Goal: Task Accomplishment & Management: Use online tool/utility

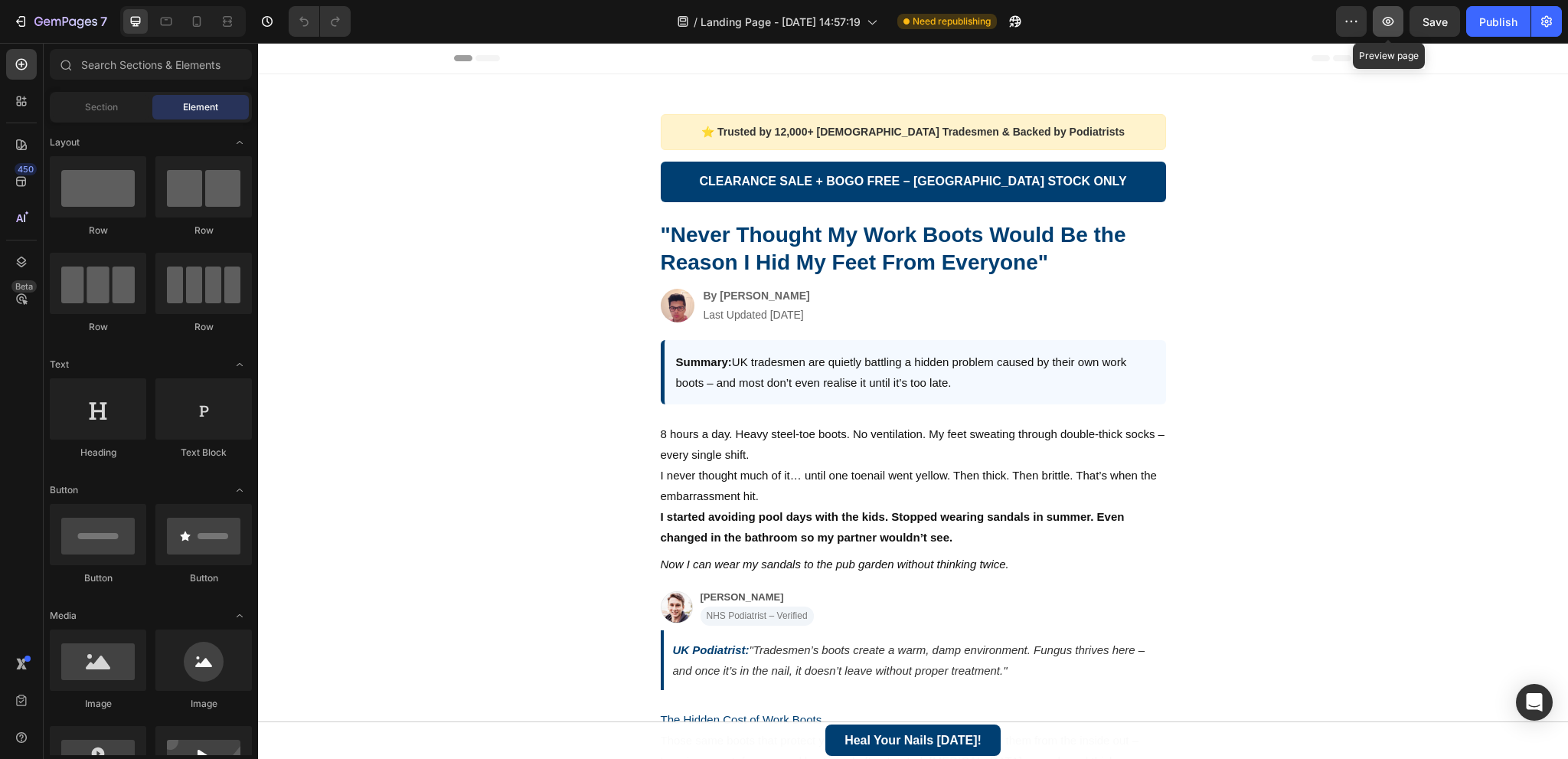
click at [1390, 19] on icon "button" at bounding box center [1388, 21] width 15 height 15
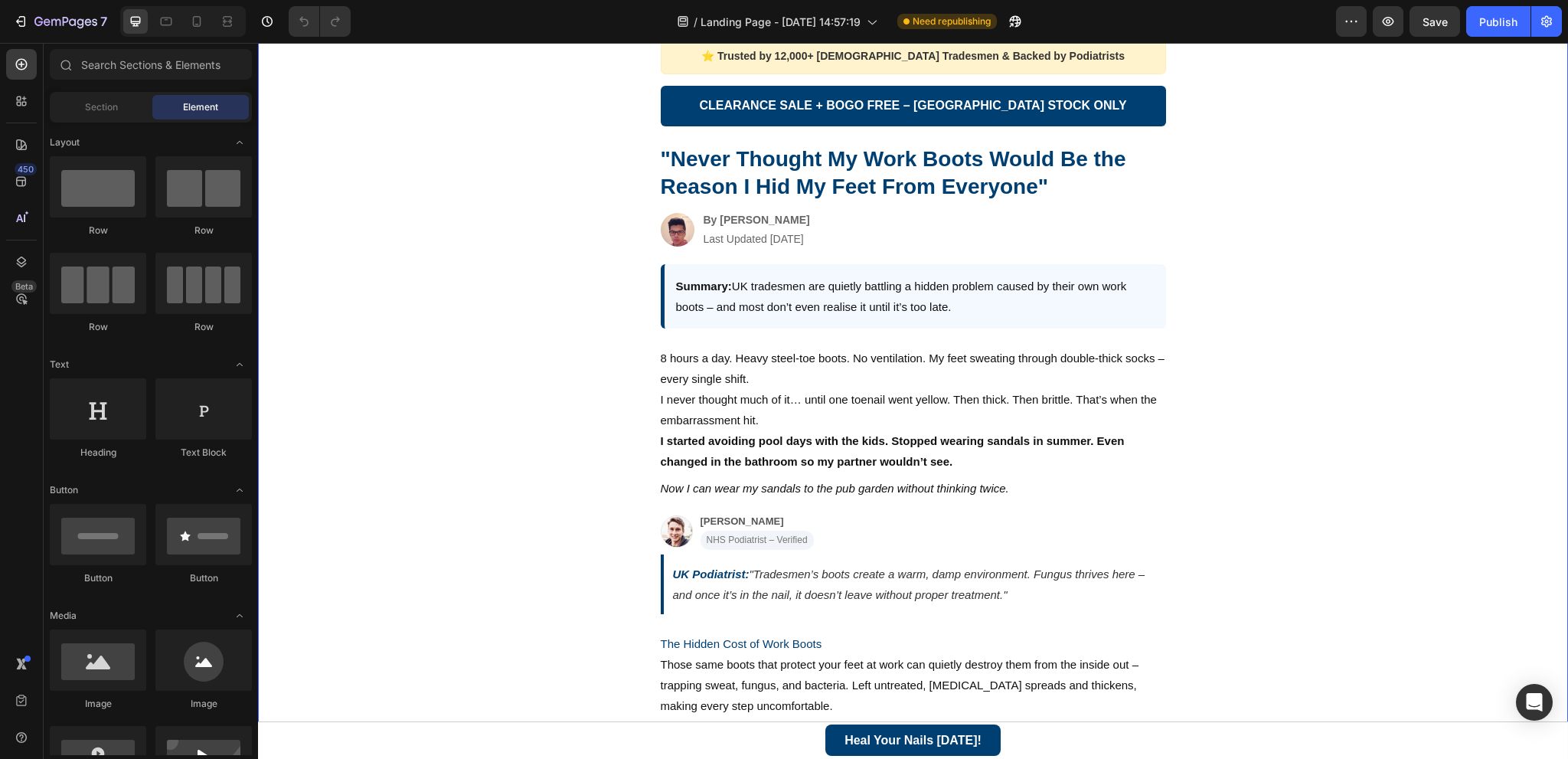
scroll to position [77, 0]
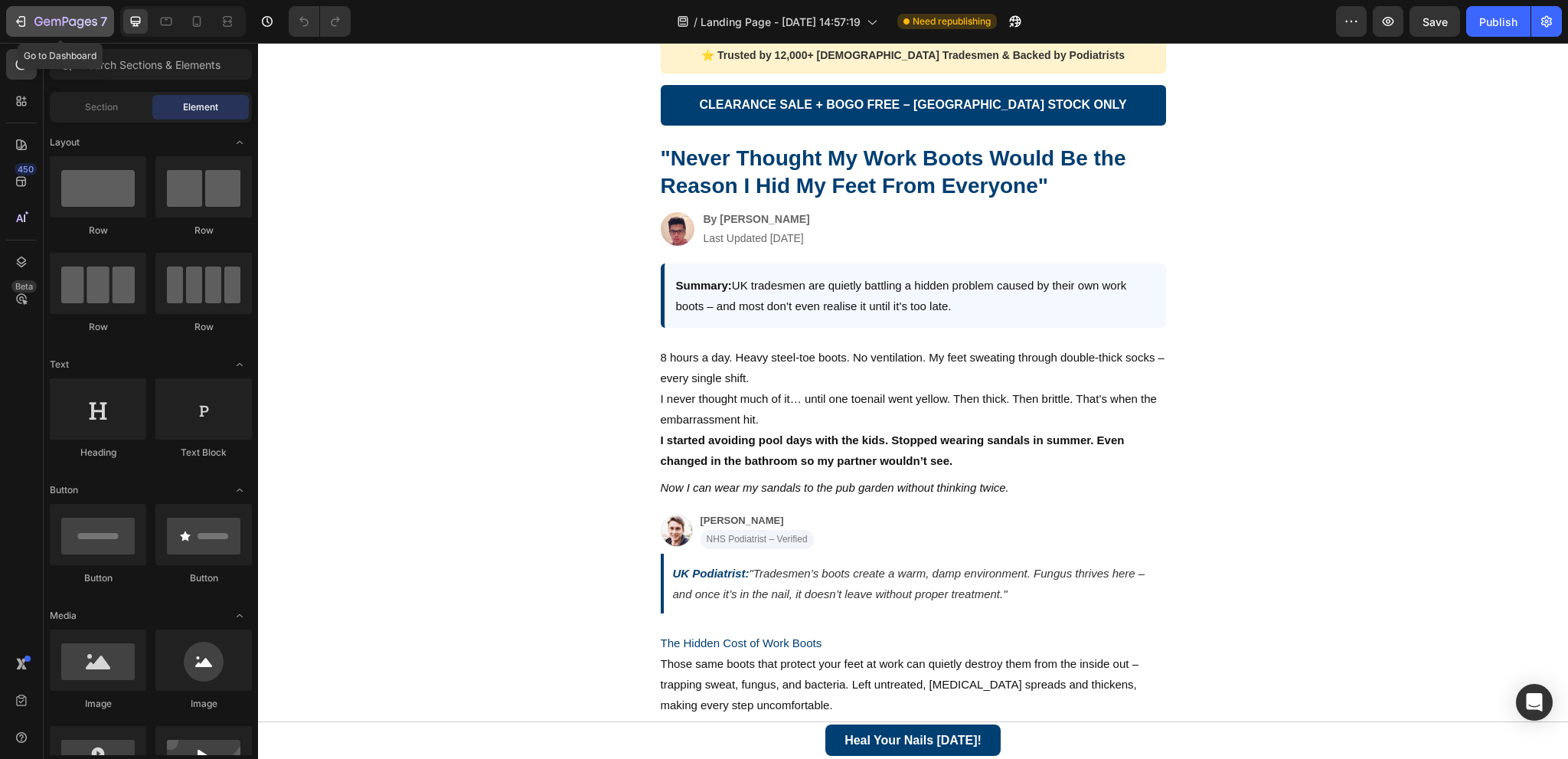
click at [34, 24] on icon "button" at bounding box center [65, 23] width 63 height 13
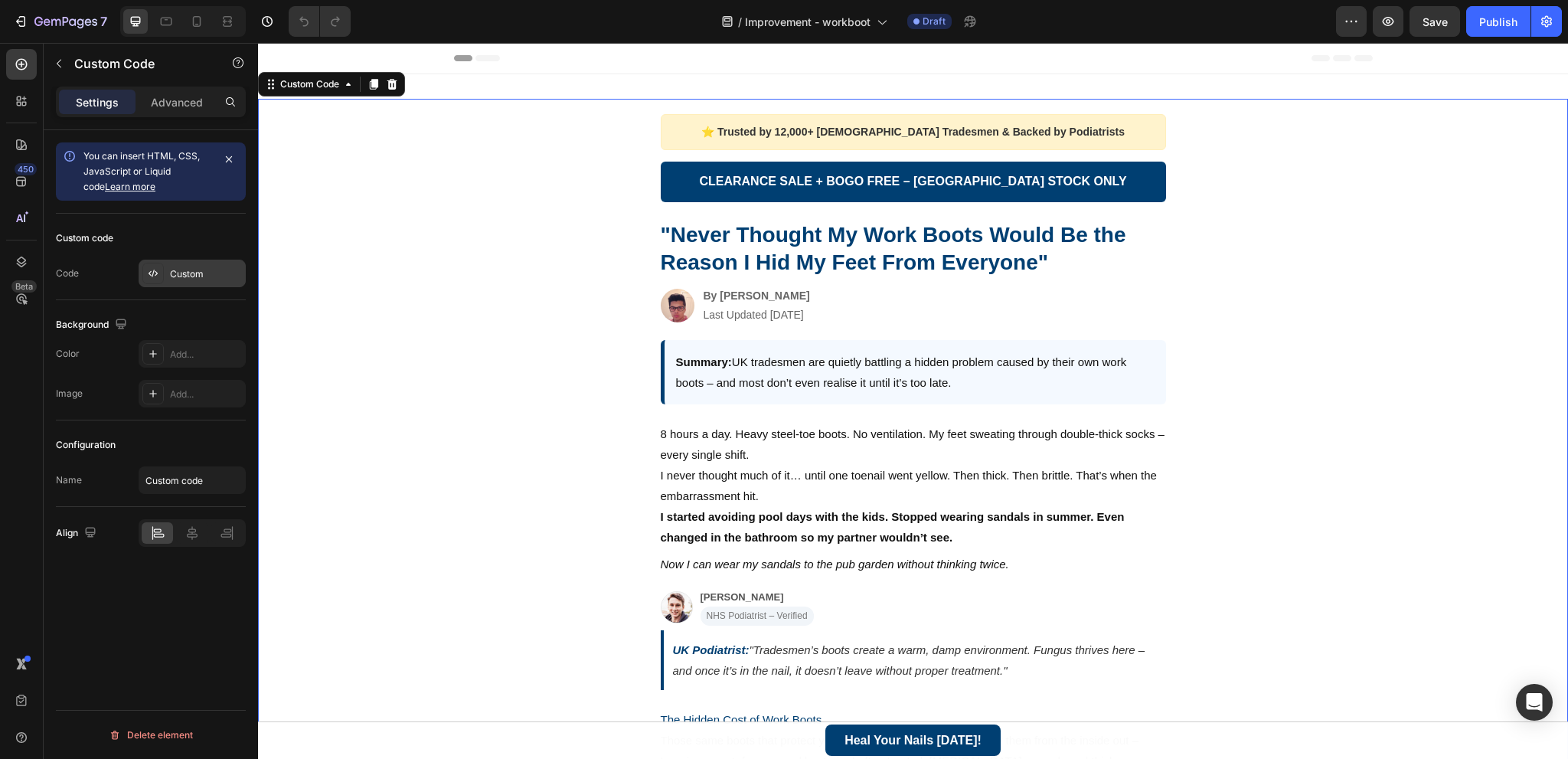
click at [206, 268] on div "Custom" at bounding box center [206, 274] width 72 height 14
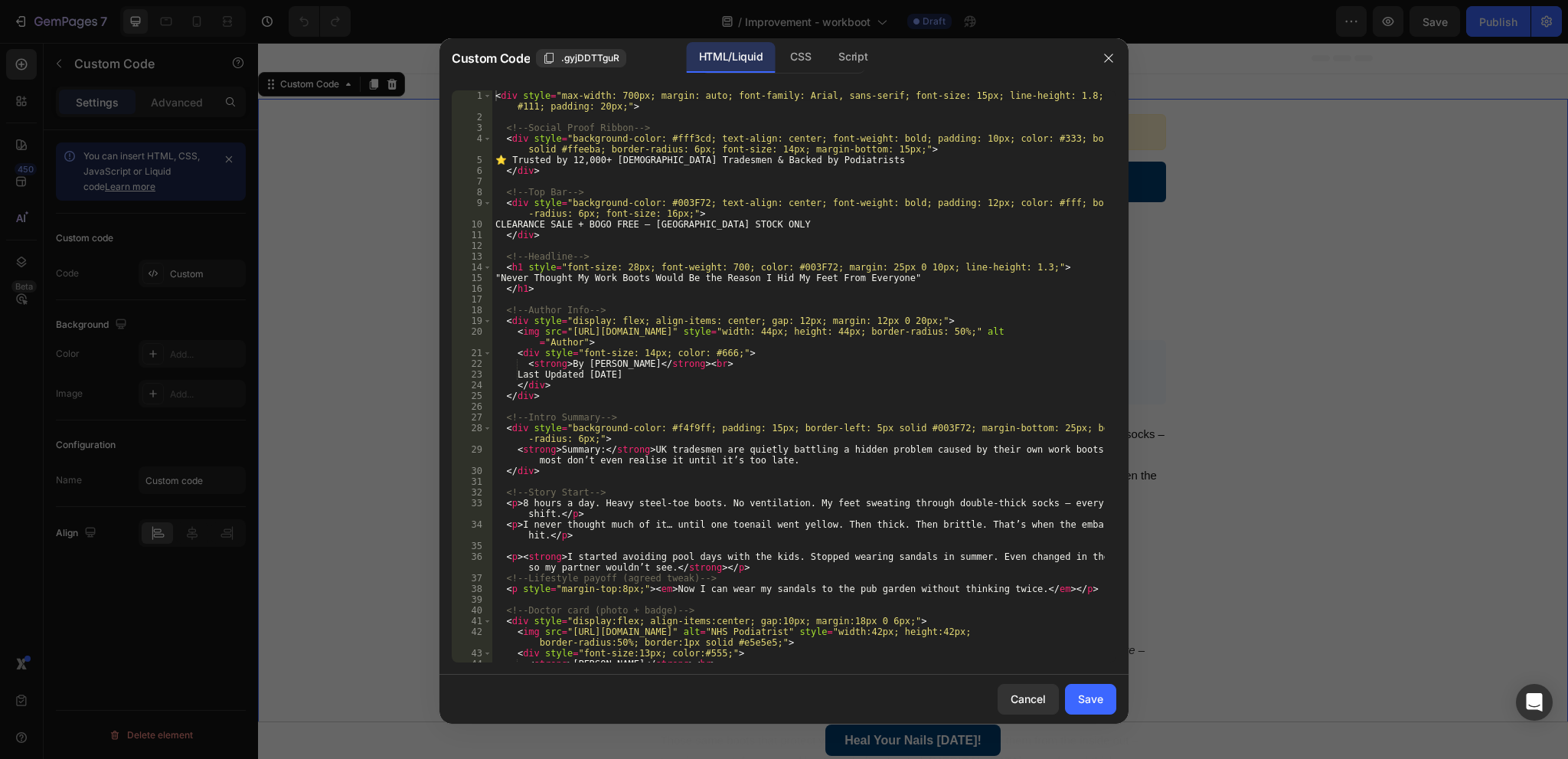
click at [646, 390] on div "< div style = "max-width: 700px; margin: auto; font-family: Arial, sans-serif; …" at bounding box center [799, 398] width 613 height 615
type textarea "</div>"
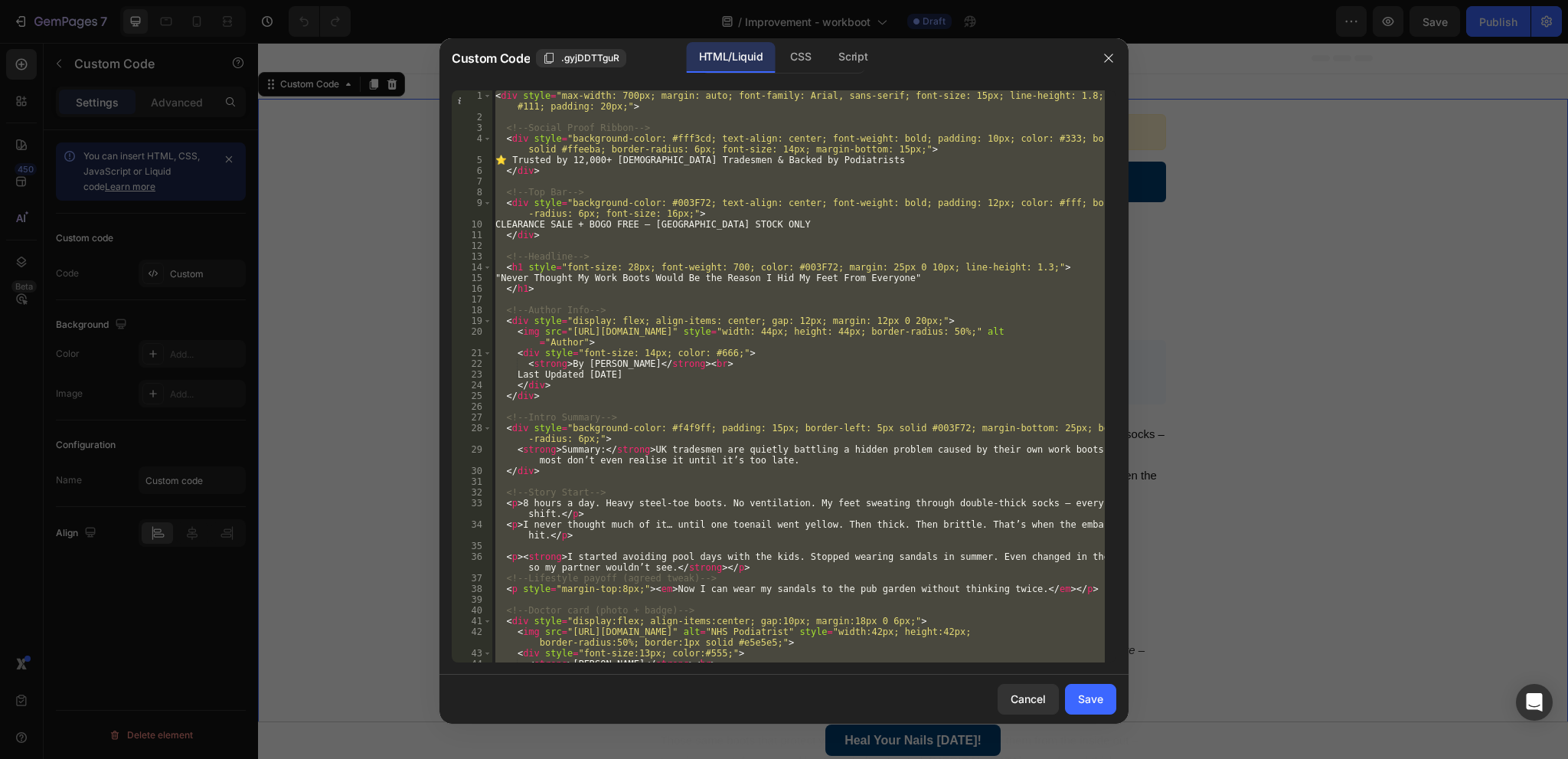
paste textarea
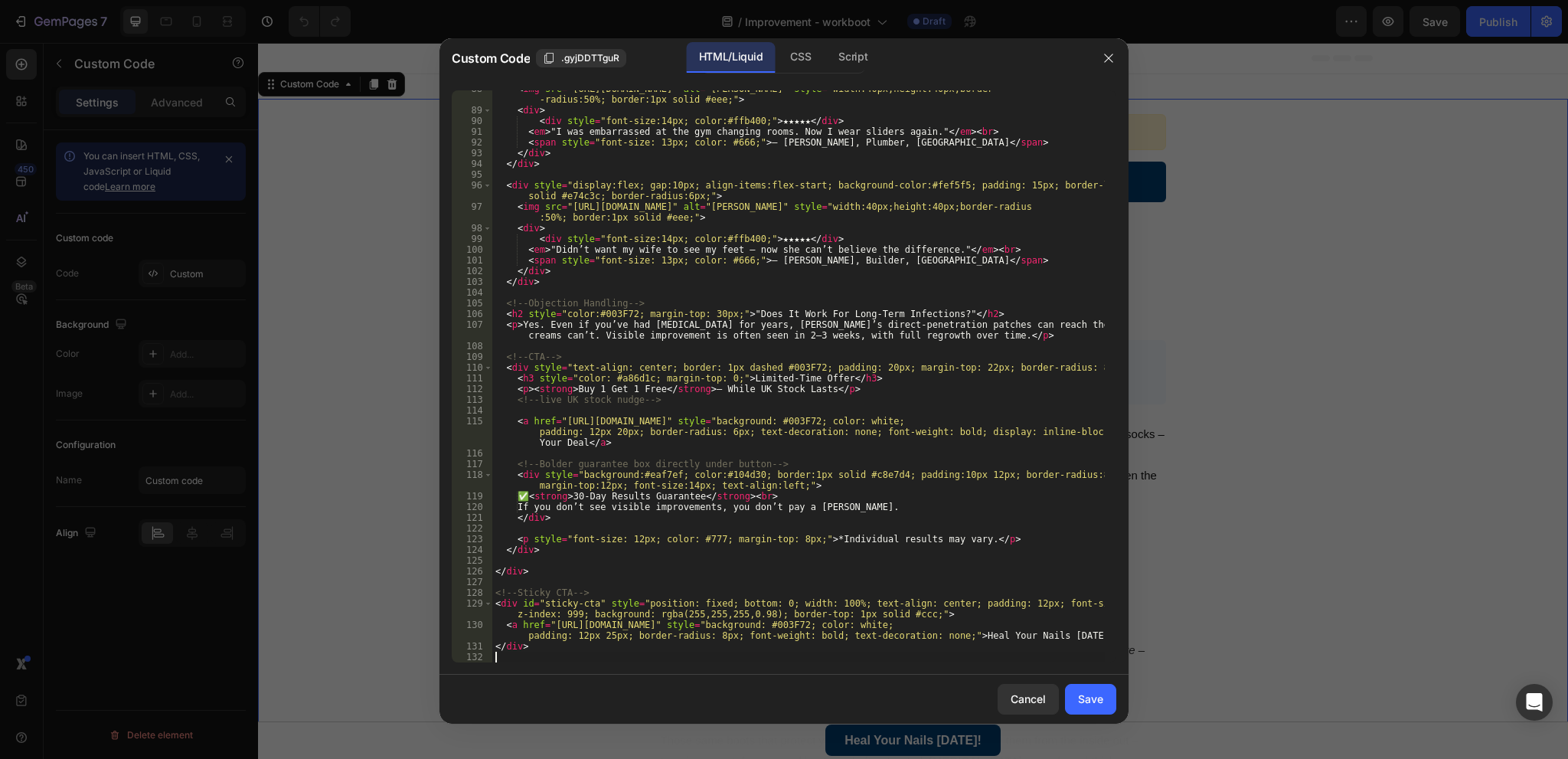
scroll to position [1164, 0]
click at [1108, 704] on button "Save" at bounding box center [1090, 699] width 51 height 31
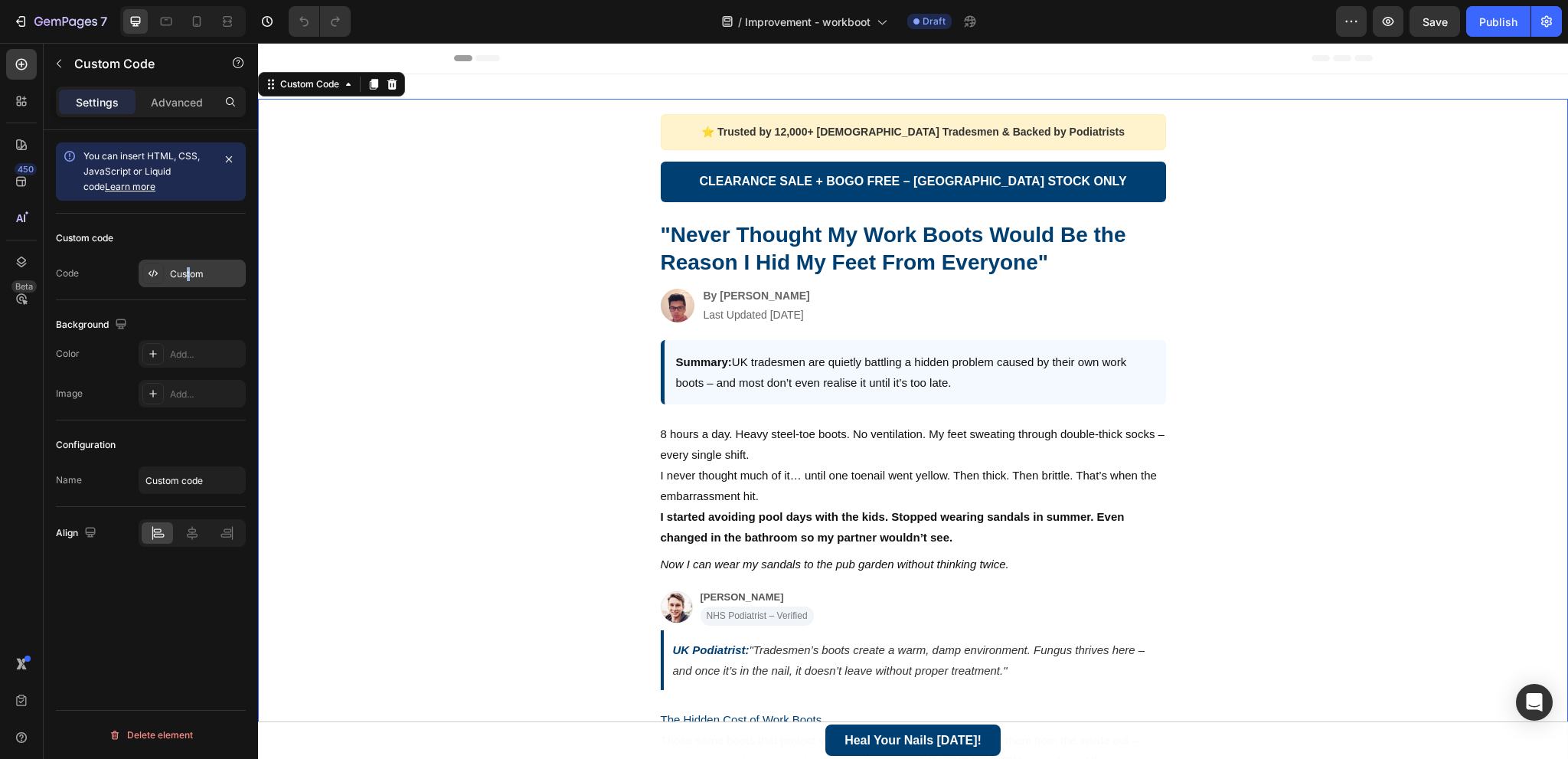
click at [190, 271] on div "Custom" at bounding box center [206, 274] width 72 height 14
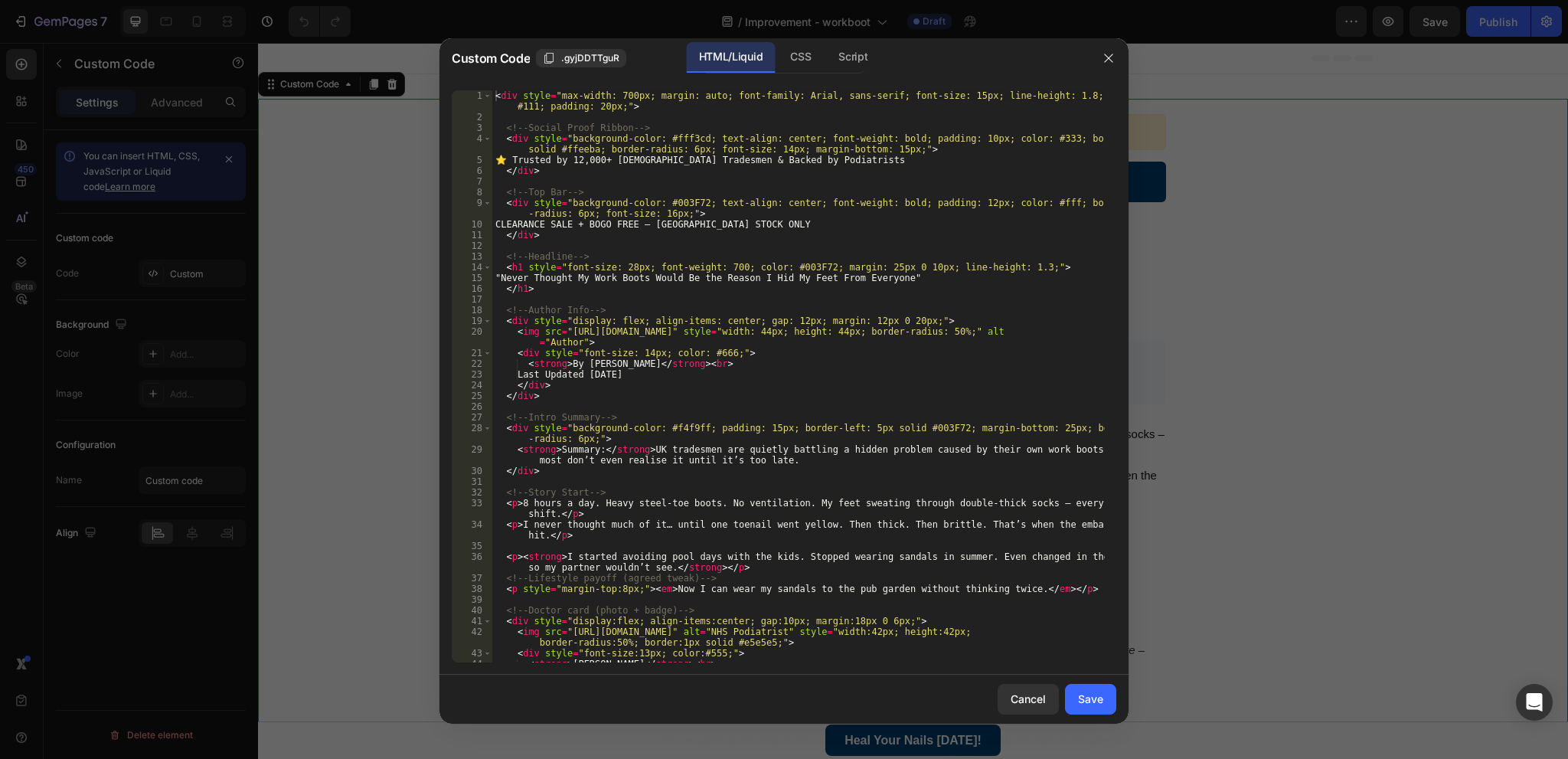
click at [725, 337] on div "< div style = "max-width: 700px; margin: auto; font-family: Arial, sans-serif; …" at bounding box center [799, 398] width 613 height 615
type textarea "</div>"
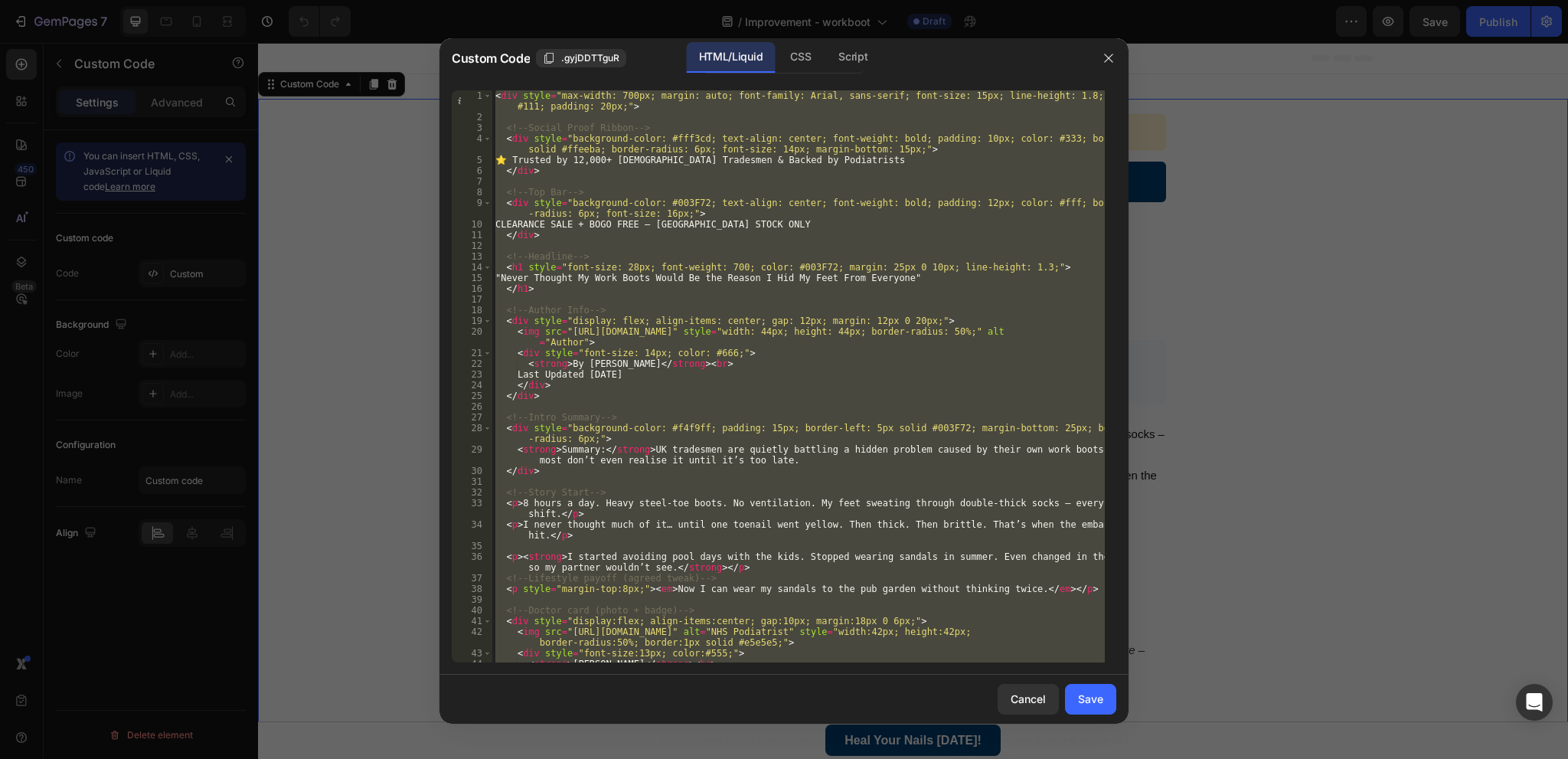
paste textarea
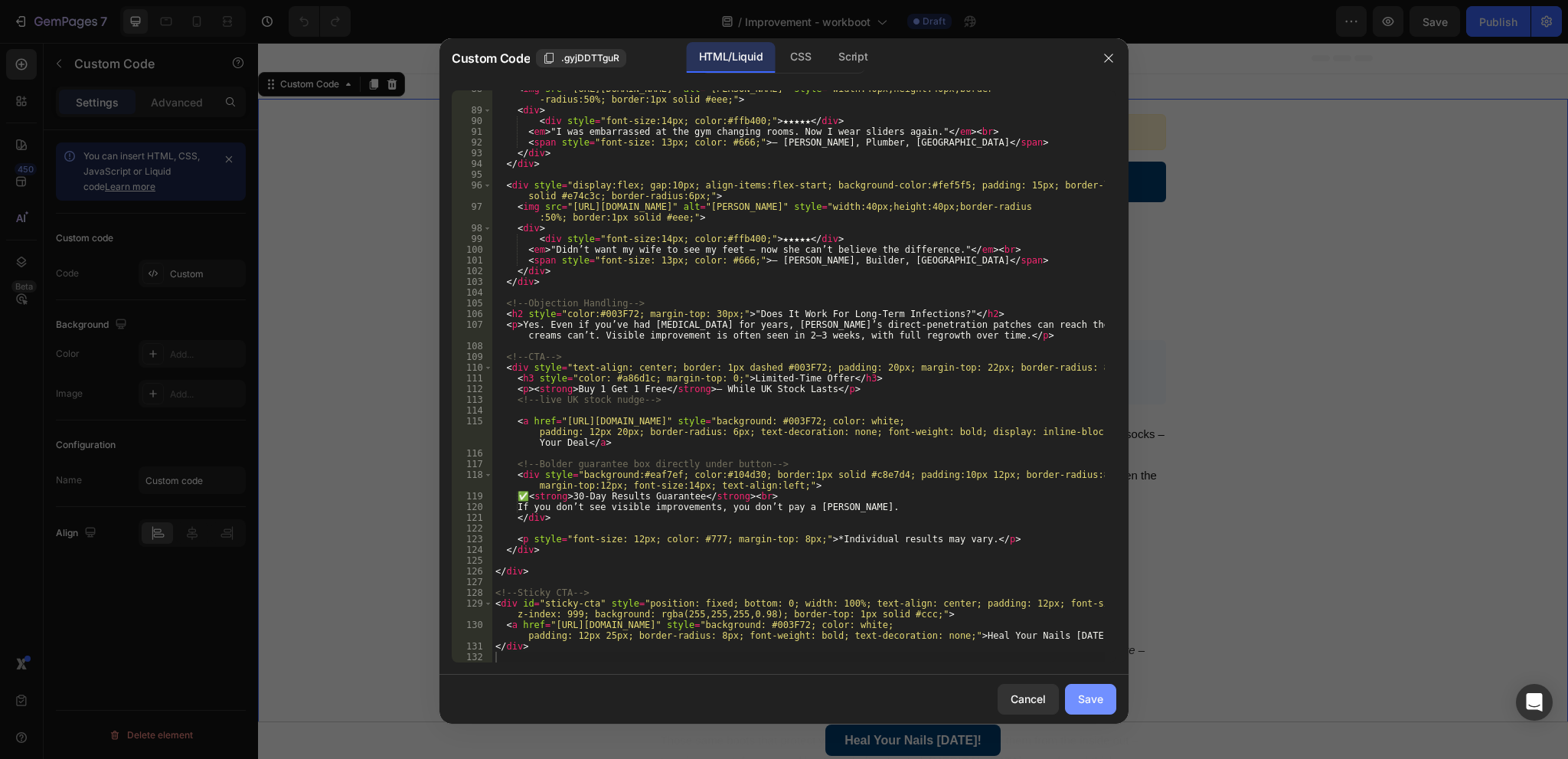
click at [1109, 701] on button "Save" at bounding box center [1090, 699] width 51 height 31
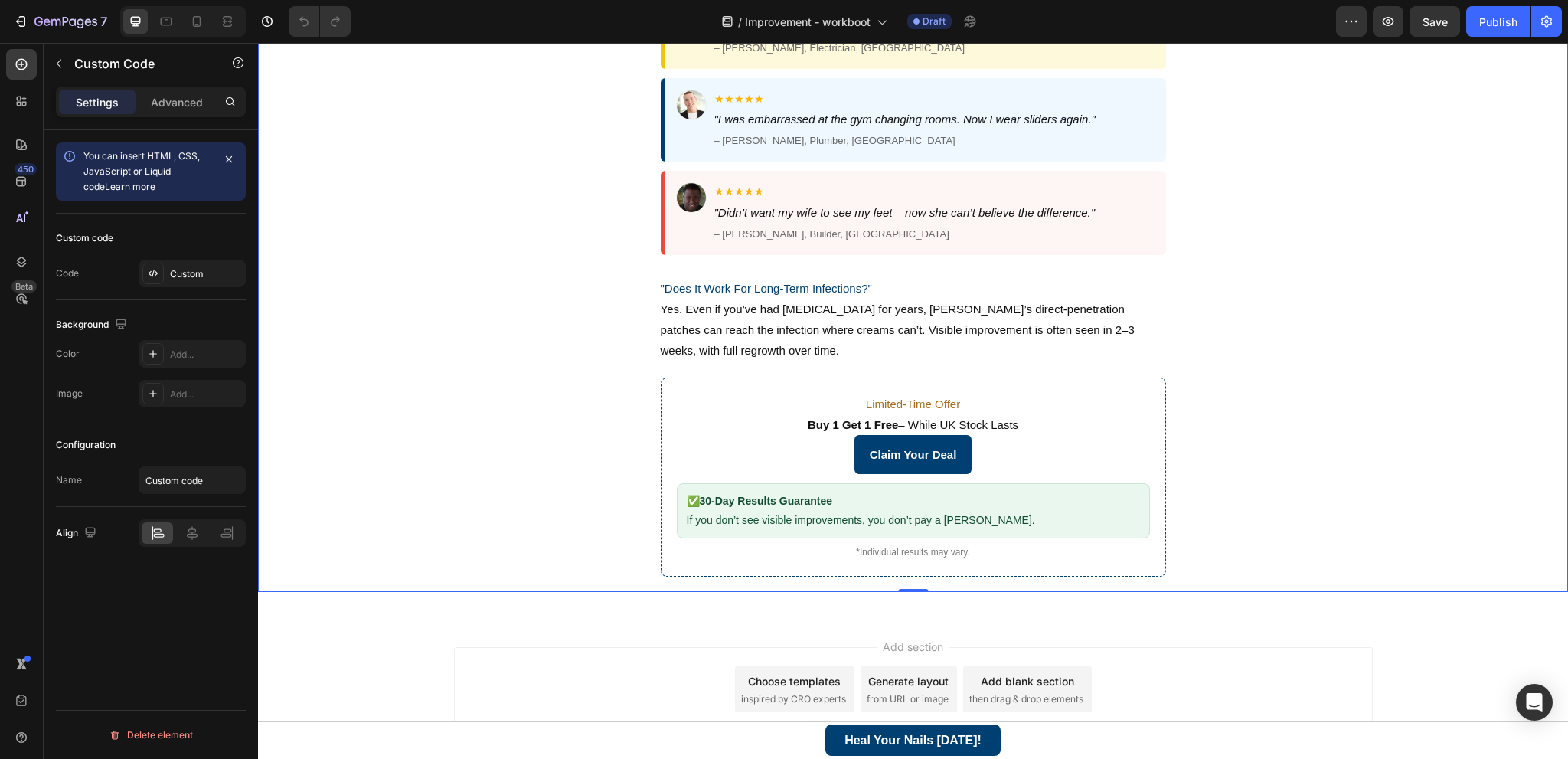
scroll to position [1455, 0]
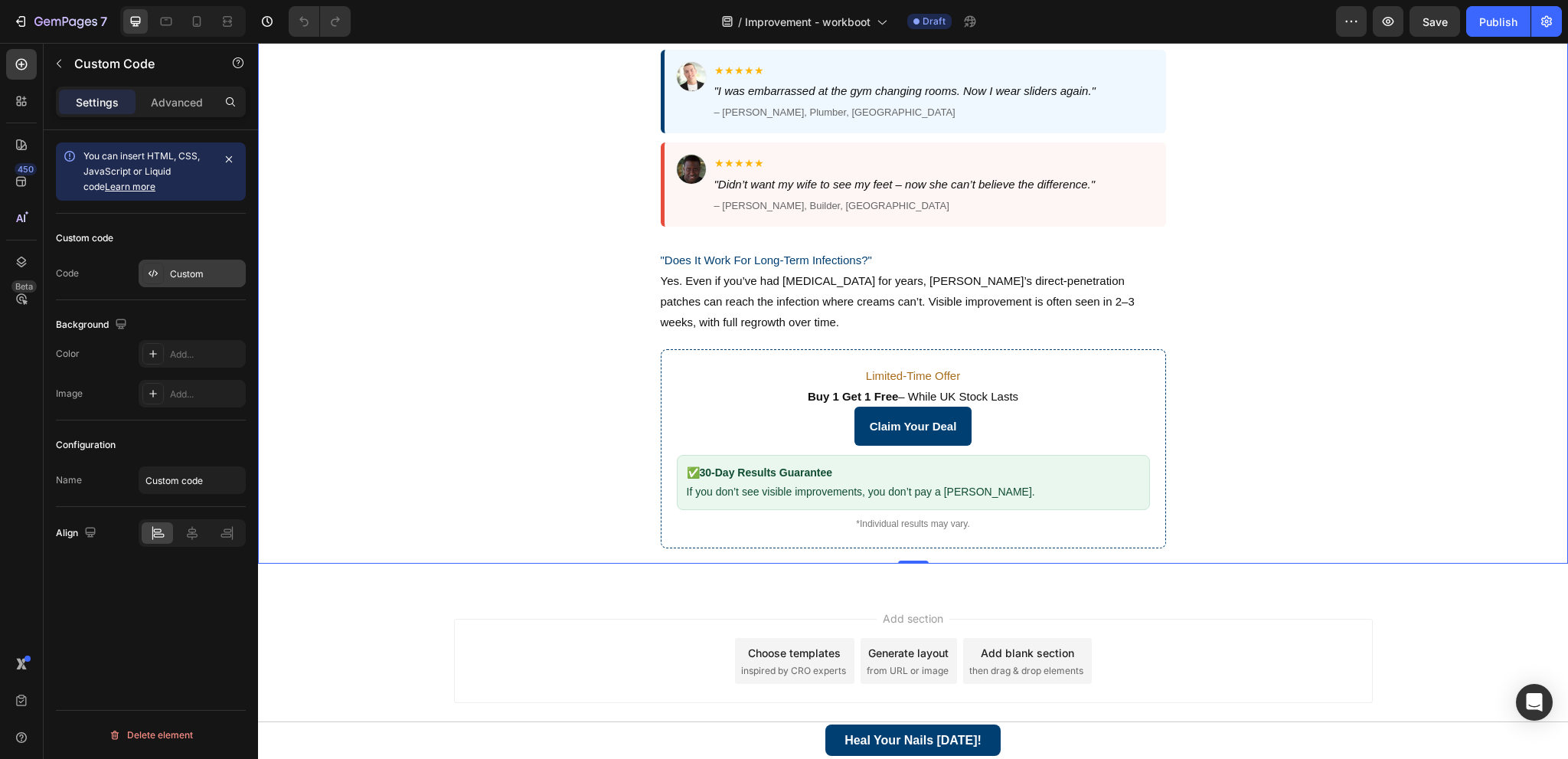
click at [183, 273] on div "Custom" at bounding box center [206, 274] width 72 height 14
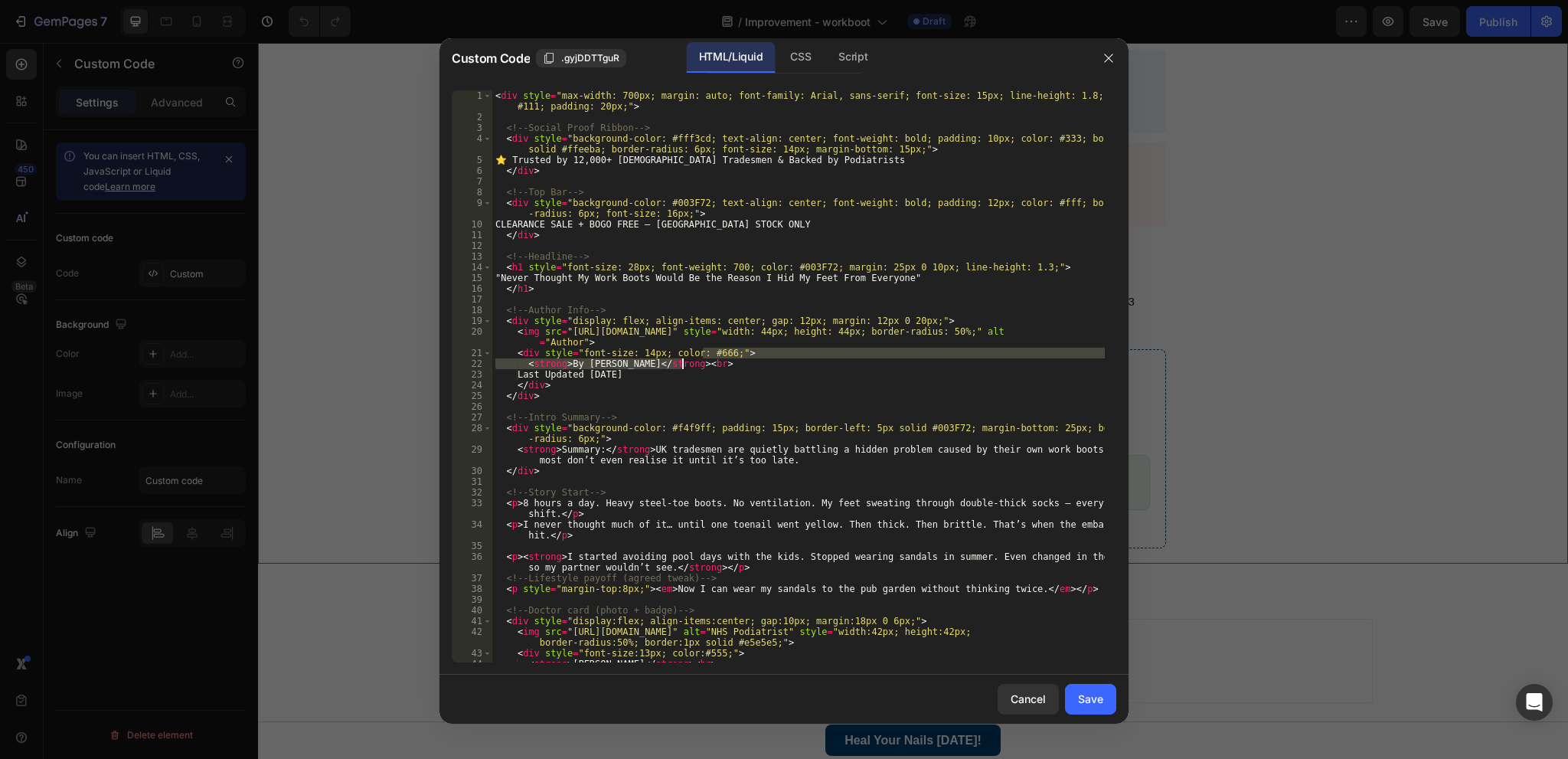
click at [718, 360] on div "< div style = "max-width: 700px; margin: auto; font-family: Arial, sans-serif; …" at bounding box center [799, 398] width 613 height 615
type textarea "</div>"
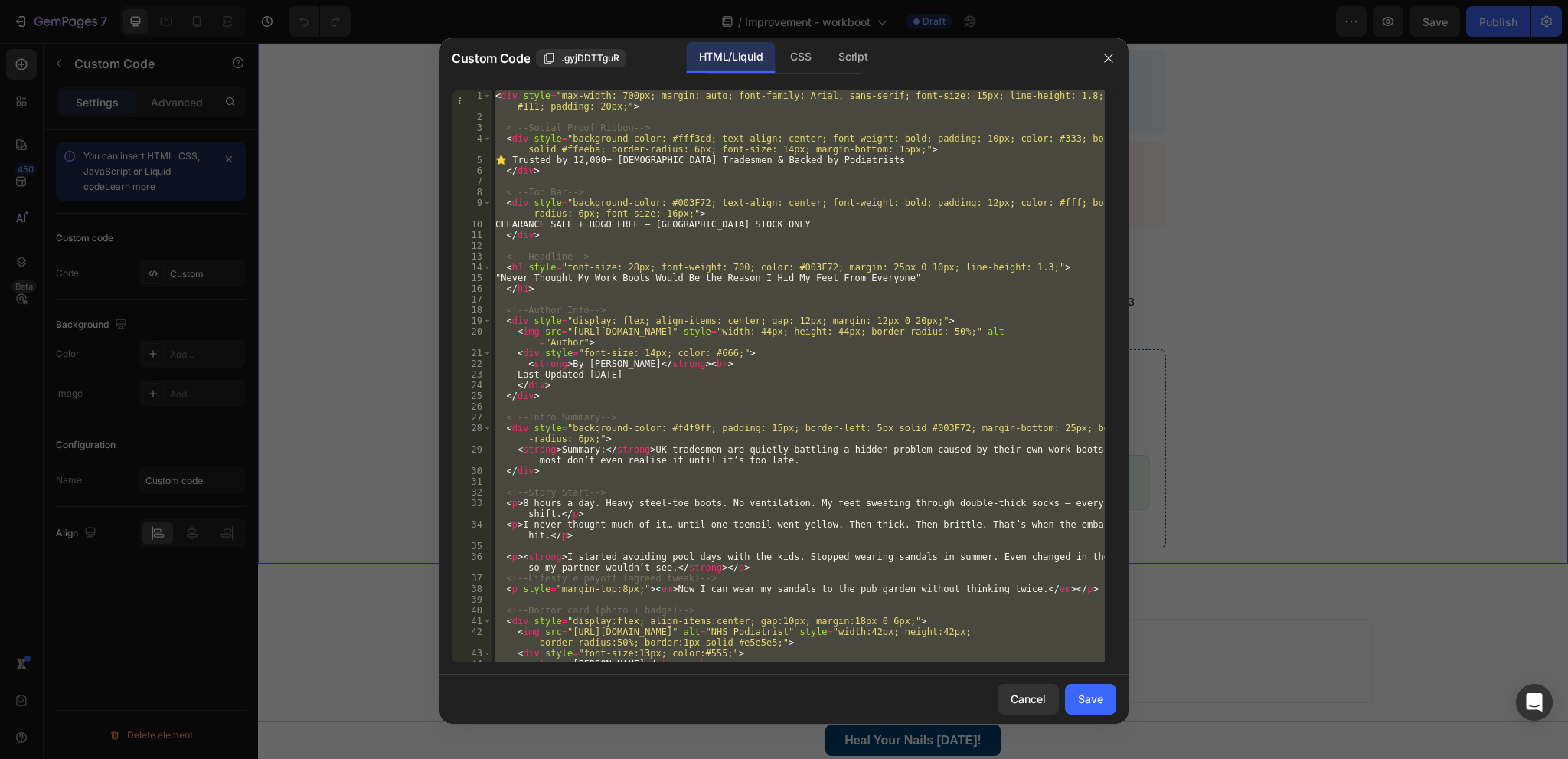
paste textarea
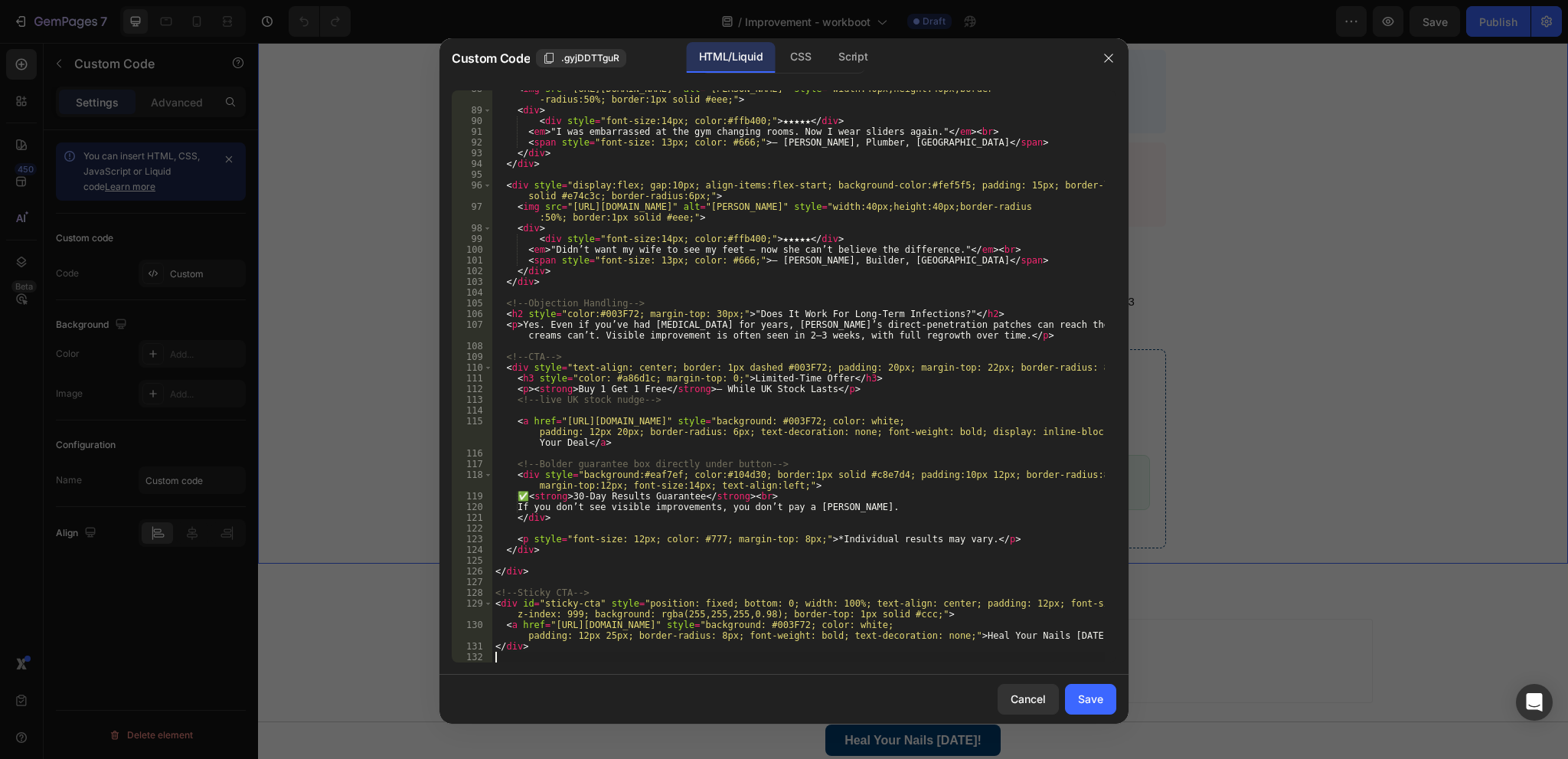
scroll to position [1164, 0]
click at [1096, 694] on div "Save" at bounding box center [1090, 699] width 25 height 16
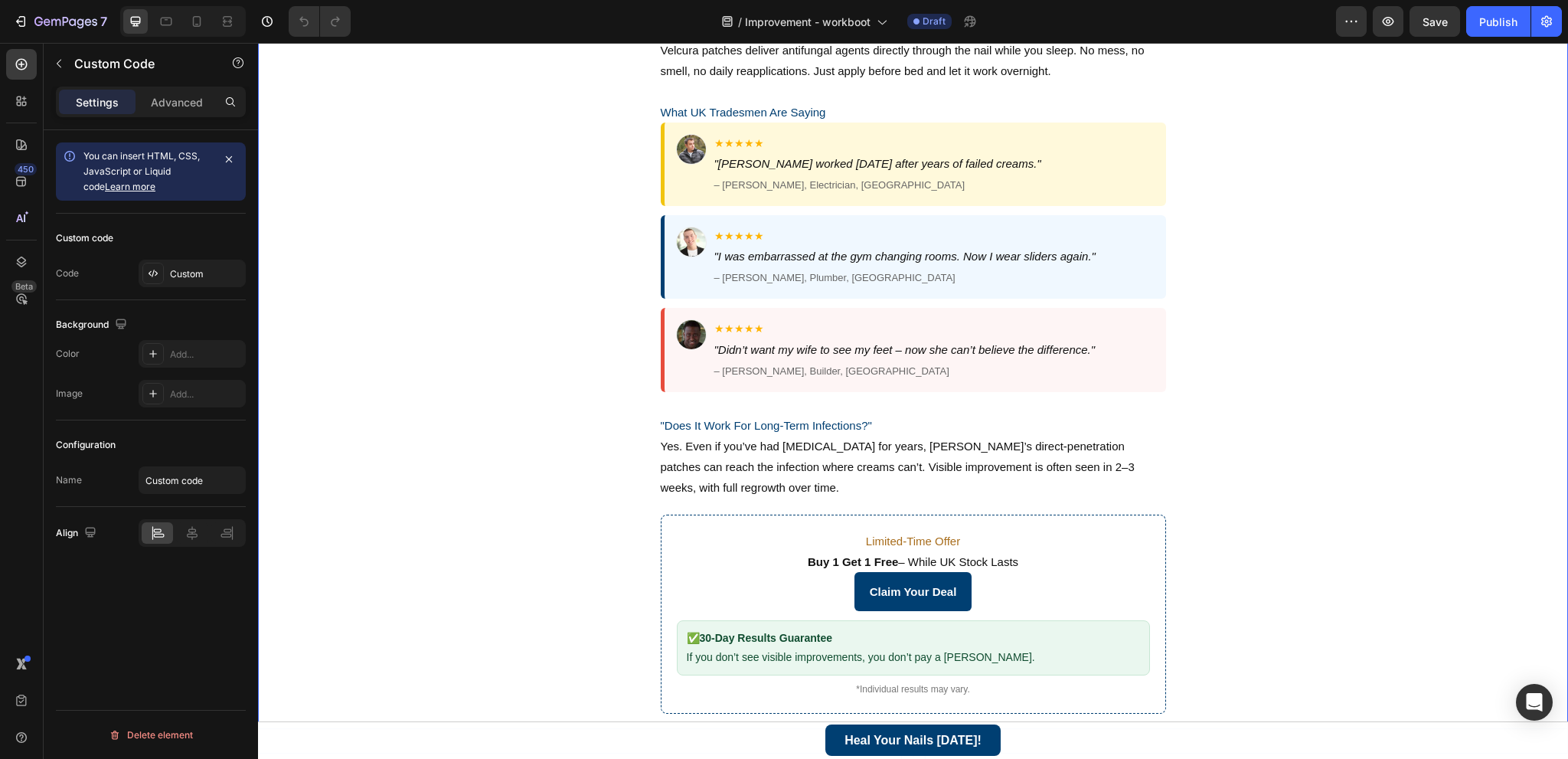
scroll to position [1455, 0]
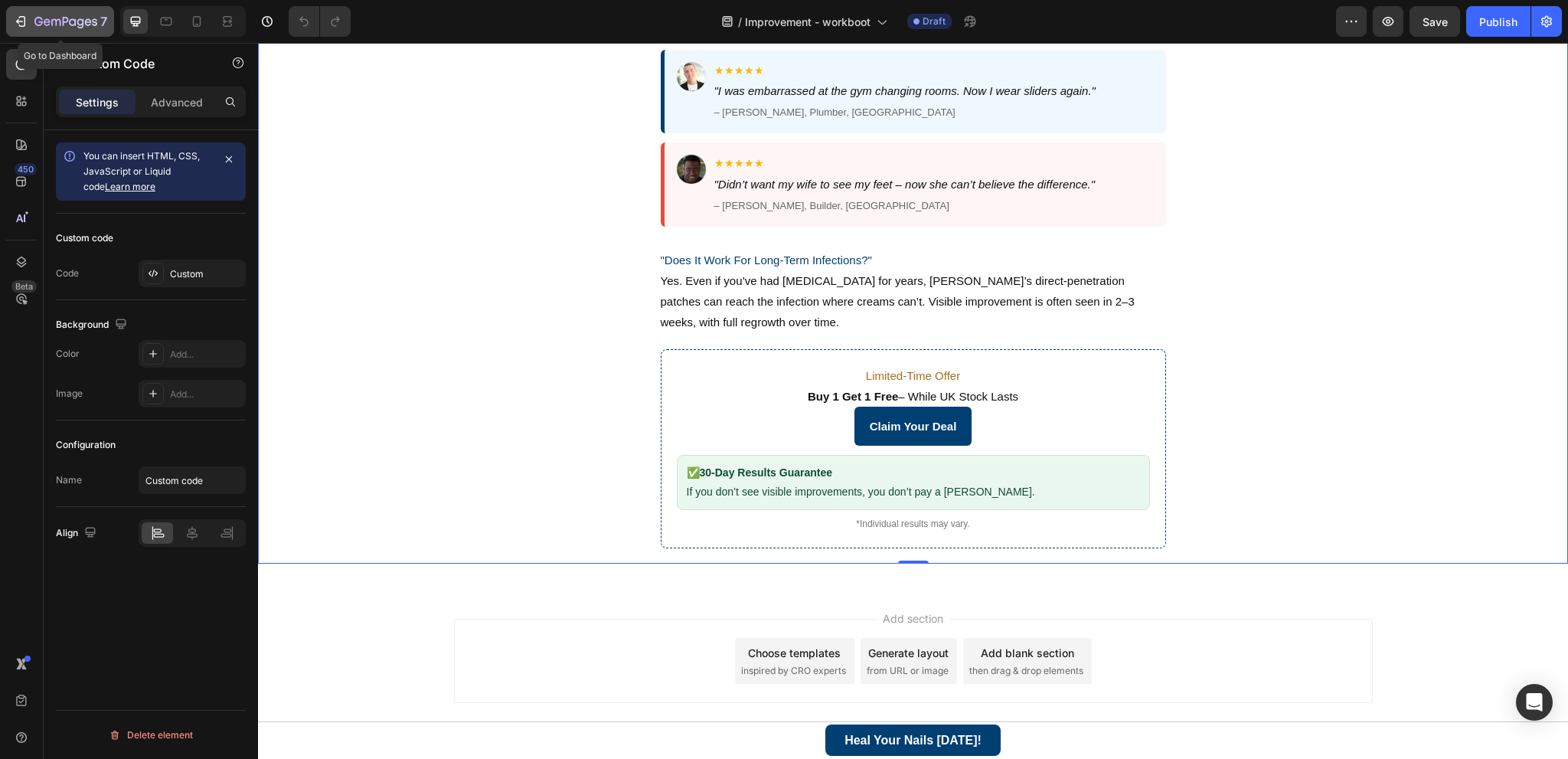
click at [51, 20] on icon "button" at bounding box center [55, 22] width 9 height 7
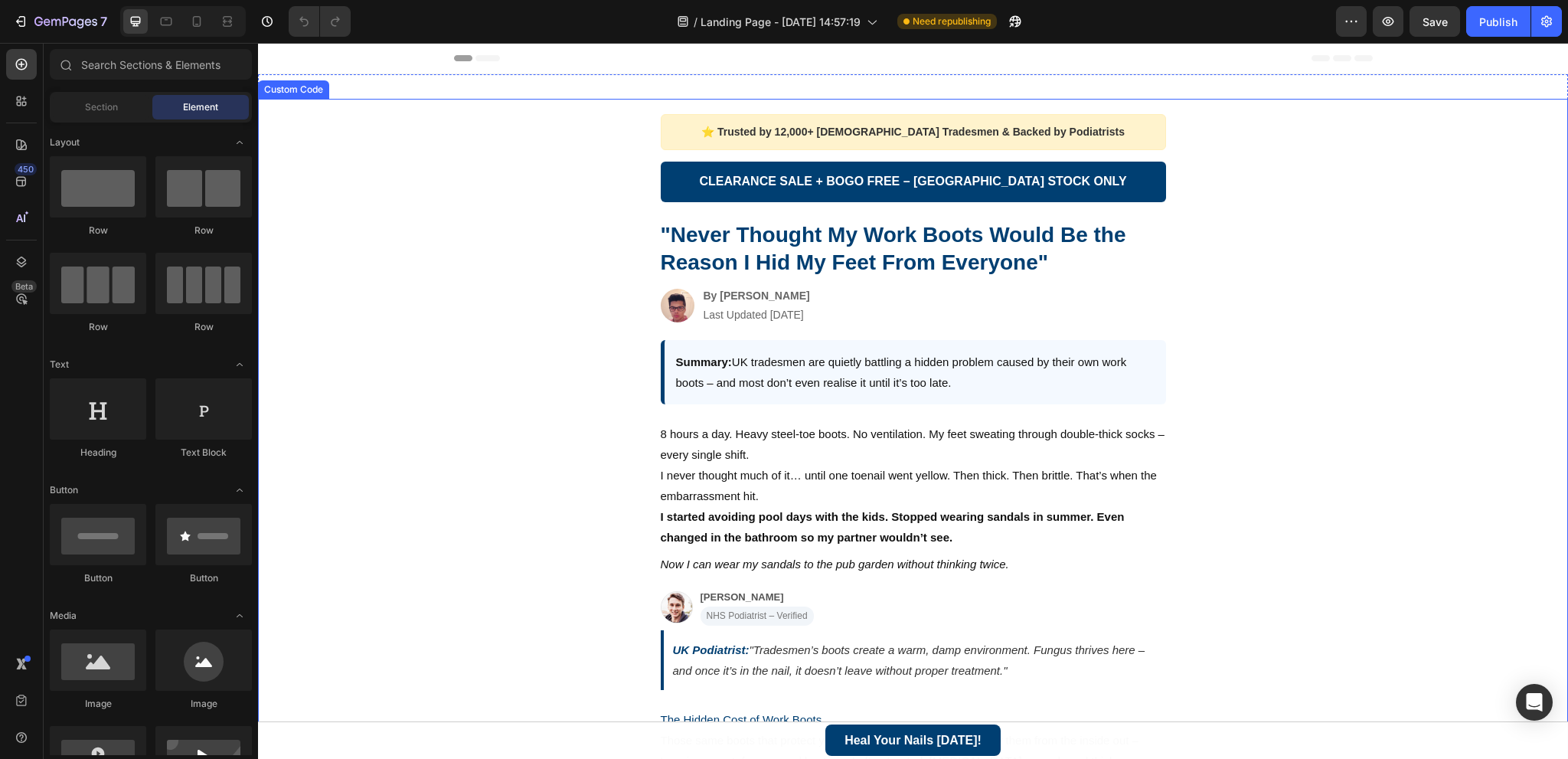
click at [740, 130] on div "⭐ Trusted by 12,000+ [DEMOGRAPHIC_DATA] Tradesmen & Backed by Podiatrists" at bounding box center [914, 132] width 505 height 36
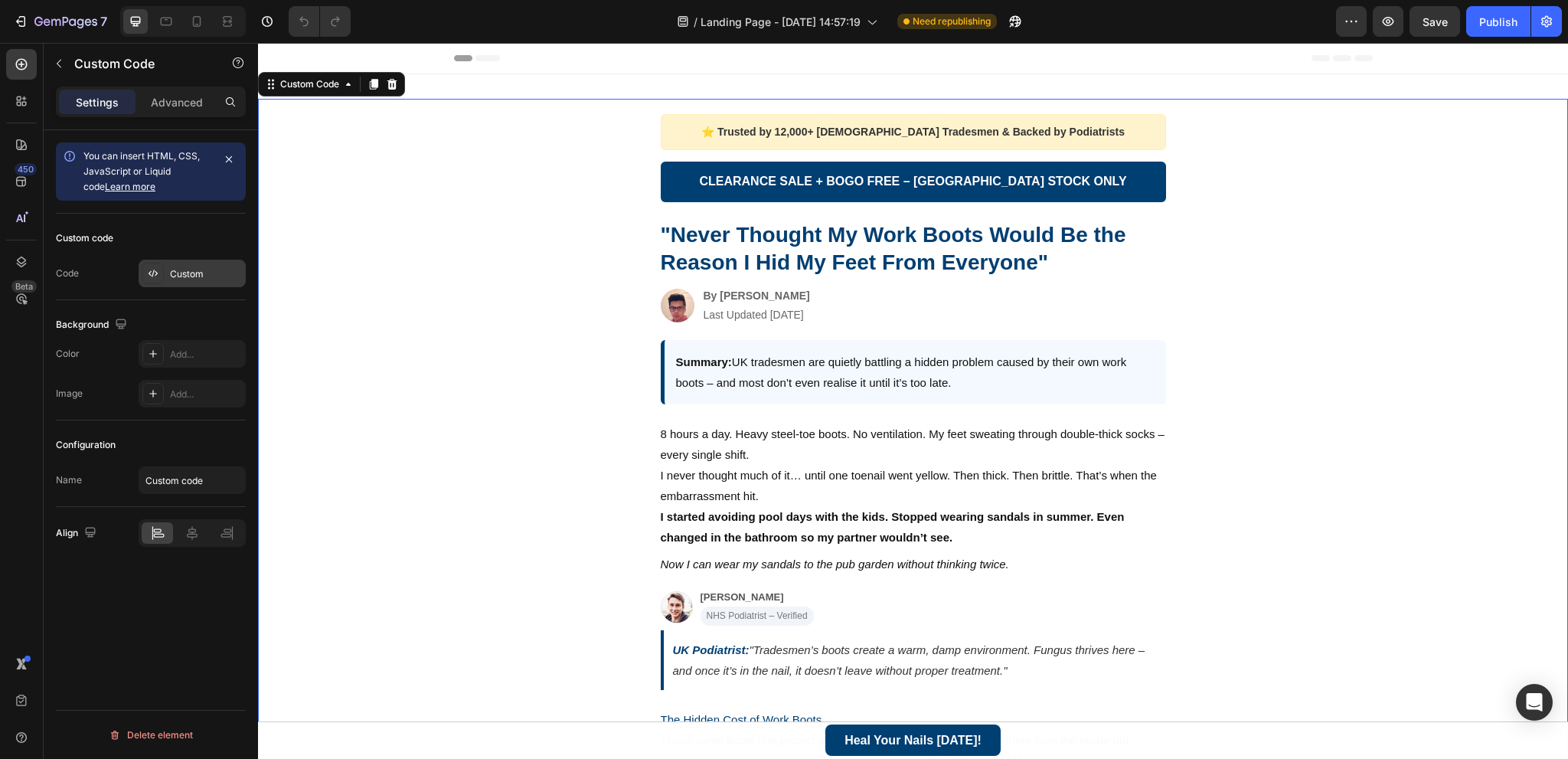
click at [202, 276] on div "Custom" at bounding box center [206, 274] width 72 height 14
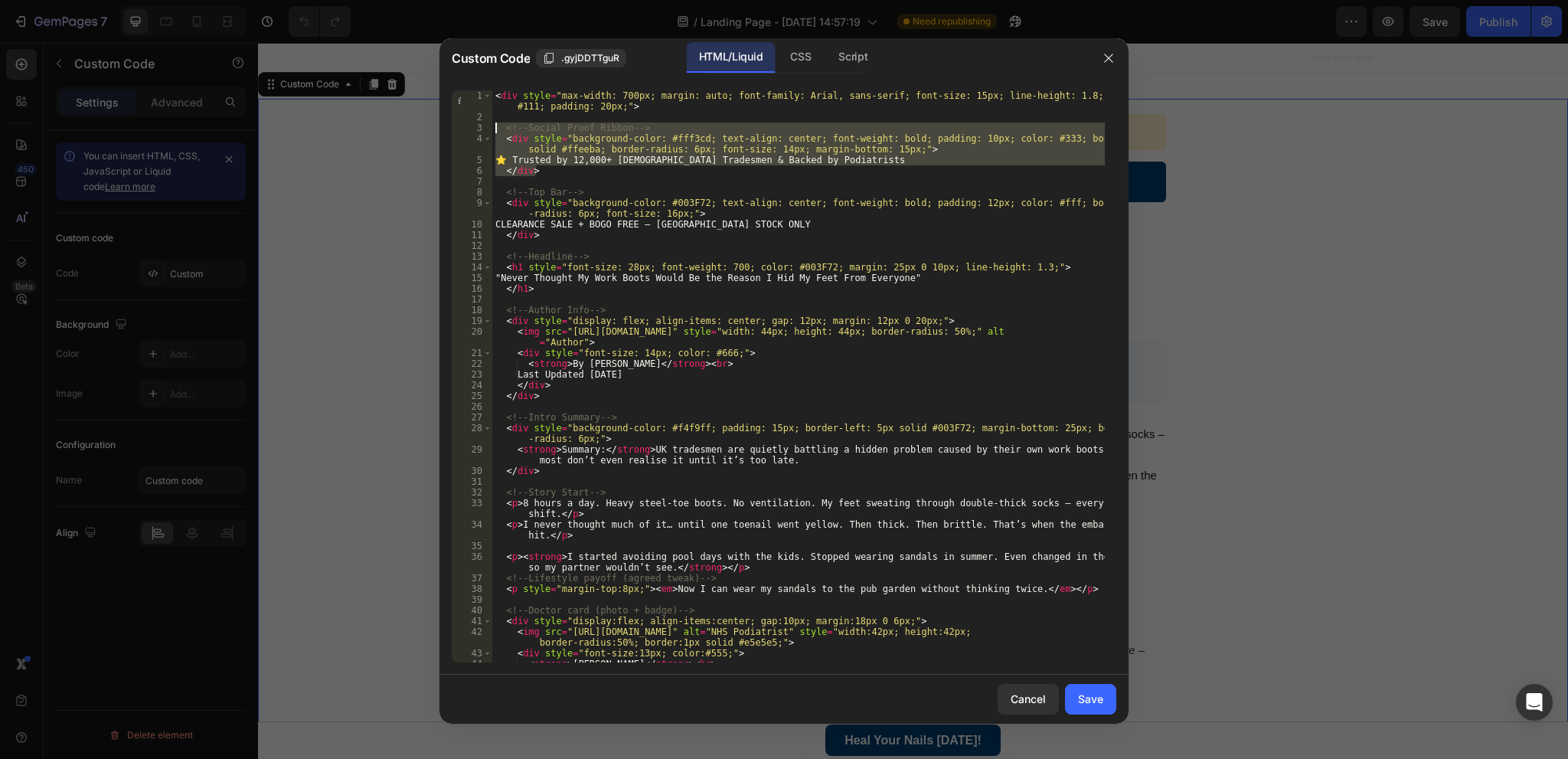
drag, startPoint x: 550, startPoint y: 168, endPoint x: 417, endPoint y: 127, distance: 139.2
click at [417, 127] on div "Custom Code .gyjDDTTguR HTML/Liquid CSS Script </div> 1 2 3 4 5 6 7 8 9 10 11 1…" at bounding box center [784, 379] width 1568 height 759
type textarea "<!-- Social Proof Ribbon --> <div style="background-color: #fff3cd; text-align:…"
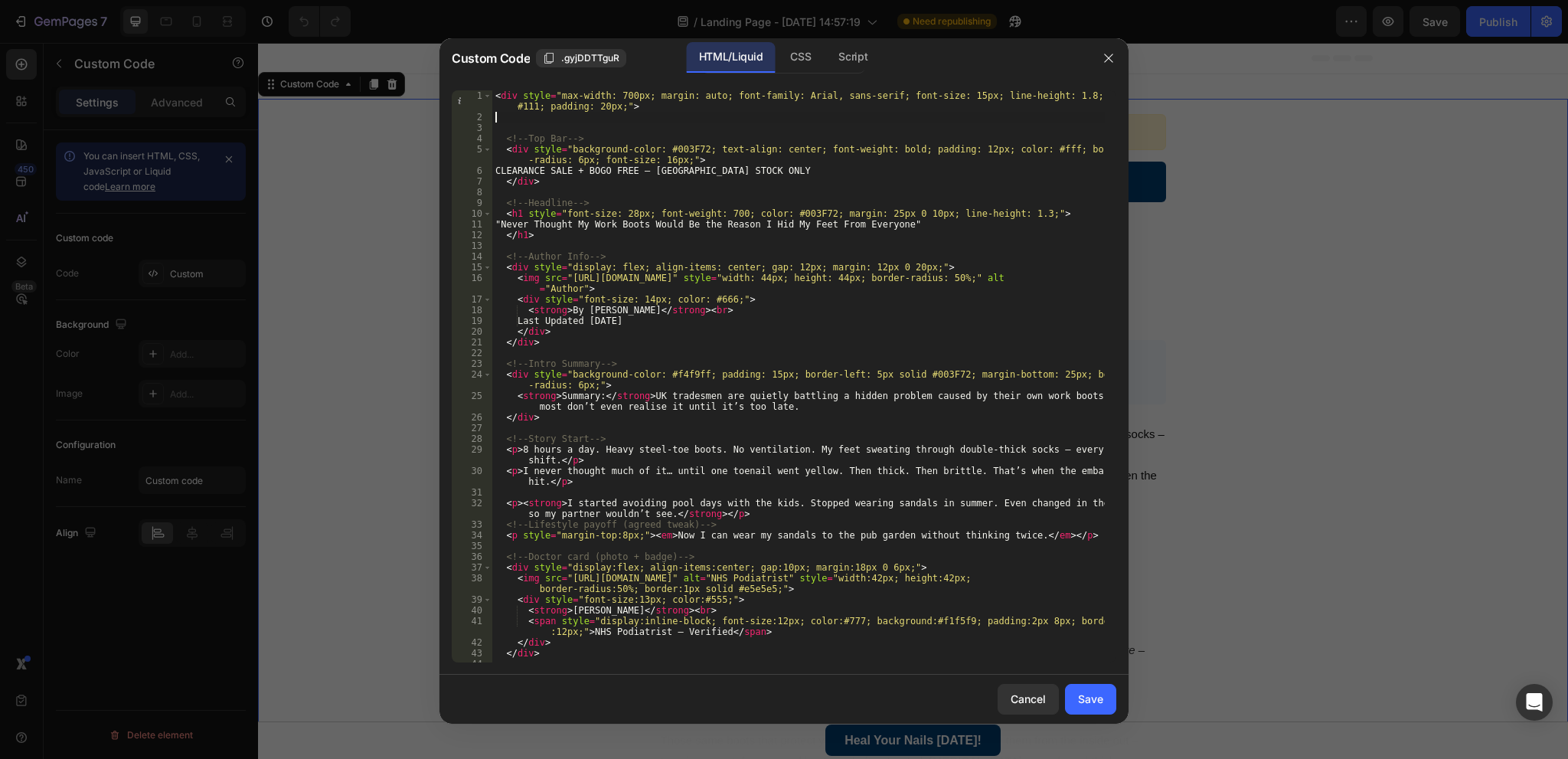
type textarea "<div style="max-width: 700px; margin: auto; font-family: Arial, sans-serif; fon…"
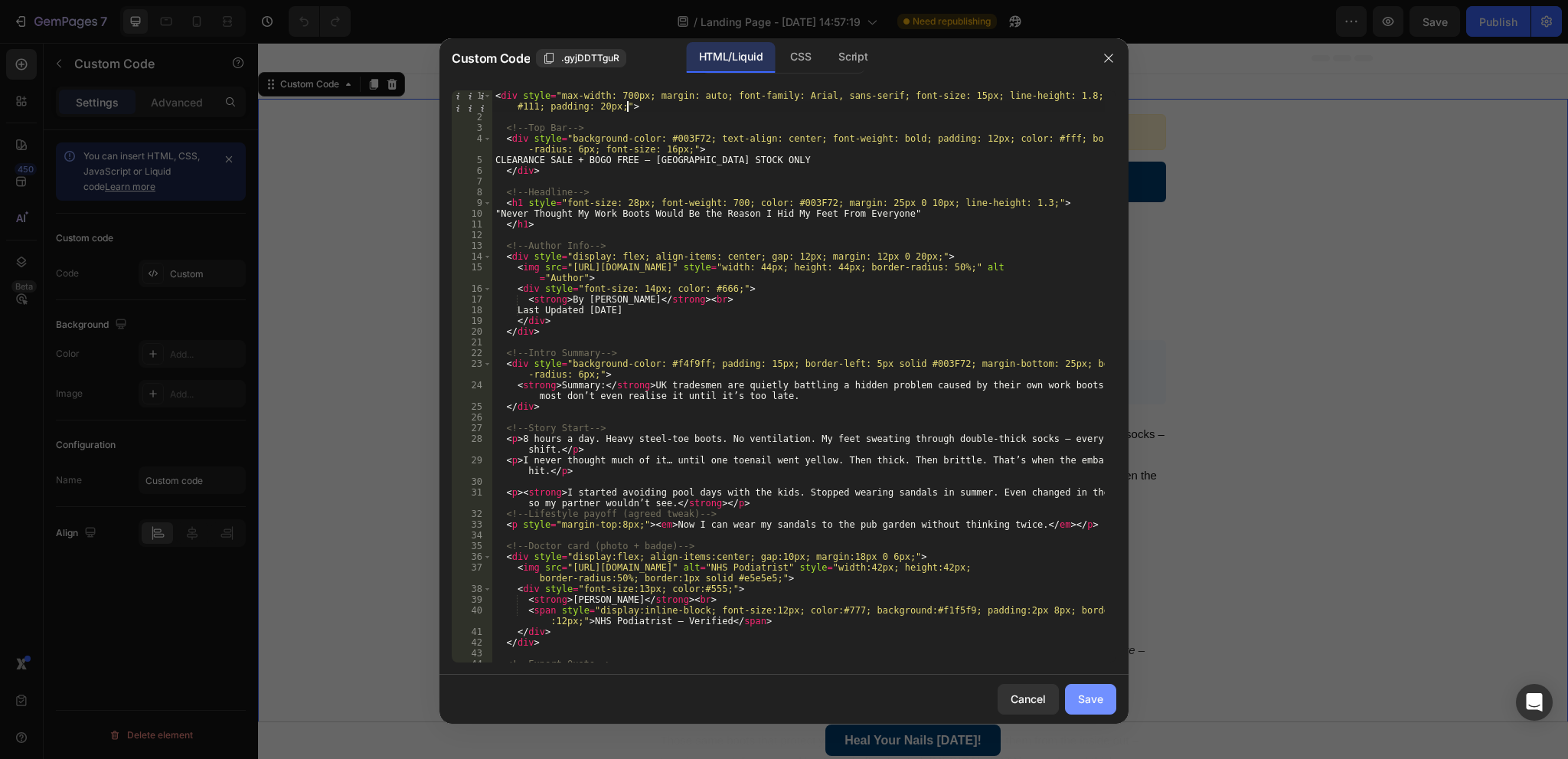
click at [1099, 691] on div "Save" at bounding box center [1090, 699] width 25 height 16
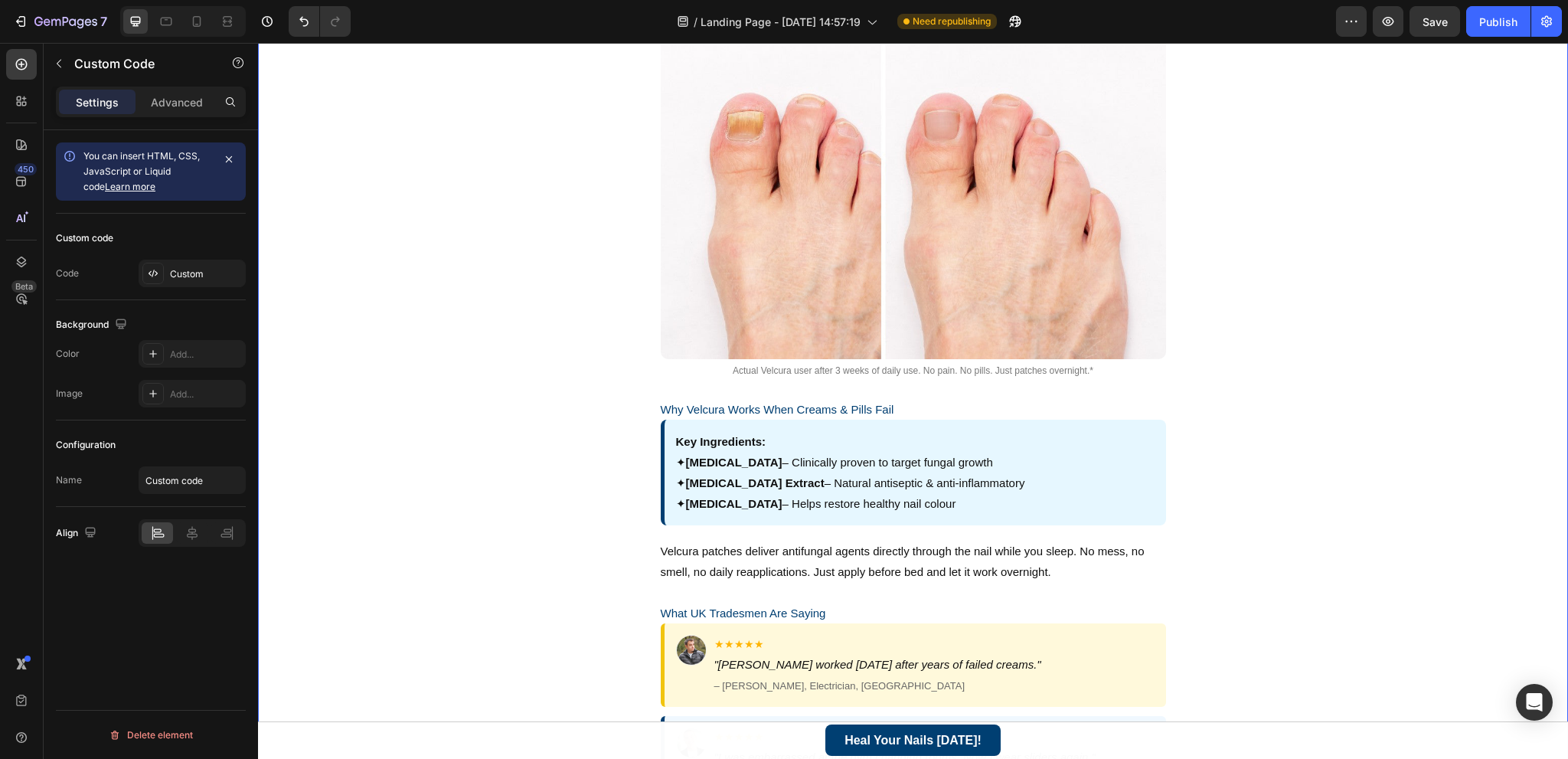
scroll to position [1036, 0]
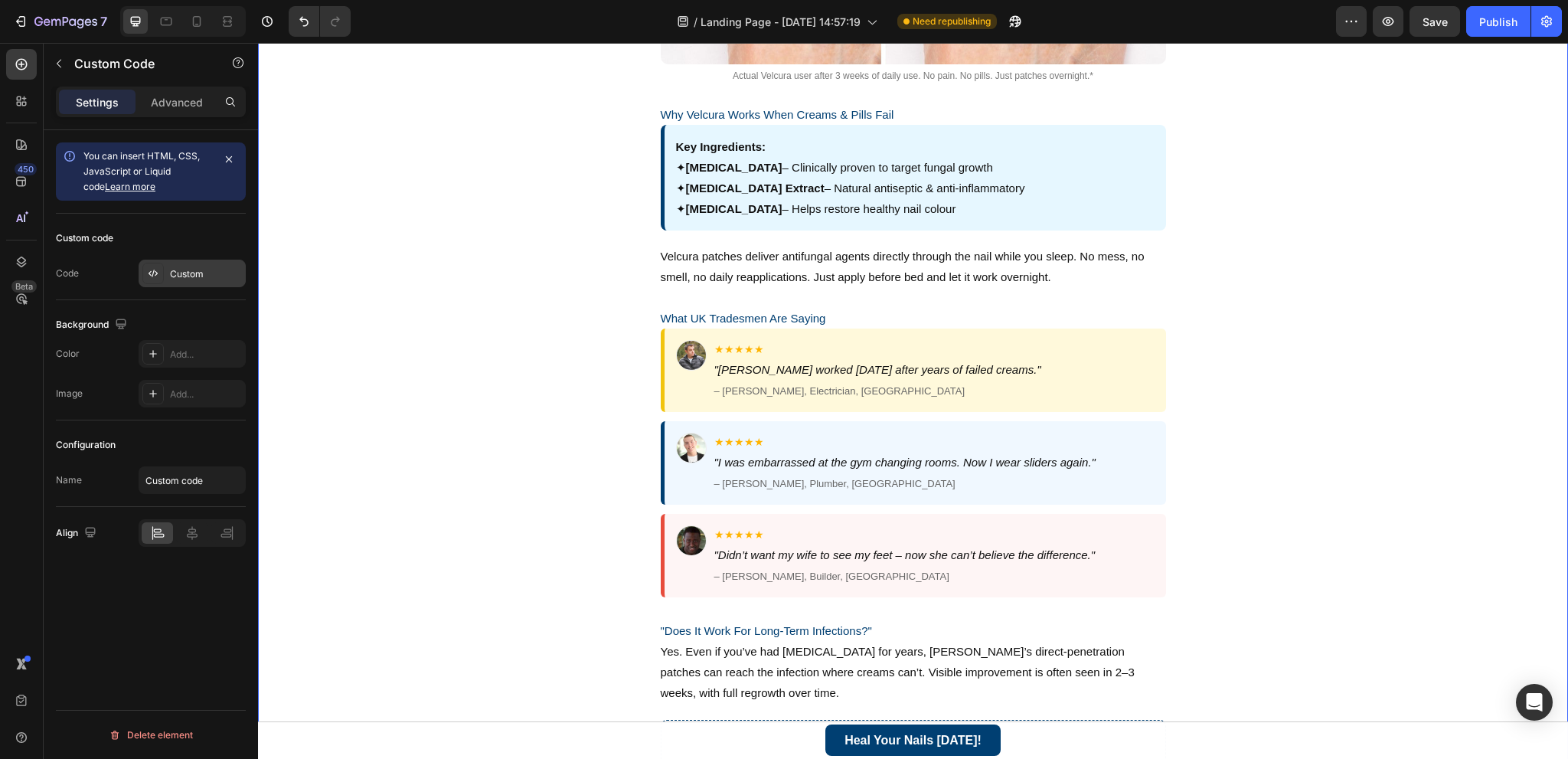
click at [195, 267] on div "Custom" at bounding box center [206, 274] width 72 height 14
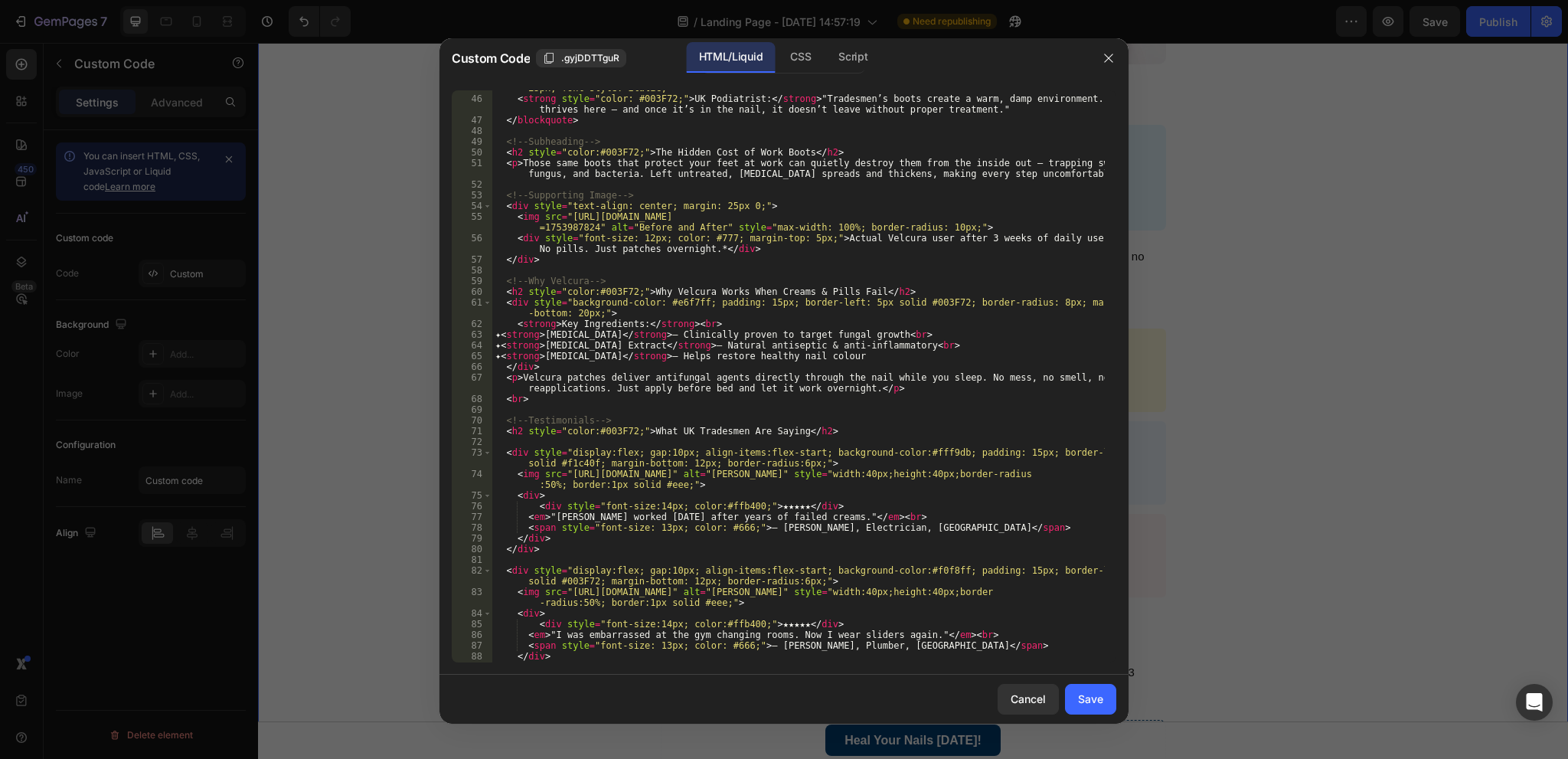
scroll to position [598, 0]
click at [796, 505] on div "< blockquote style = "background-color: #fff; padding: 12px; border-left: 4px s…" at bounding box center [799, 373] width 613 height 604
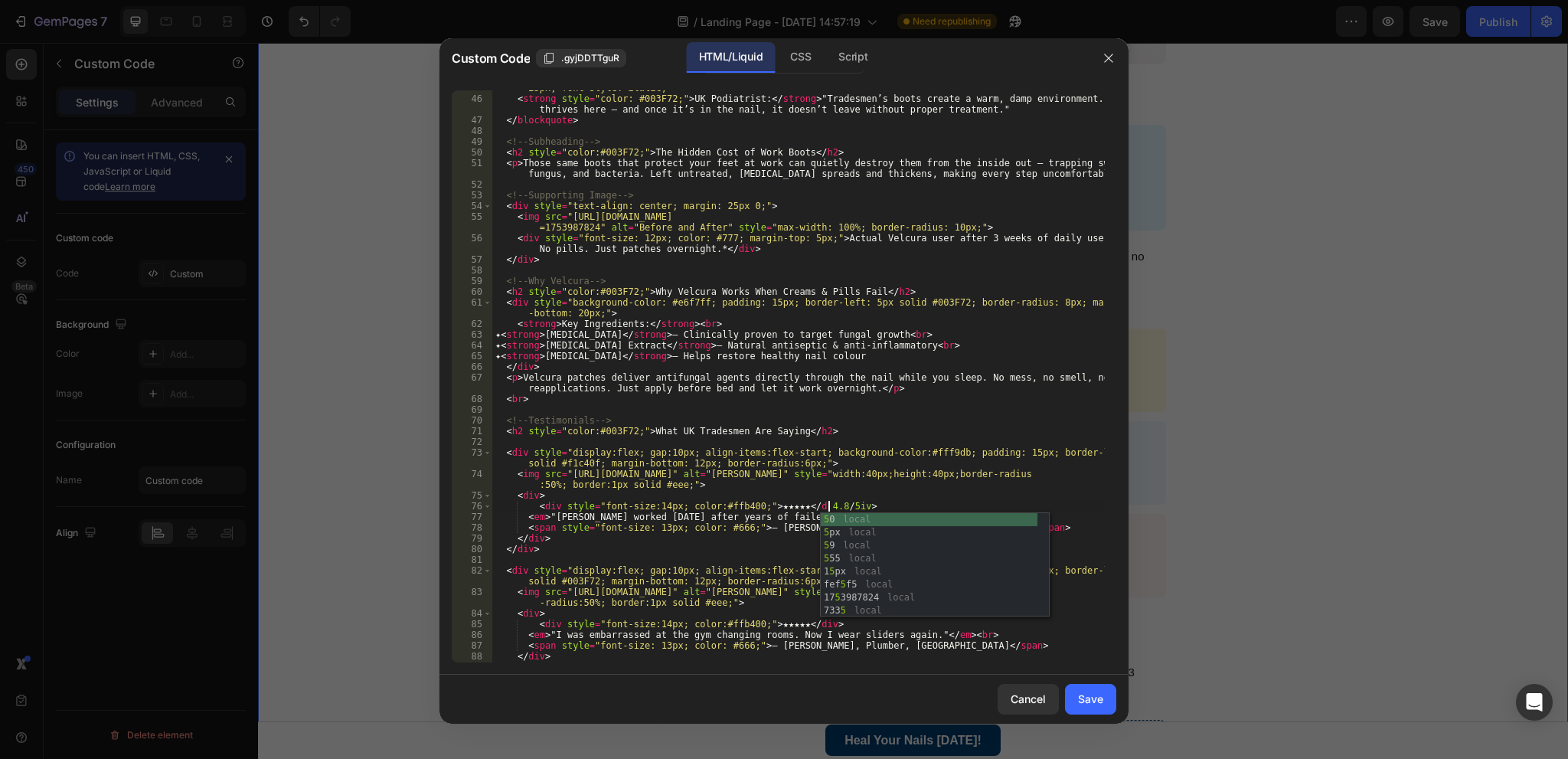
click at [744, 544] on div "< blockquote style = "background-color: #fff; padding: 12px; border-left: 4px s…" at bounding box center [799, 373] width 613 height 604
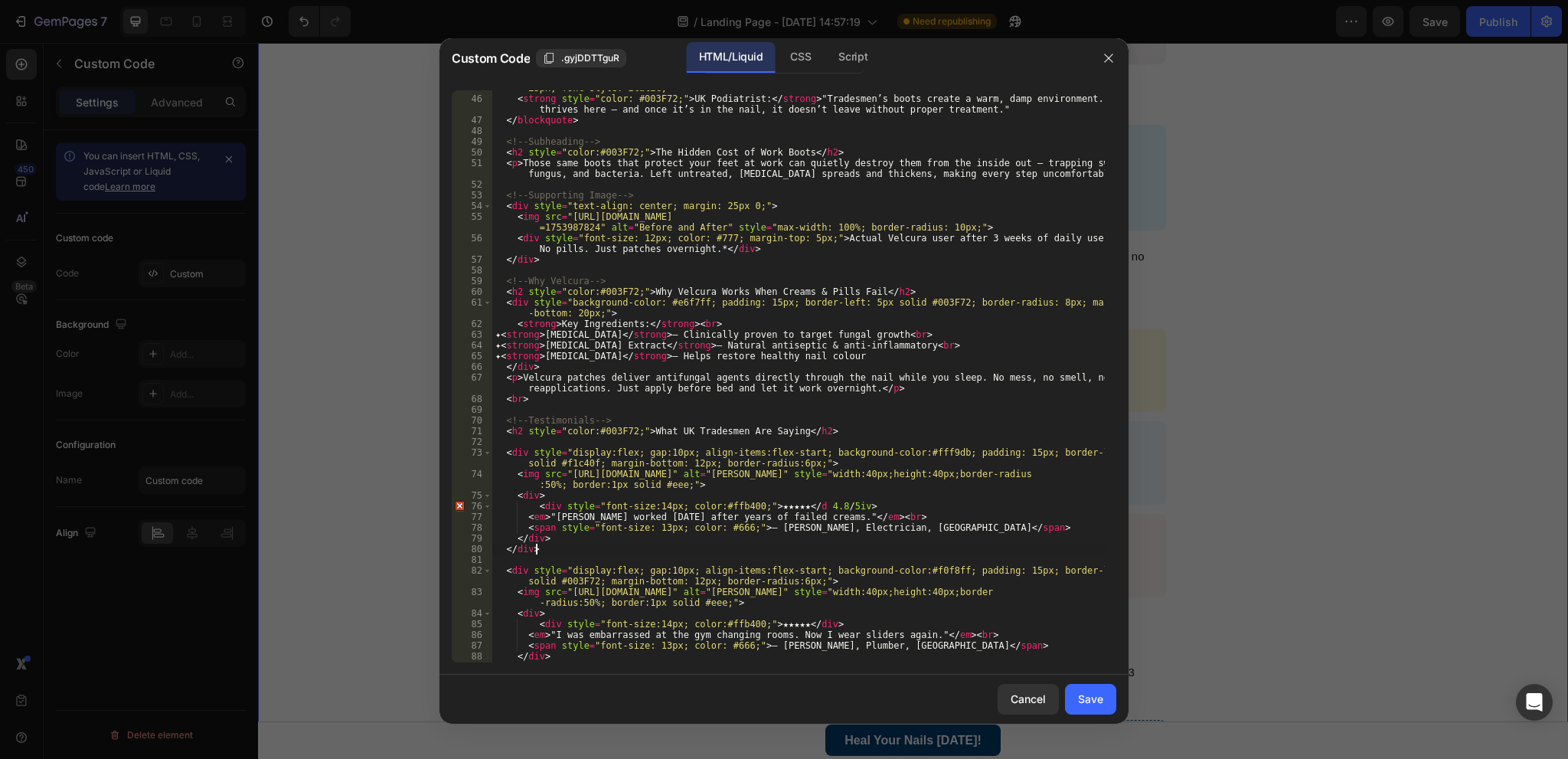
scroll to position [0, 2]
click at [795, 505] on div "< blockquote style = "background-color: #fff; padding: 12px; border-left: 4px s…" at bounding box center [799, 373] width 613 height 604
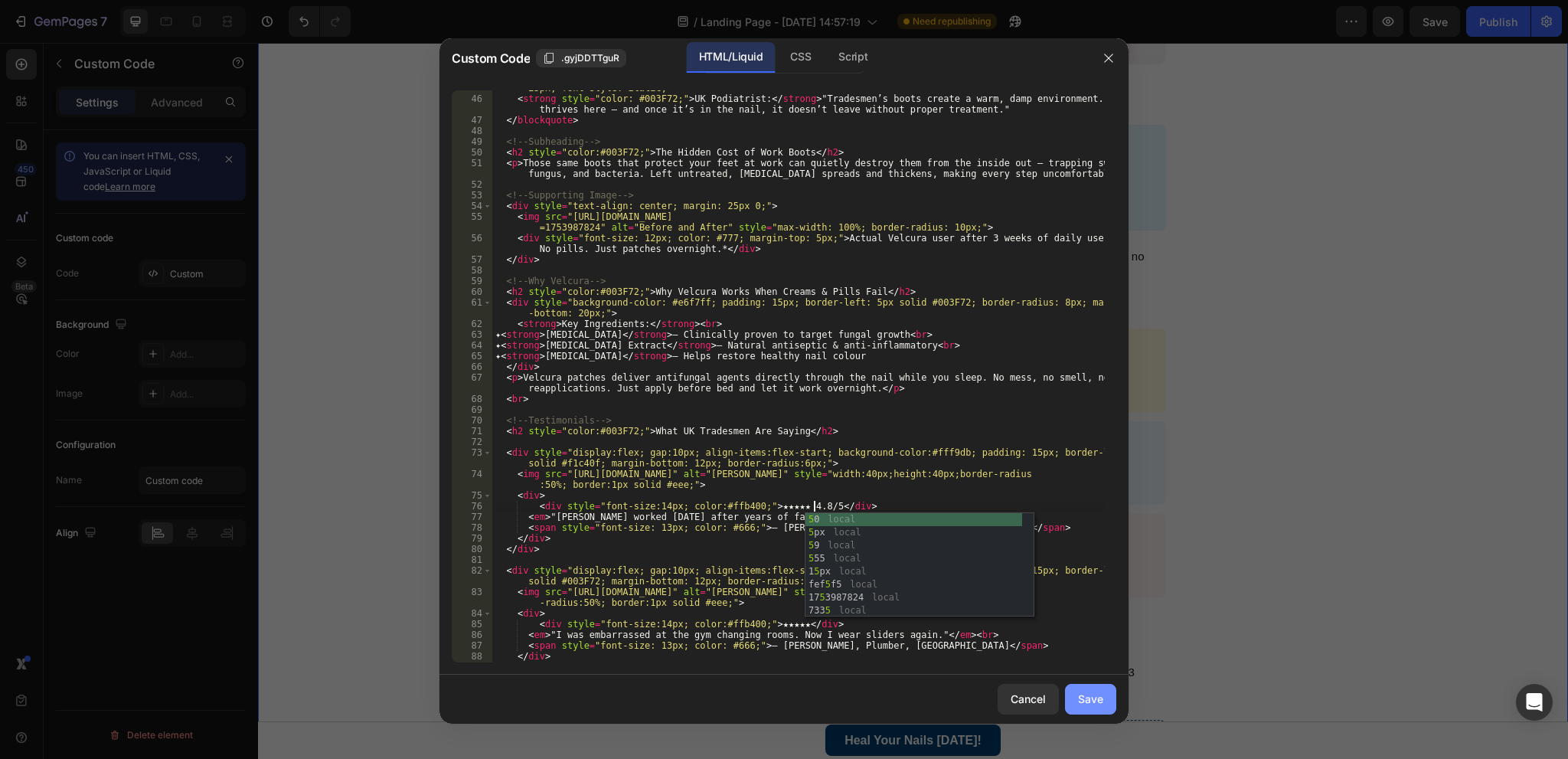
type textarea "<div style="font-size:14px; color:#ffb400;">★★★★★ 4.8/5</div>"
click at [1089, 686] on button "Save" at bounding box center [1090, 699] width 51 height 31
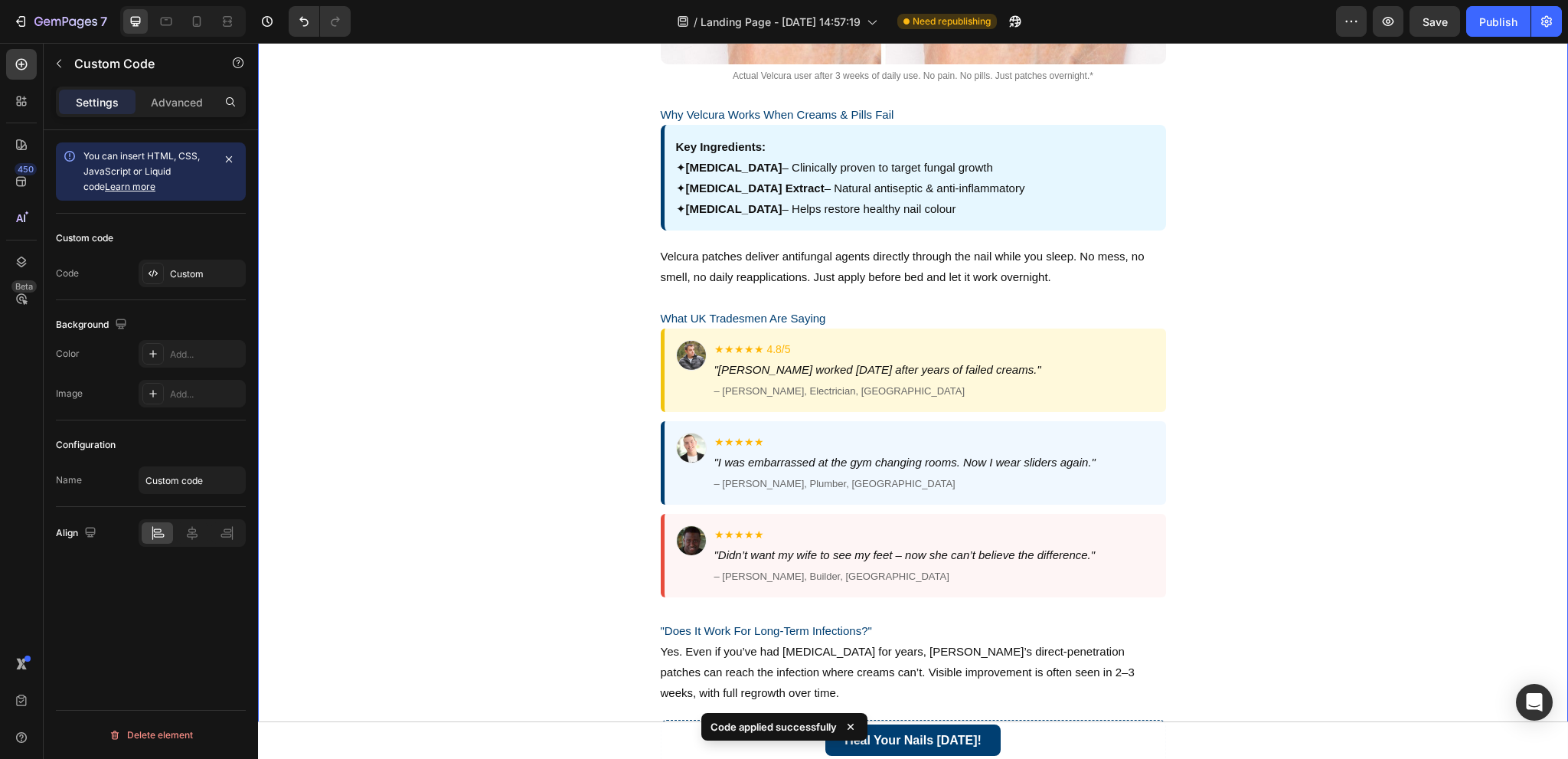
click at [183, 252] on div "Custom code Code Custom" at bounding box center [151, 257] width 190 height 86
click at [183, 261] on div "Custom" at bounding box center [192, 273] width 108 height 28
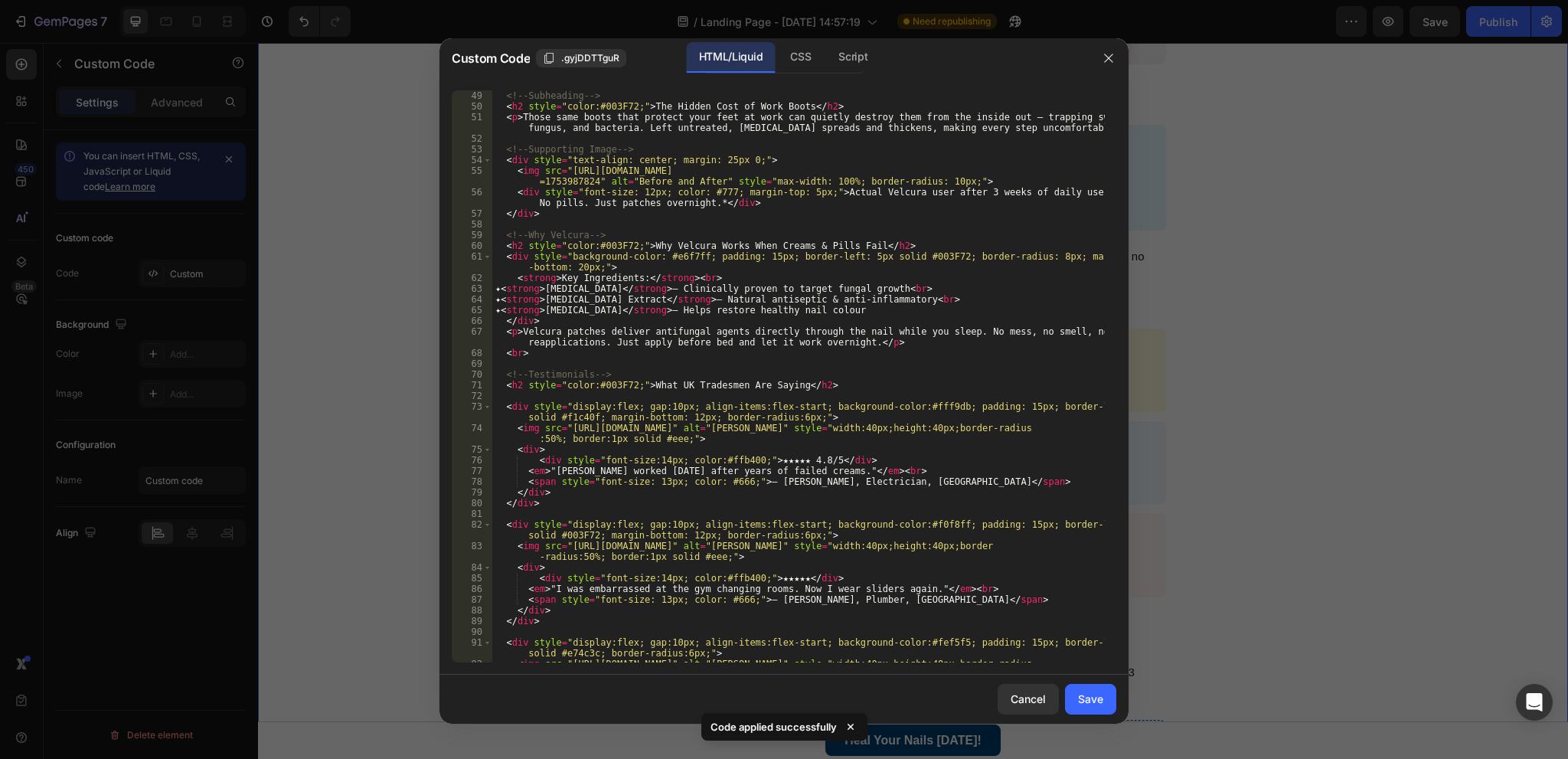
scroll to position [643, 0]
click at [782, 577] on div "<!-- Subheading --> < h2 style = "color:#003F72;" > The Hidden Cost of Work Boo…" at bounding box center [799, 392] width 613 height 604
drag, startPoint x: 812, startPoint y: 577, endPoint x: 791, endPoint y: 575, distance: 21.1
click at [791, 575] on div "<!-- Subheading --> < h2 style = "color:#003F72;" > The Hidden Cost of Work Boo…" at bounding box center [799, 392] width 613 height 604
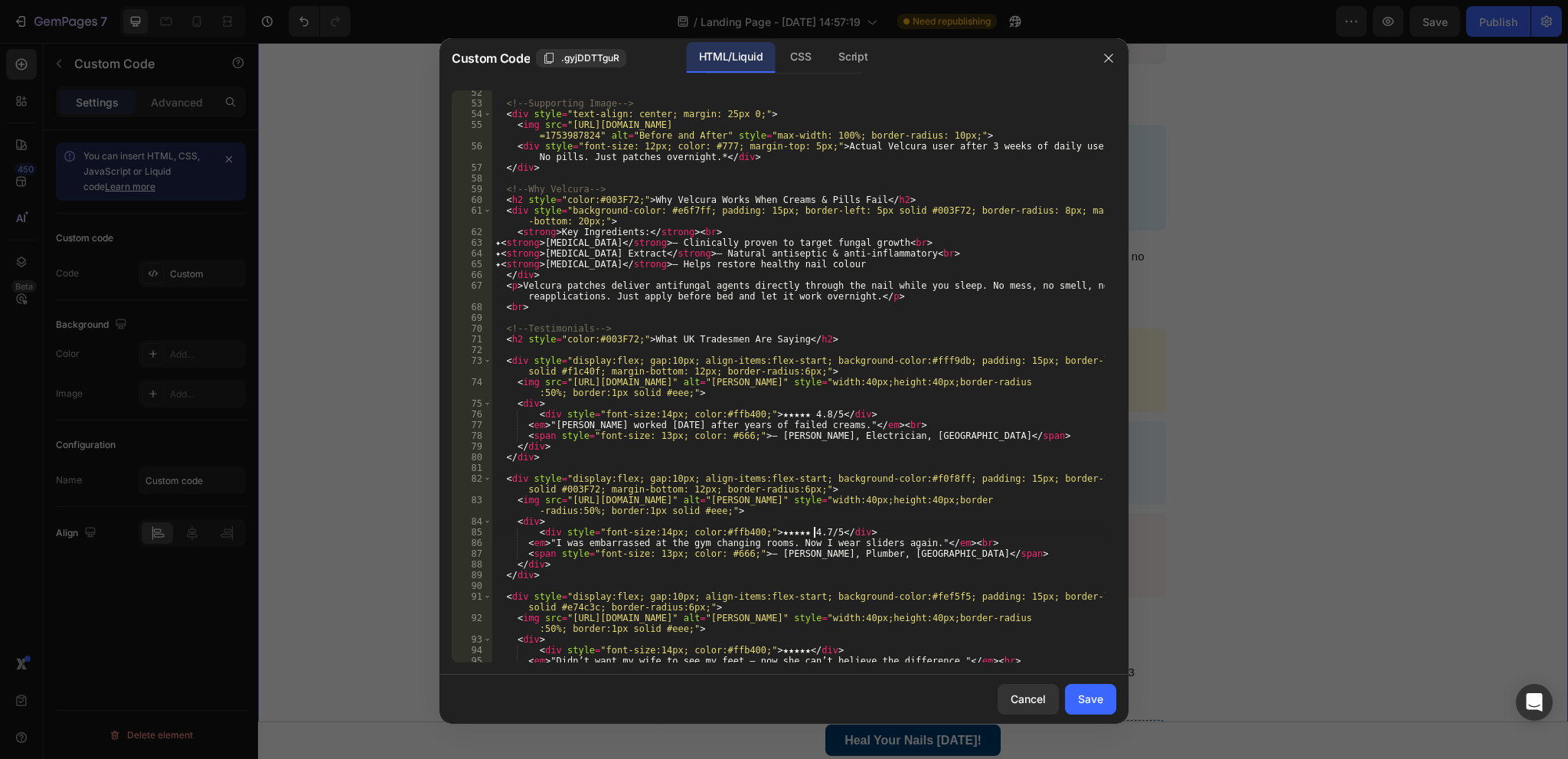
scroll to position [735, 0]
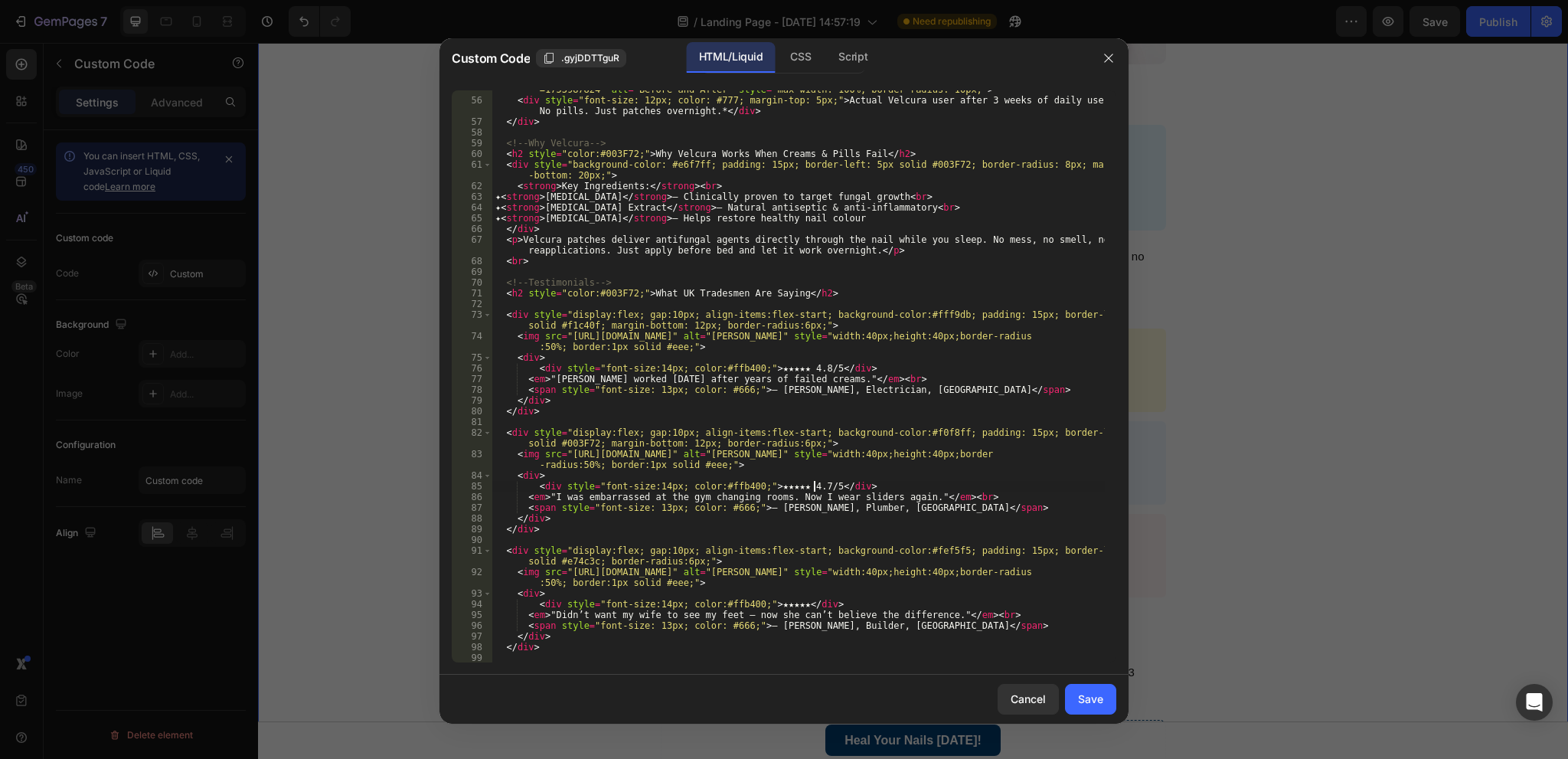
click at [775, 606] on div "< img src = "https://cdn.shopify.com/s/files/1/0903/7335/7904/files/Before-and-…" at bounding box center [799, 375] width 613 height 604
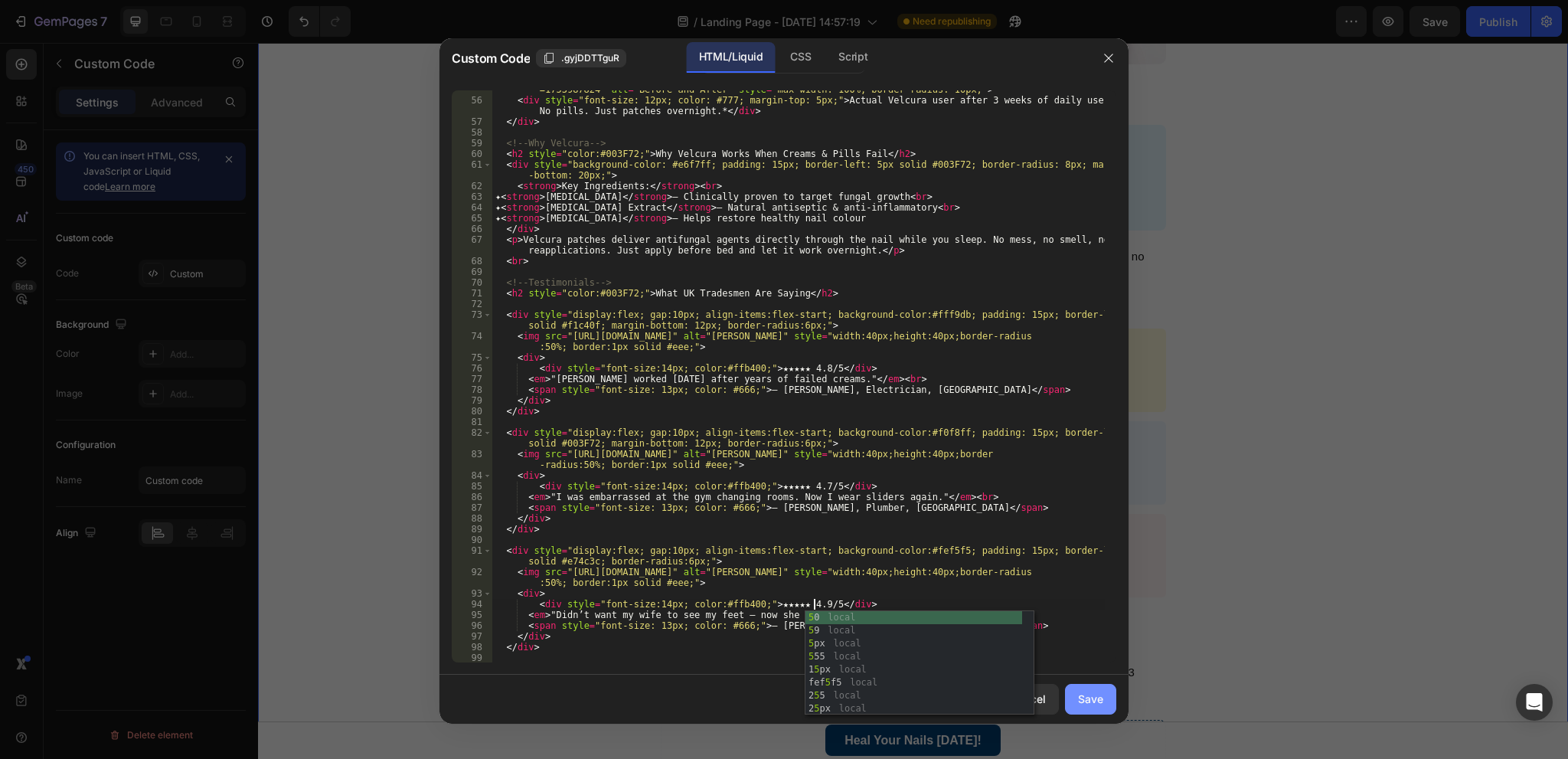
type textarea "<div style="font-size:14px; color:#ffb400;">★★★★★ 4.9/5</div>"
click at [1085, 695] on div "Save" at bounding box center [1090, 699] width 25 height 16
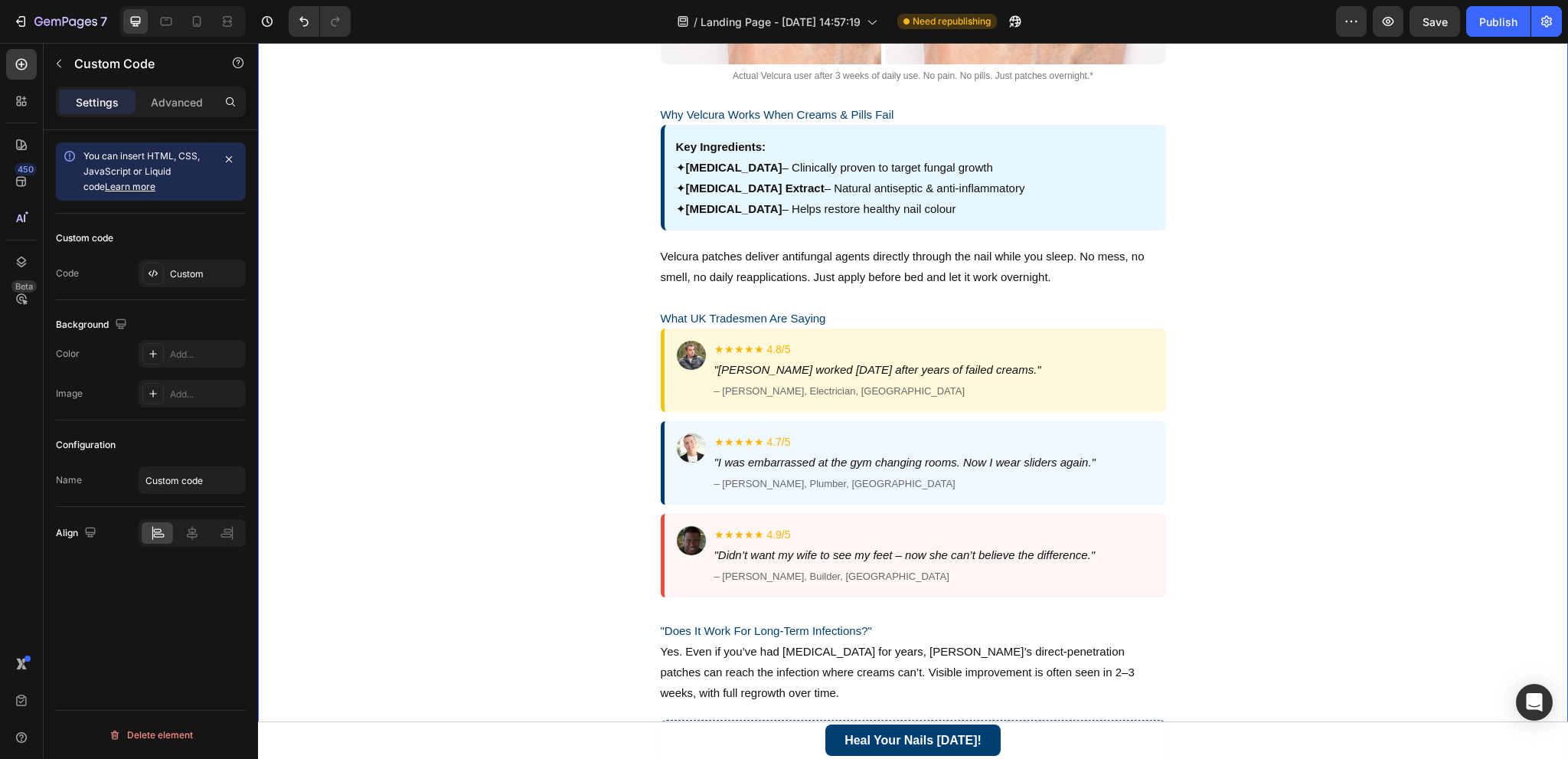
click at [216, 257] on div "Custom code Code Custom" at bounding box center [151, 257] width 190 height 86
click at [209, 270] on div "Custom" at bounding box center [206, 274] width 72 height 14
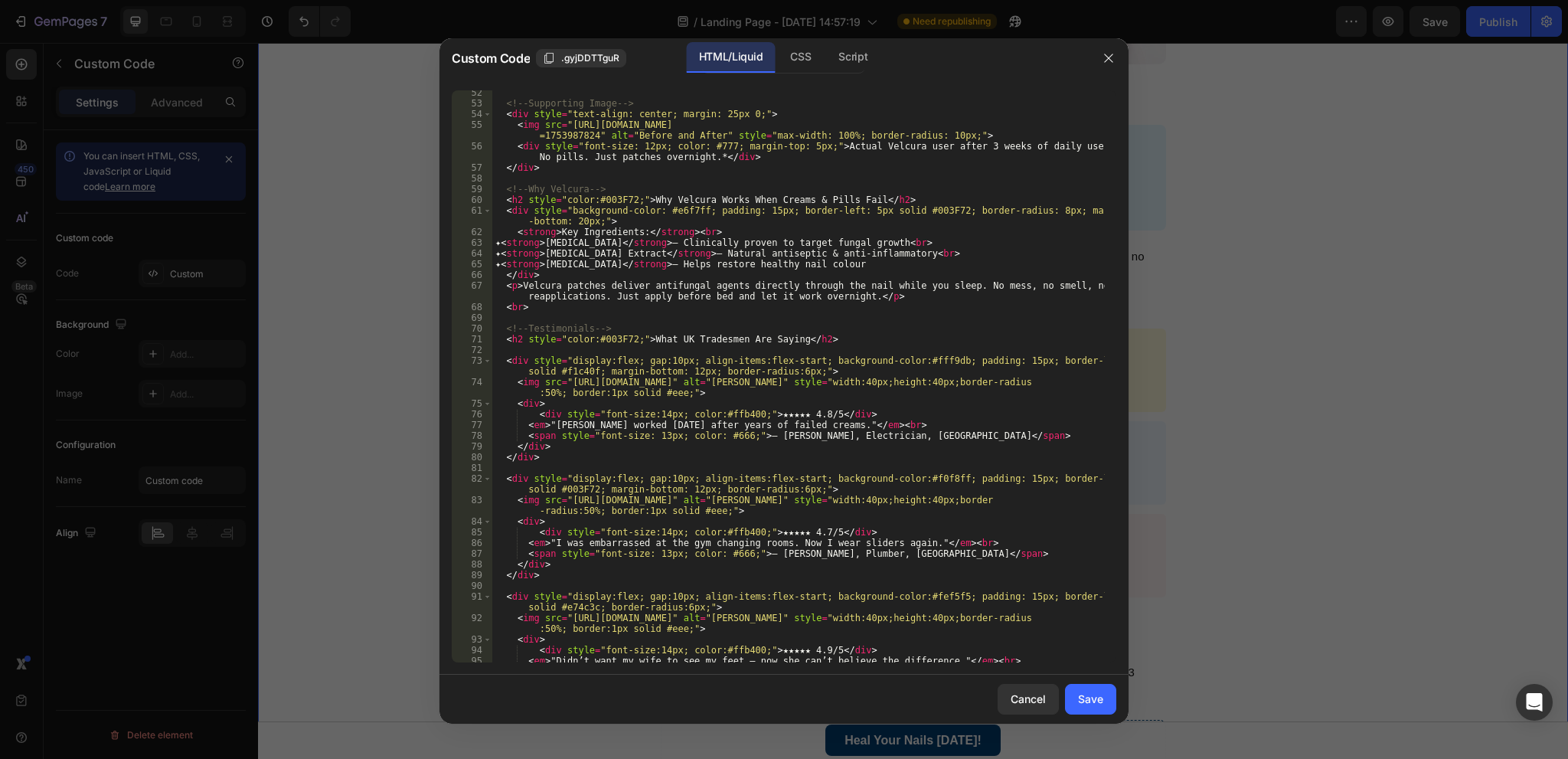
scroll to position [1011, 0]
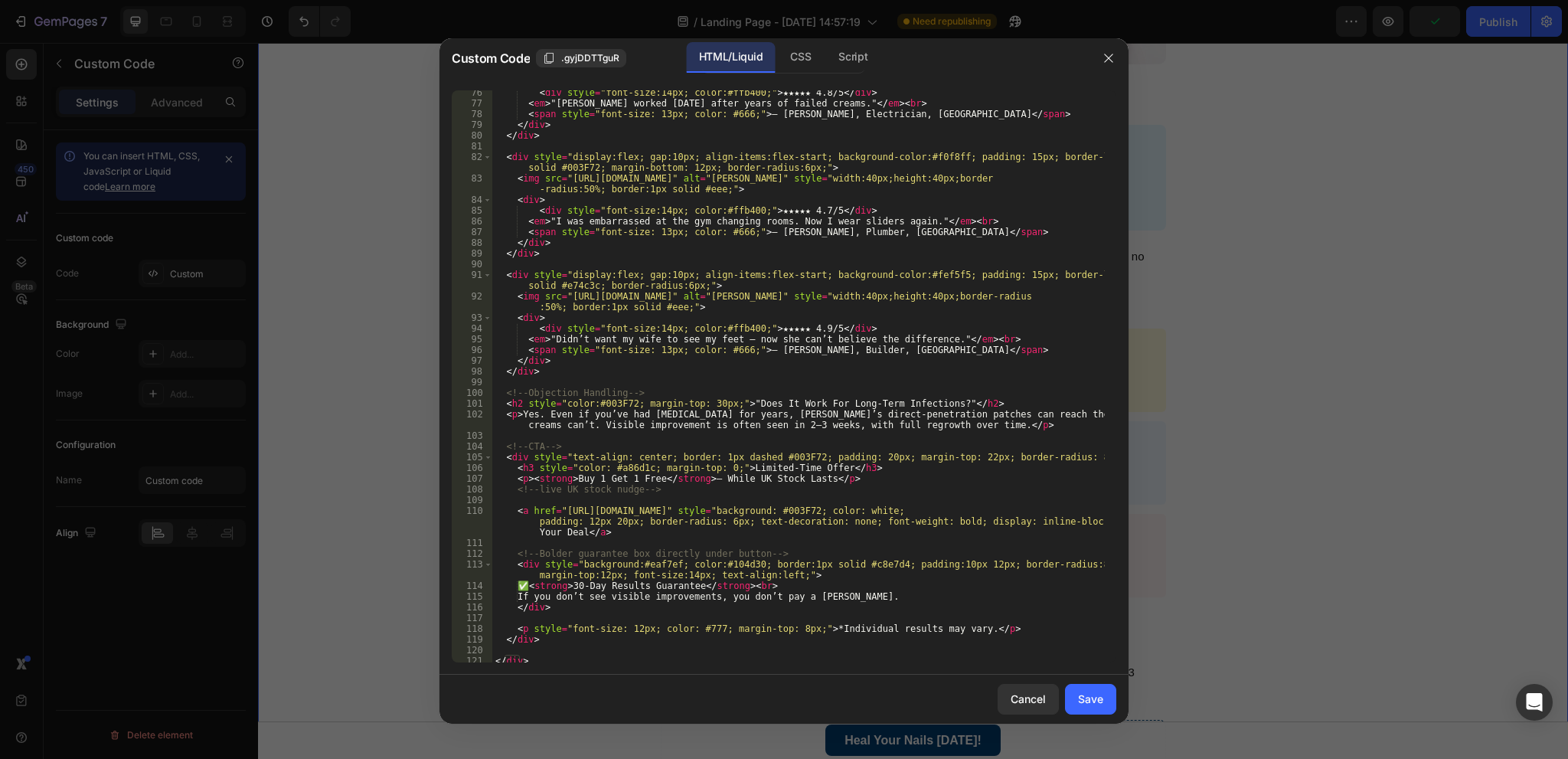
click at [749, 326] on div "< div style = "font-size:14px; color:#ffb400;" > ★★★★★ 4.8/5 </ div > < em > "V…" at bounding box center [799, 384] width 613 height 594
click at [824, 327] on div "< div style = "font-size:14px; color:#ffb400;" > ★★★★★ 4.8/5 </ div > < em > "V…" at bounding box center [799, 384] width 613 height 594
click at [804, 323] on div "< div style = "font-size:14px; color:#ffb400;" > ★★★★★ 4.8/5 </ div > < em > "V…" at bounding box center [799, 384] width 613 height 594
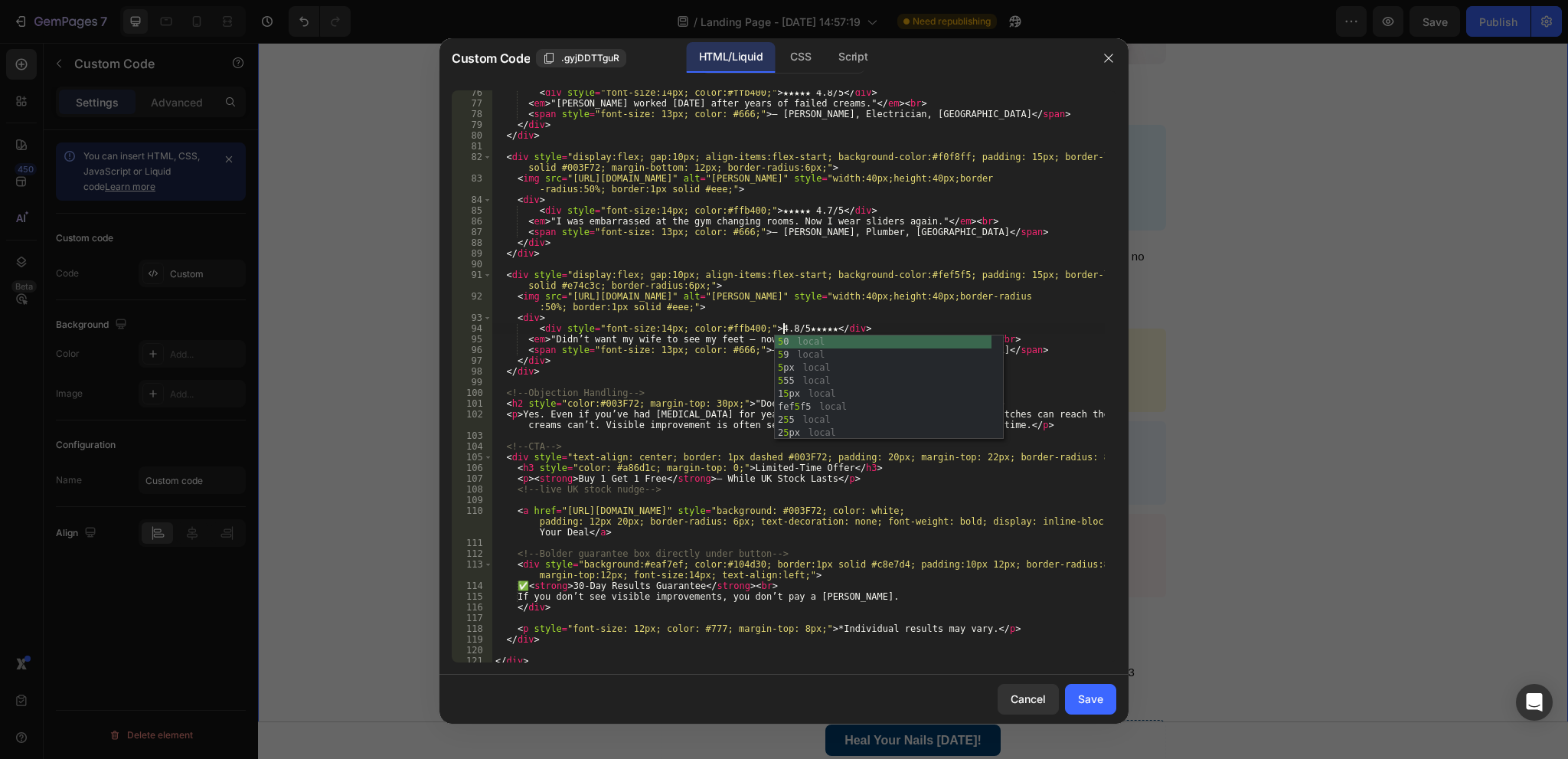
scroll to position [0, 24]
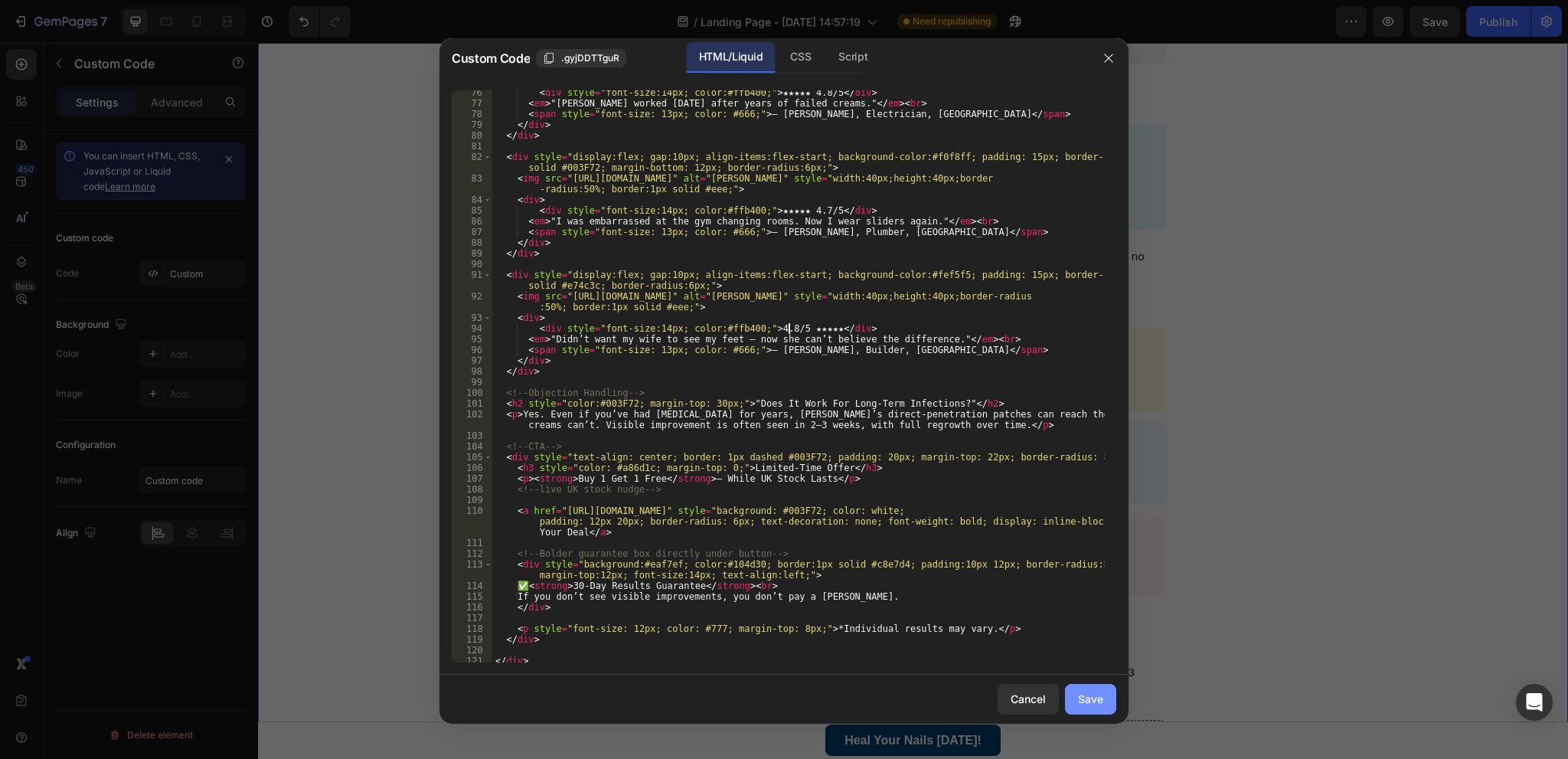
type textarea "<div style="font-size:14px; color:#ffb400;">4.8/5 ★★★★★</div>"
click at [1103, 695] on div "Save" at bounding box center [1090, 699] width 25 height 16
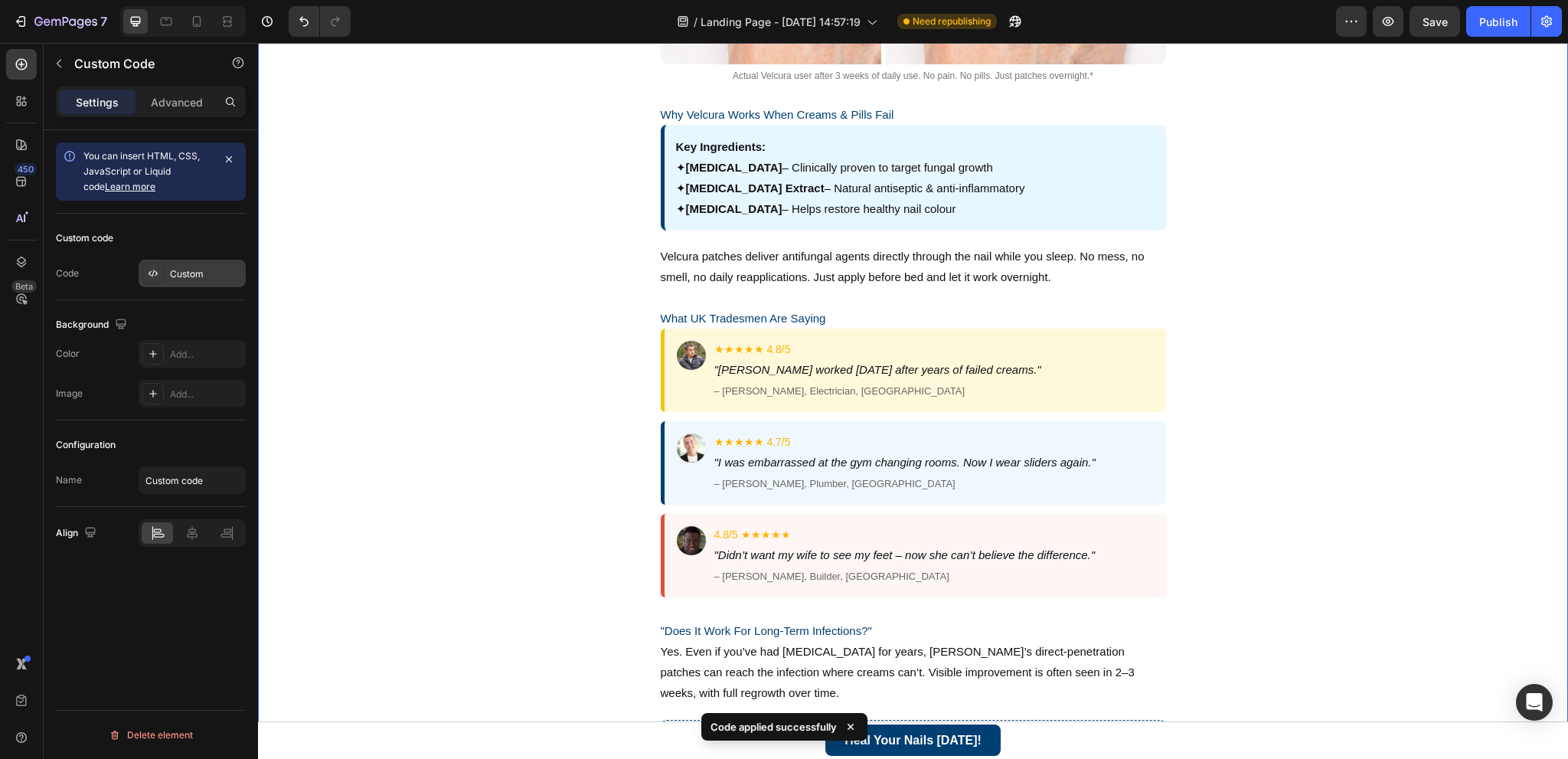
click at [205, 271] on div "Custom" at bounding box center [206, 274] width 72 height 14
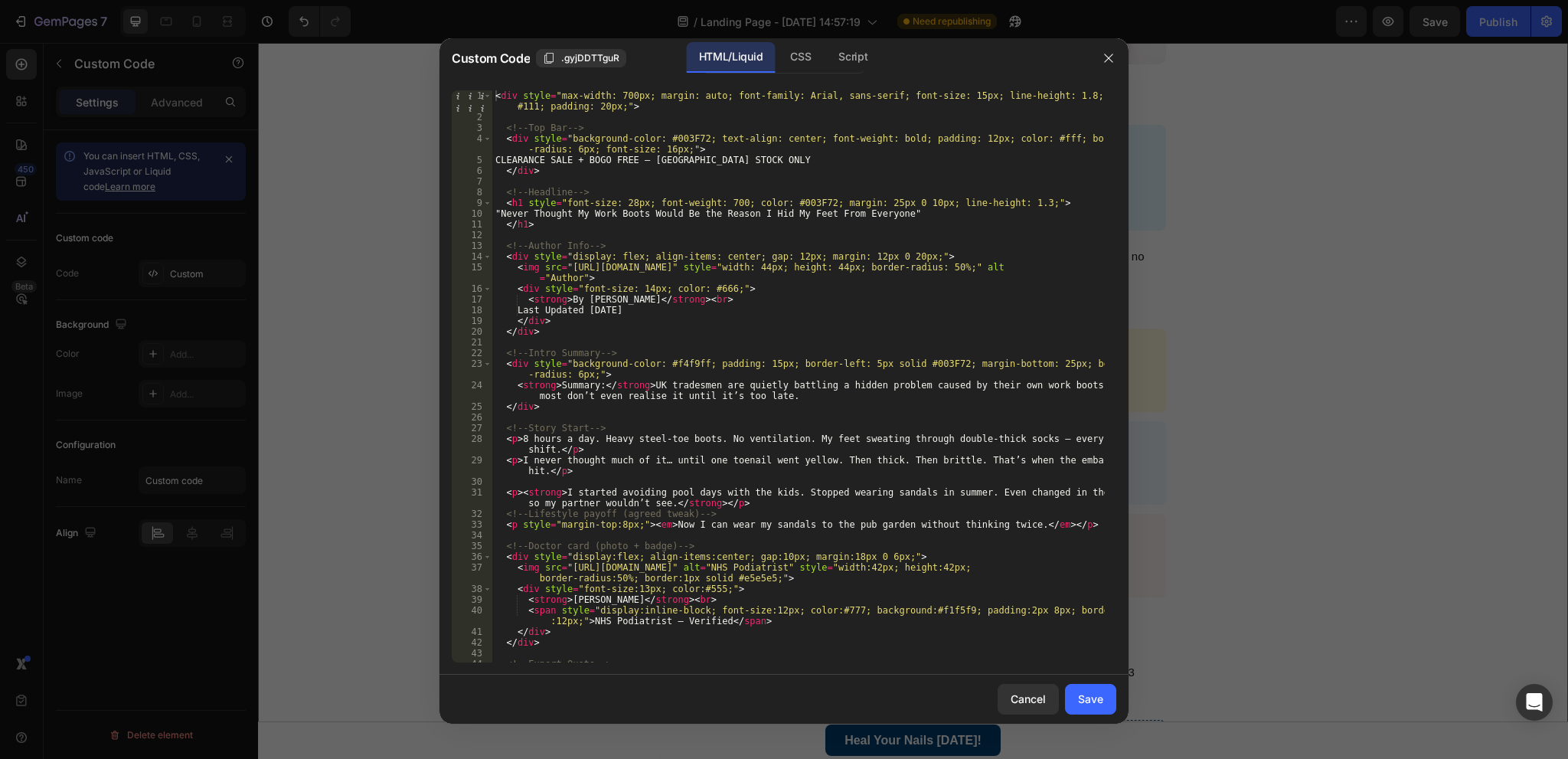
type textarea "<p>8 hours a day. Heavy steel-toe boots. No ventilation. My feet sweating throu…"
click at [812, 449] on div "< div style = "max-width: 700px; margin: auto; font-family: Arial, sans-serif; …" at bounding box center [799, 398] width 613 height 615
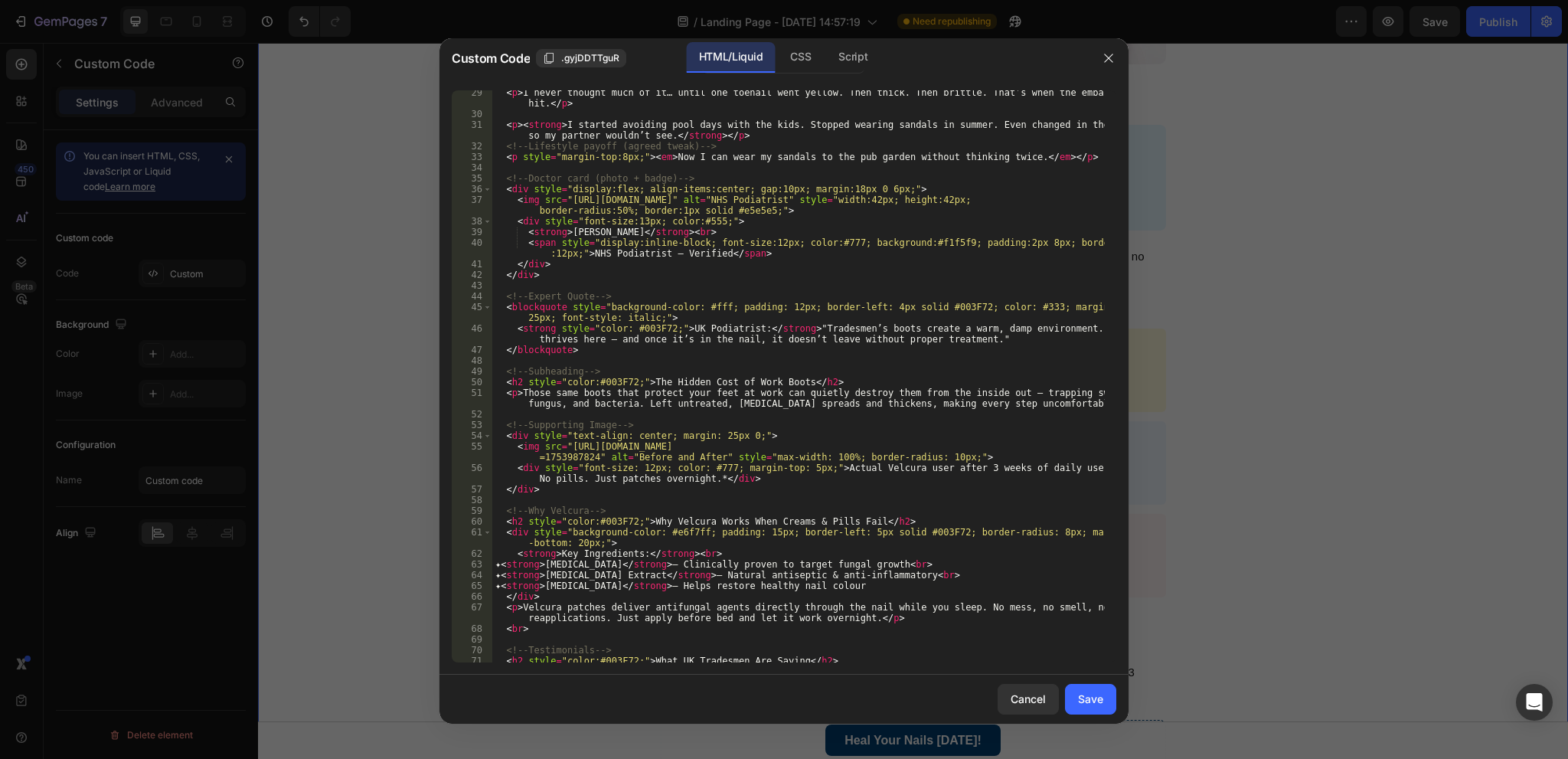
scroll to position [413, 0]
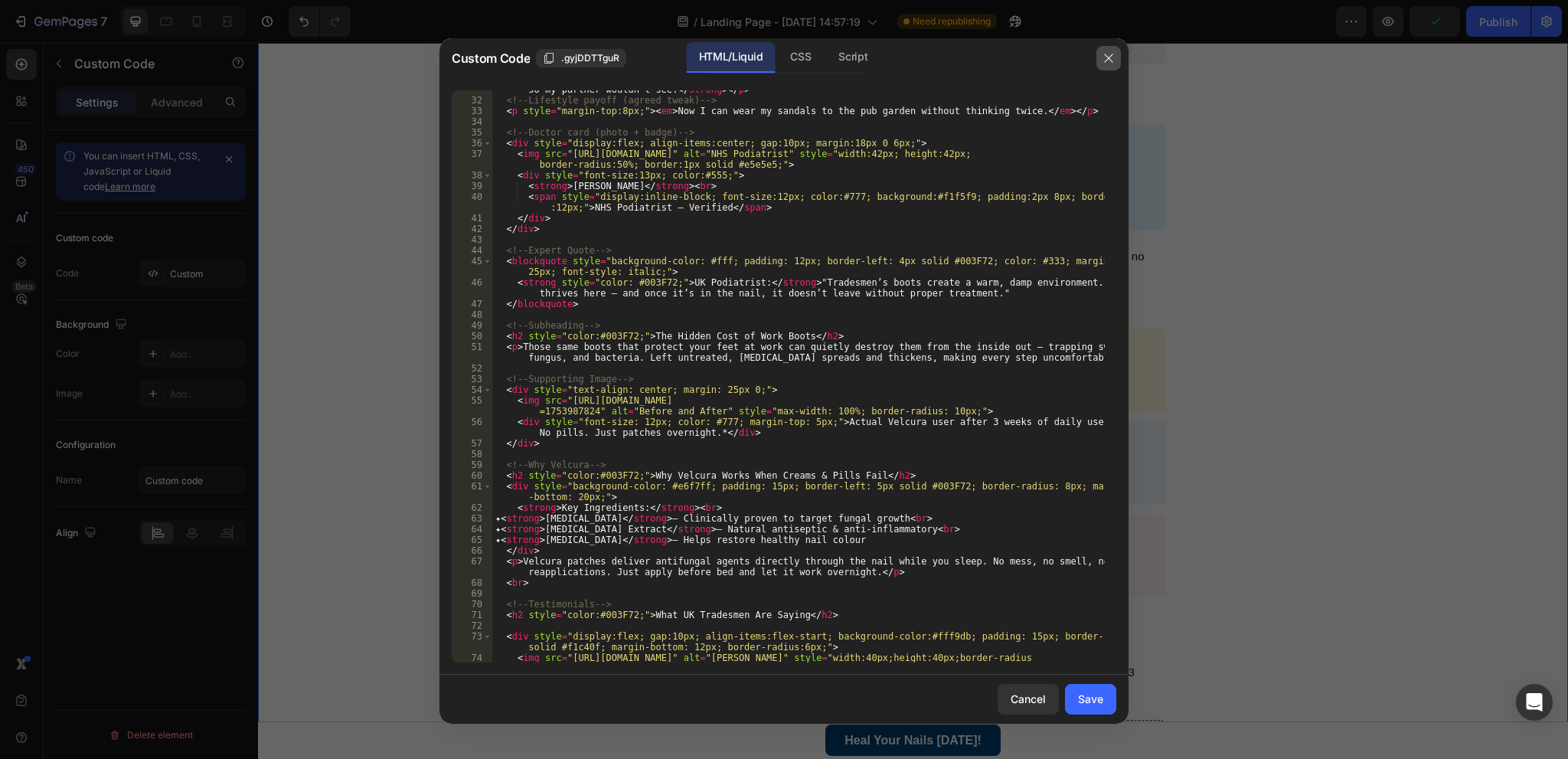
click at [1109, 59] on icon "button" at bounding box center [1108, 58] width 8 height 8
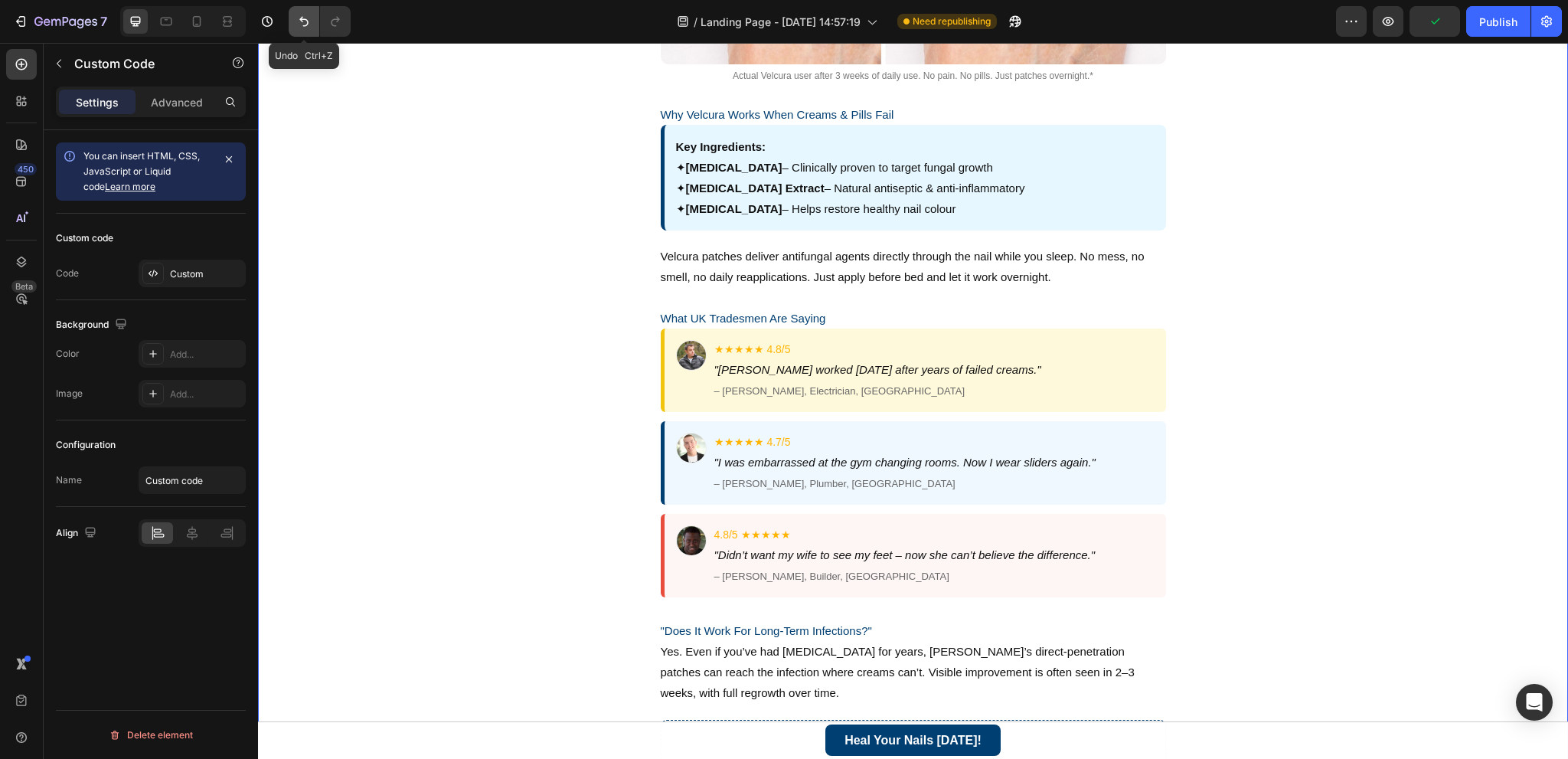
click at [305, 19] on icon "Undo/Redo" at bounding box center [304, 21] width 15 height 15
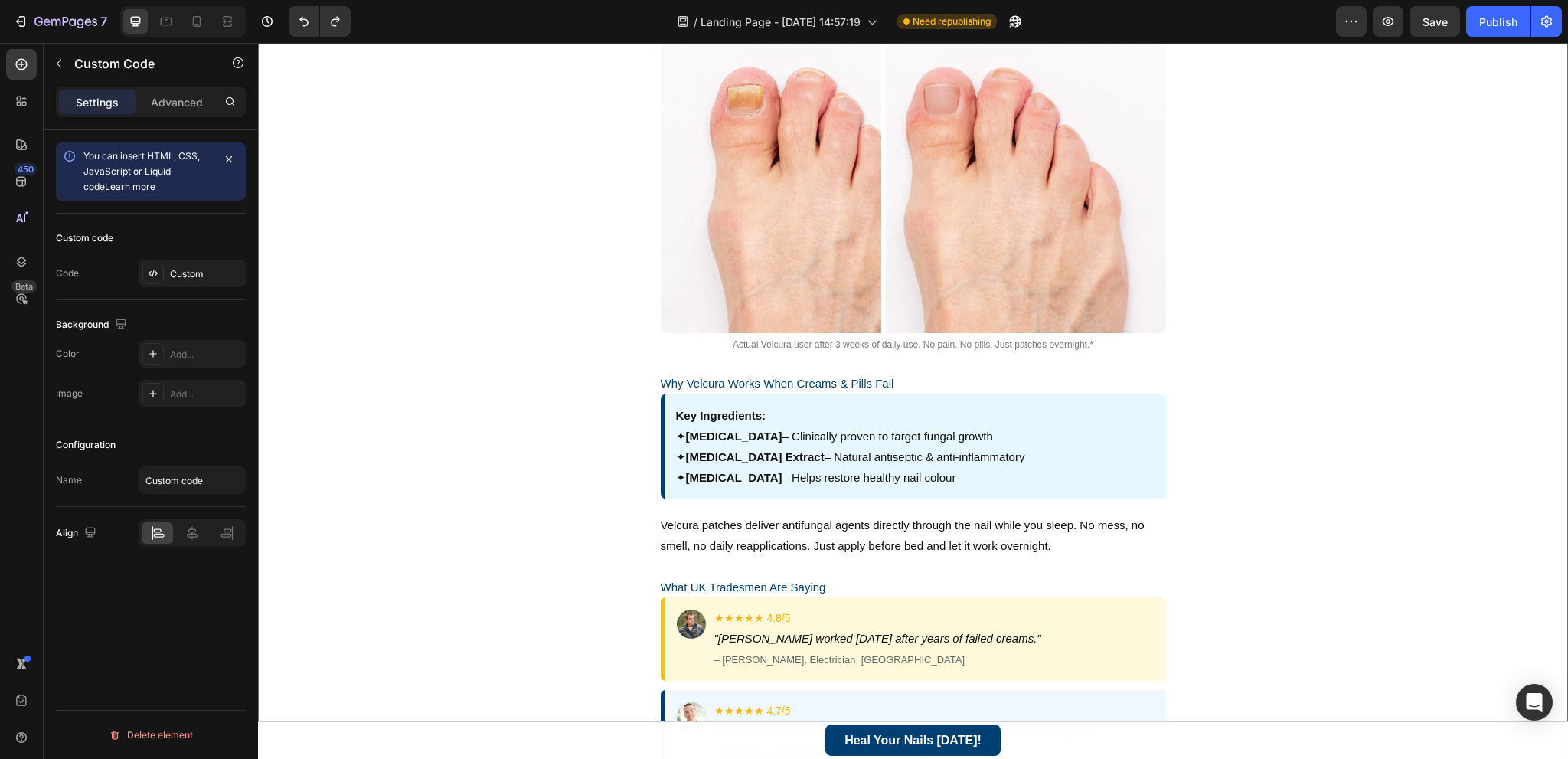
scroll to position [730, 0]
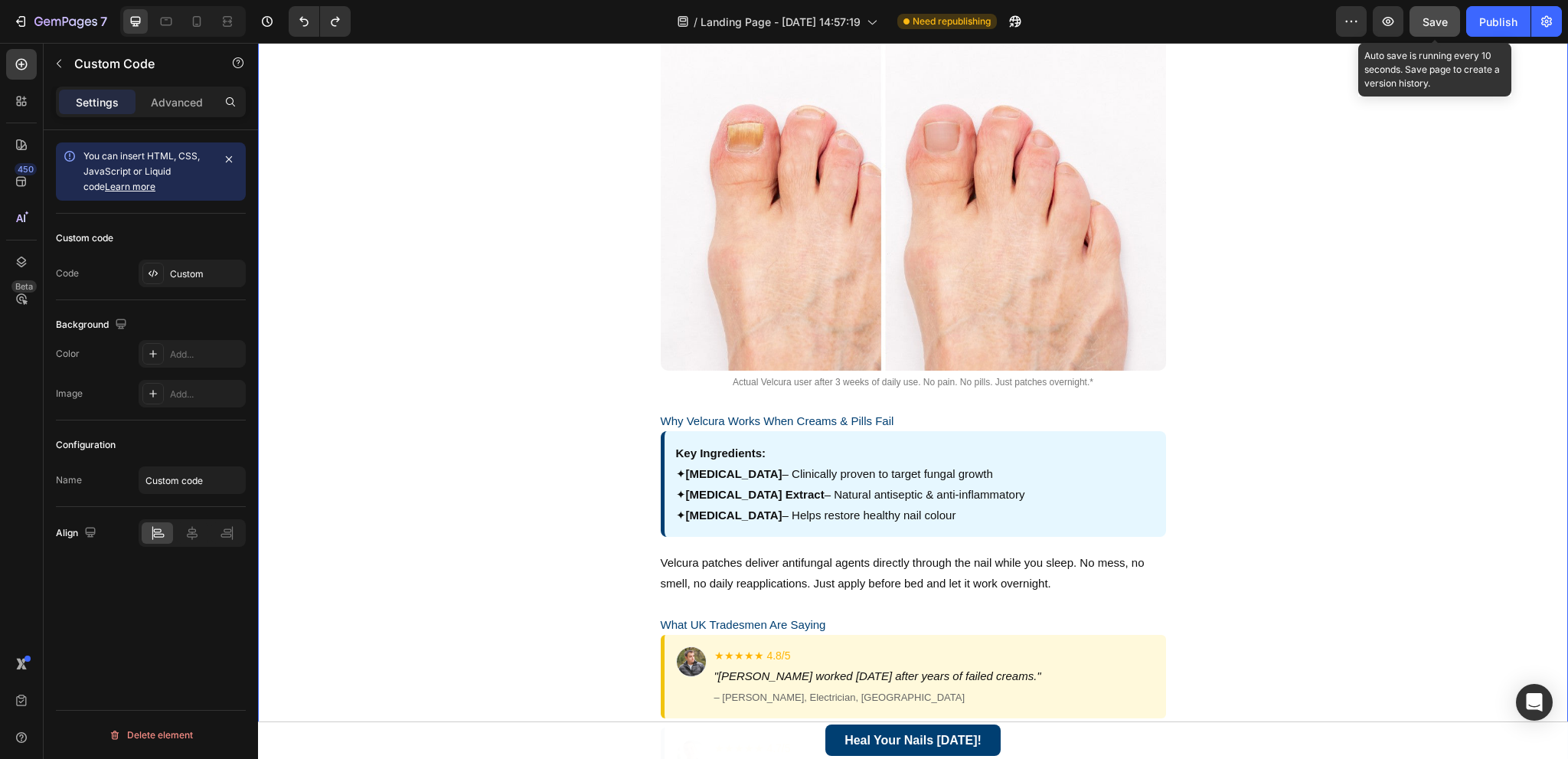
drag, startPoint x: 1442, startPoint y: 30, endPoint x: 1485, endPoint y: 25, distance: 43.3
click at [1442, 29] on button "Save" at bounding box center [1435, 22] width 51 height 31
click at [1485, 24] on div "Publish" at bounding box center [1498, 22] width 38 height 16
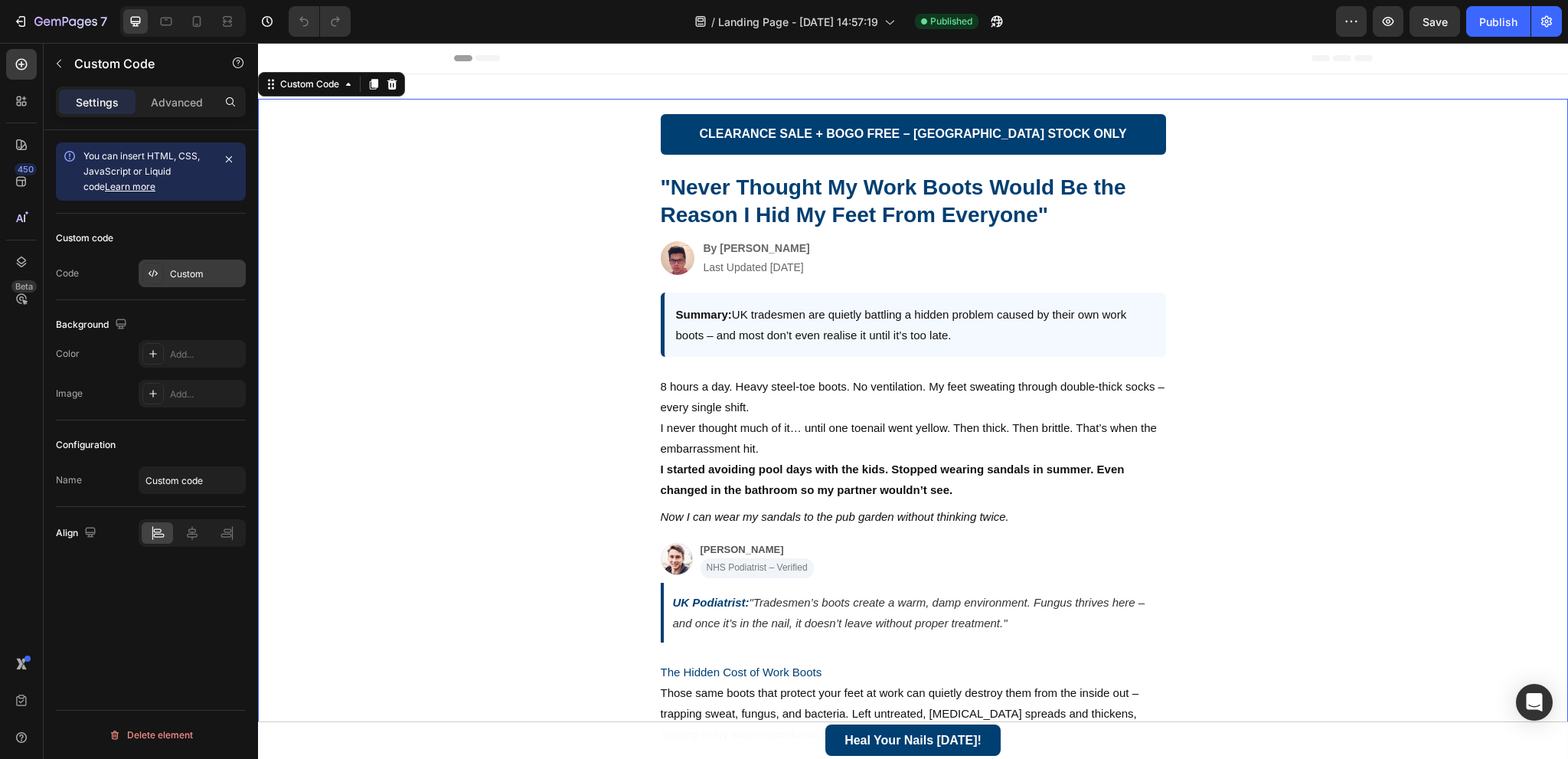
click at [162, 262] on div "Custom" at bounding box center [192, 273] width 108 height 28
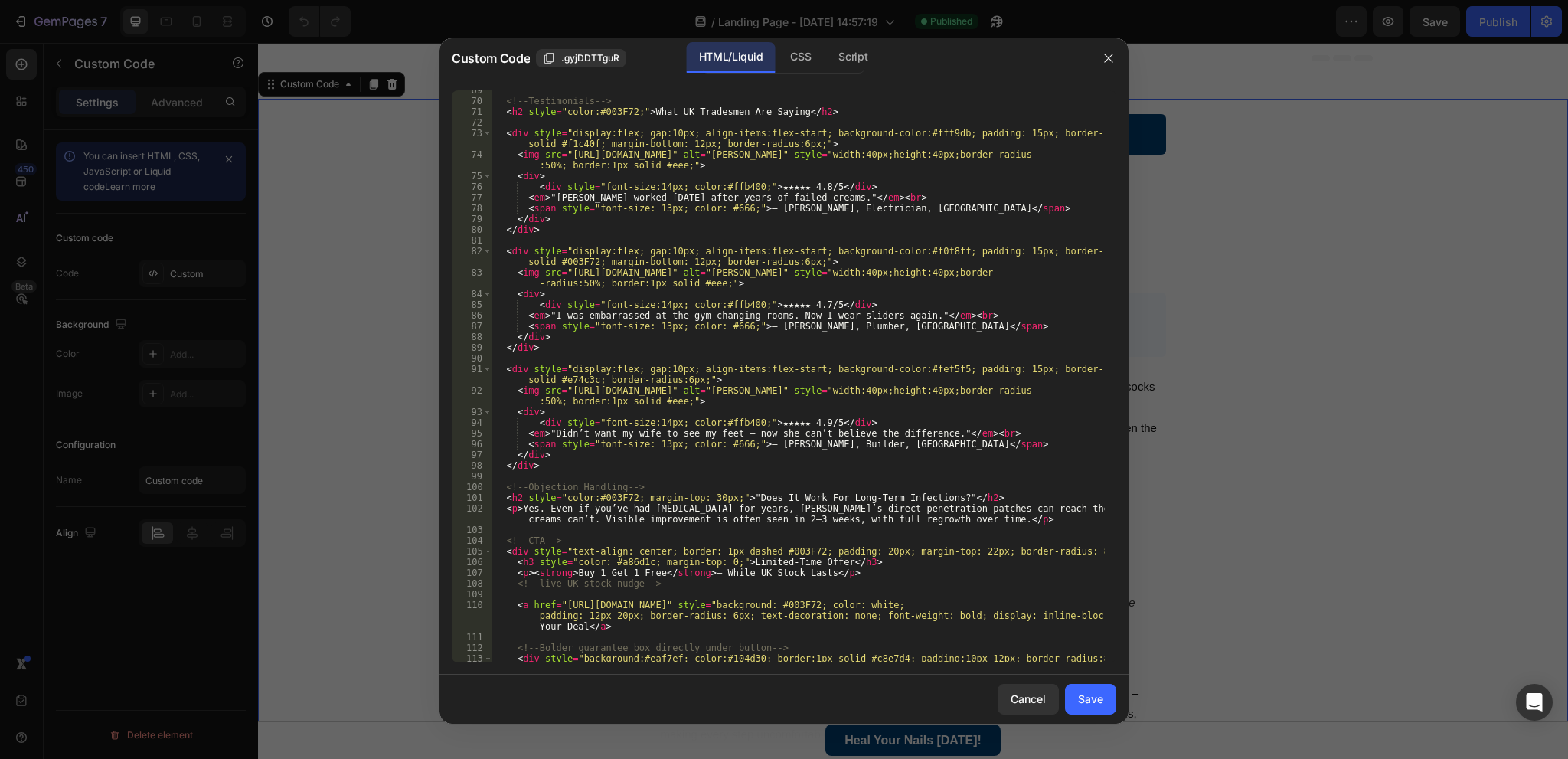
scroll to position [824, 0]
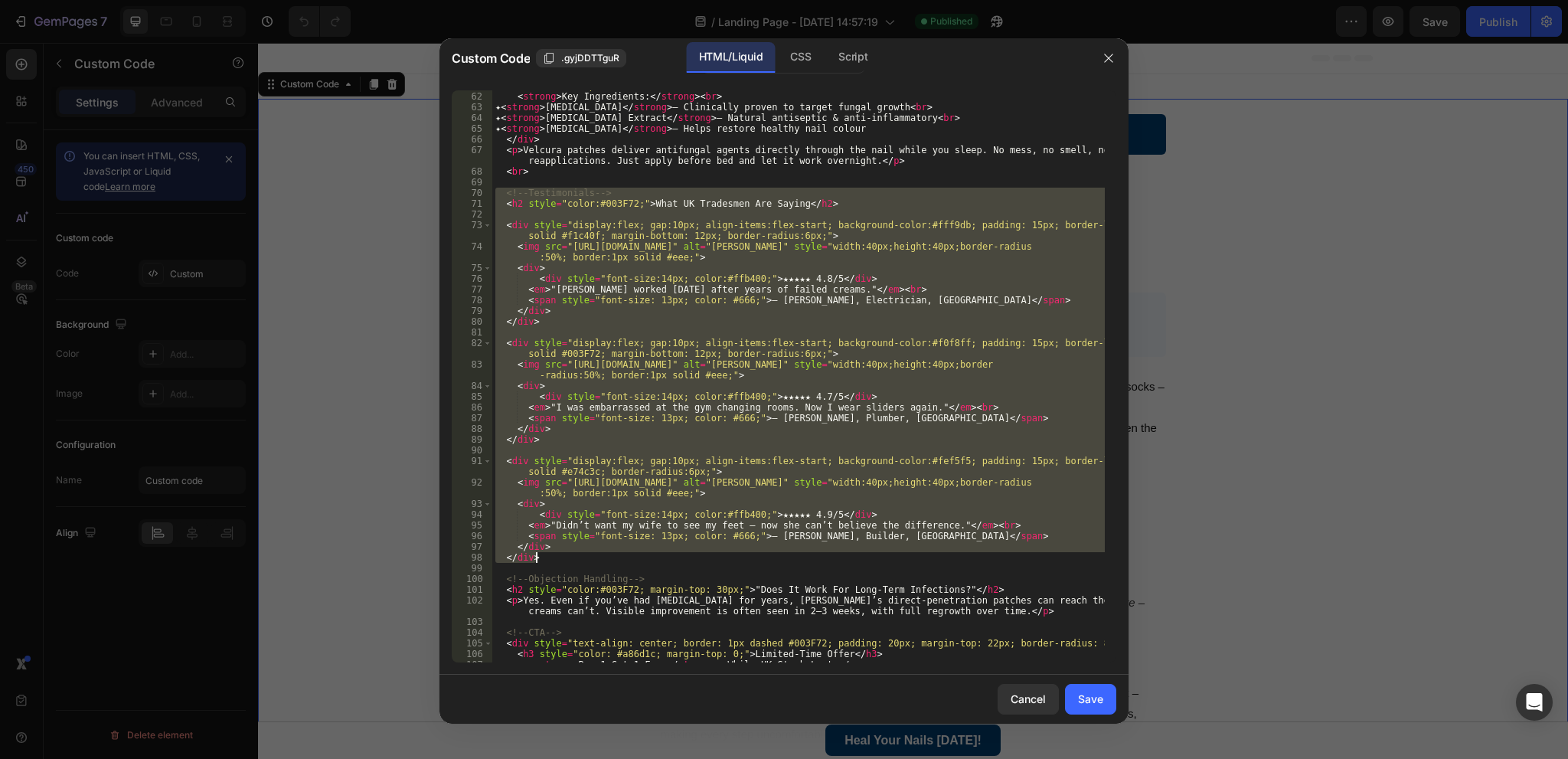
drag, startPoint x: 494, startPoint y: 189, endPoint x: 623, endPoint y: 559, distance: 391.8
click at [623, 559] on div "< div style = "background-color: #e6f7ff; padding: 15px; border-left: 5px solid…" at bounding box center [799, 371] width 613 height 604
type textarea "</div> </div>"
paste textarea
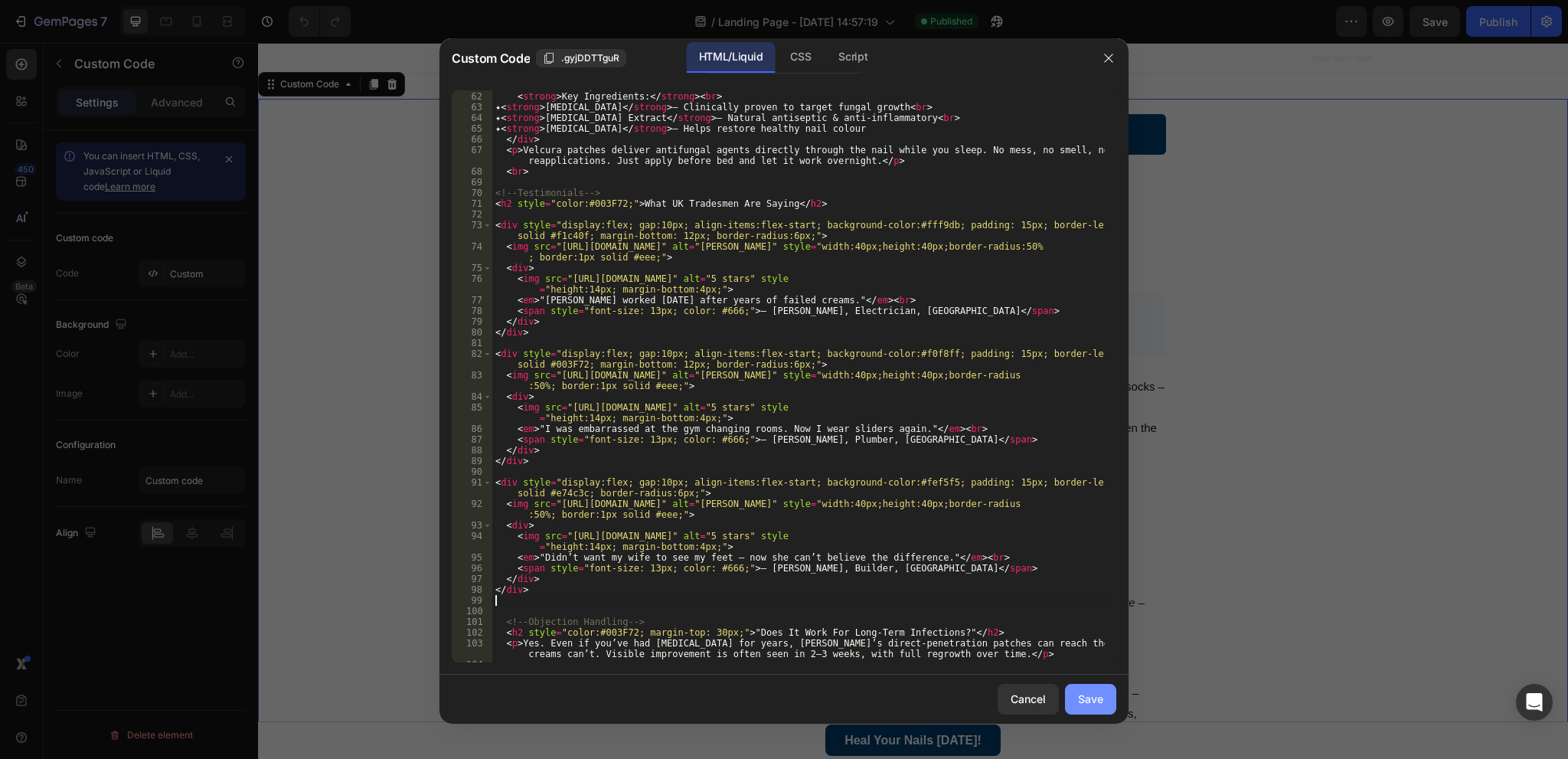
click at [1075, 695] on button "Save" at bounding box center [1090, 699] width 51 height 31
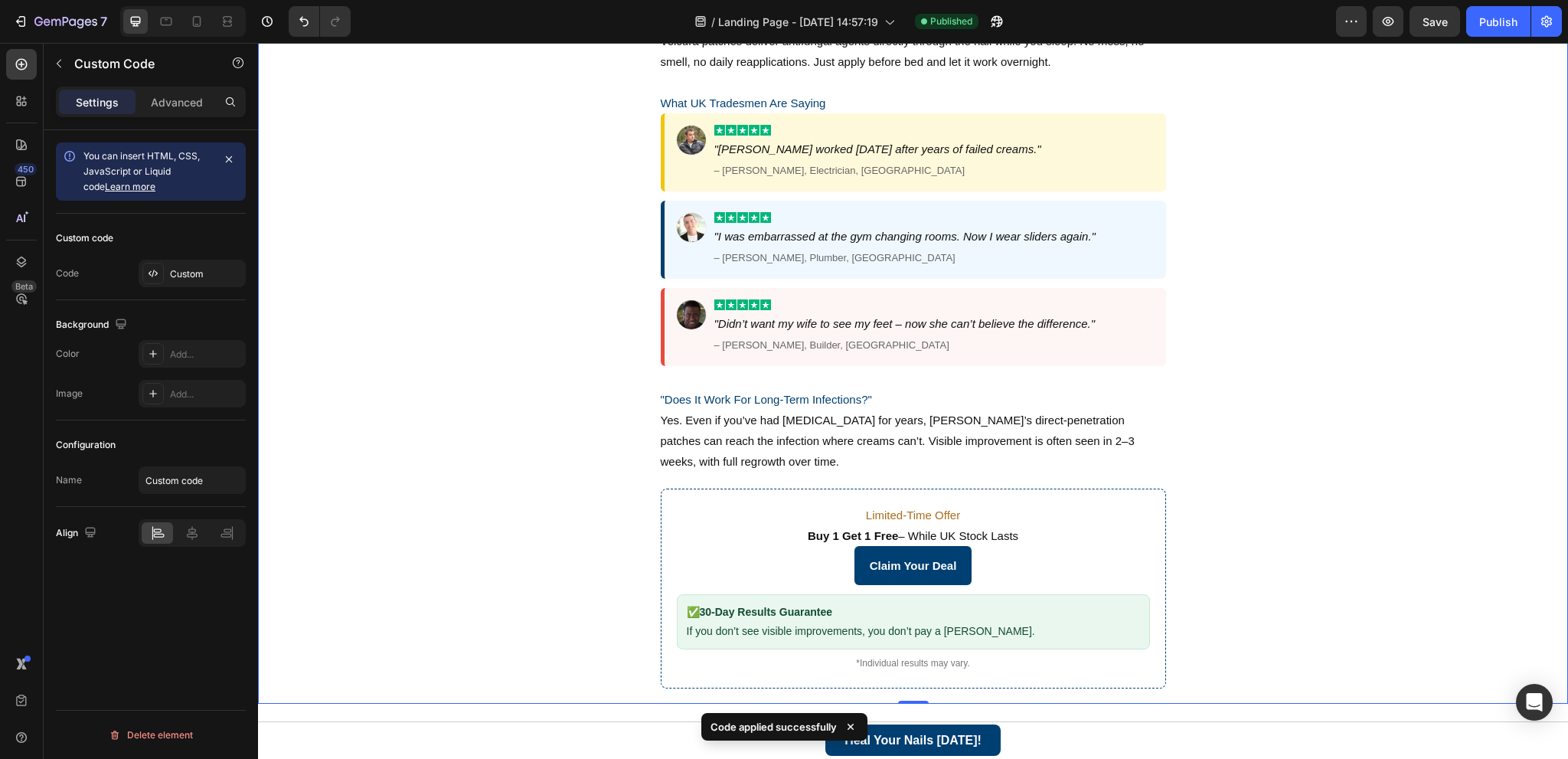
scroll to position [1149, 0]
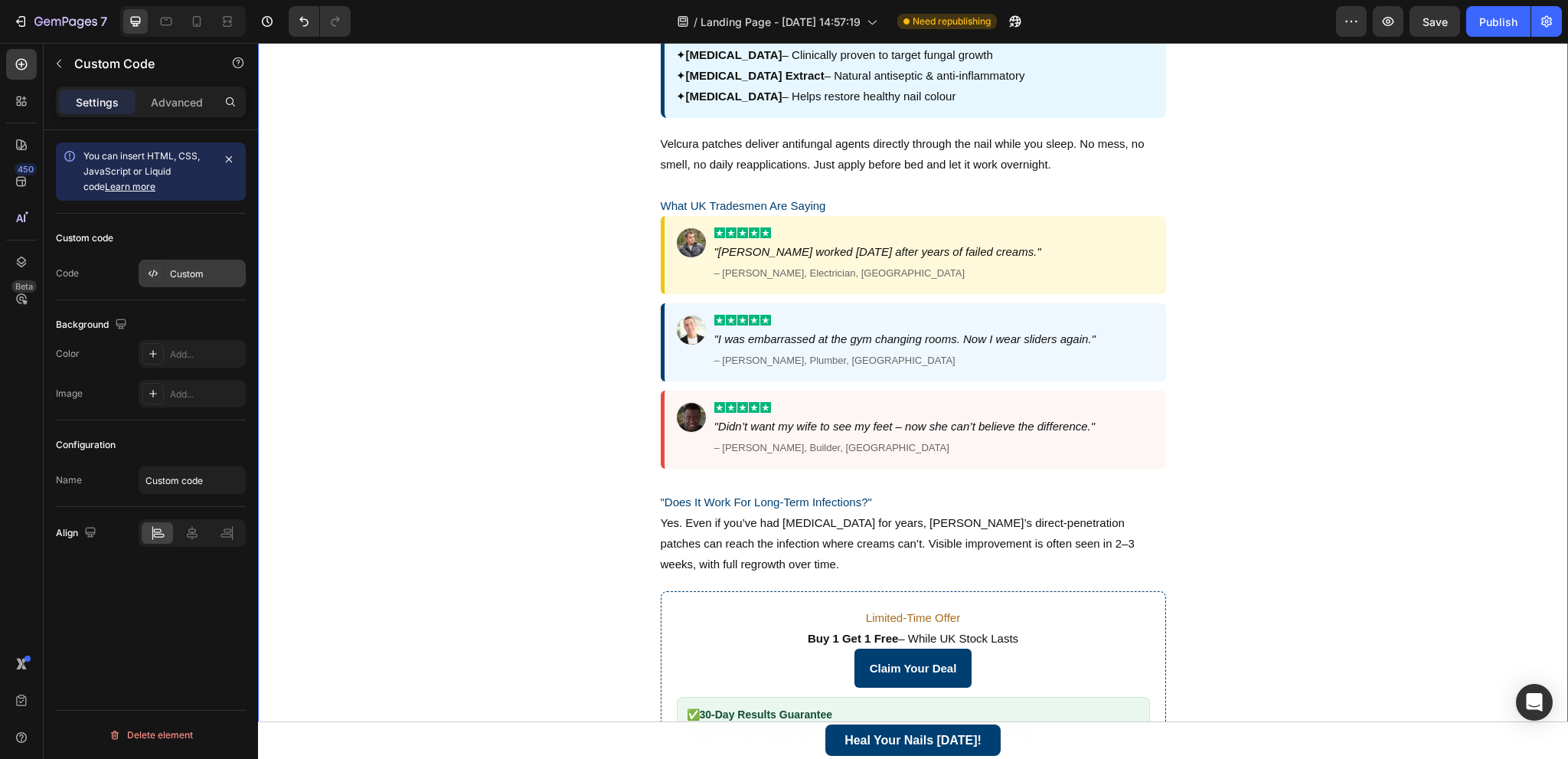
click at [168, 263] on div "Custom" at bounding box center [192, 273] width 108 height 28
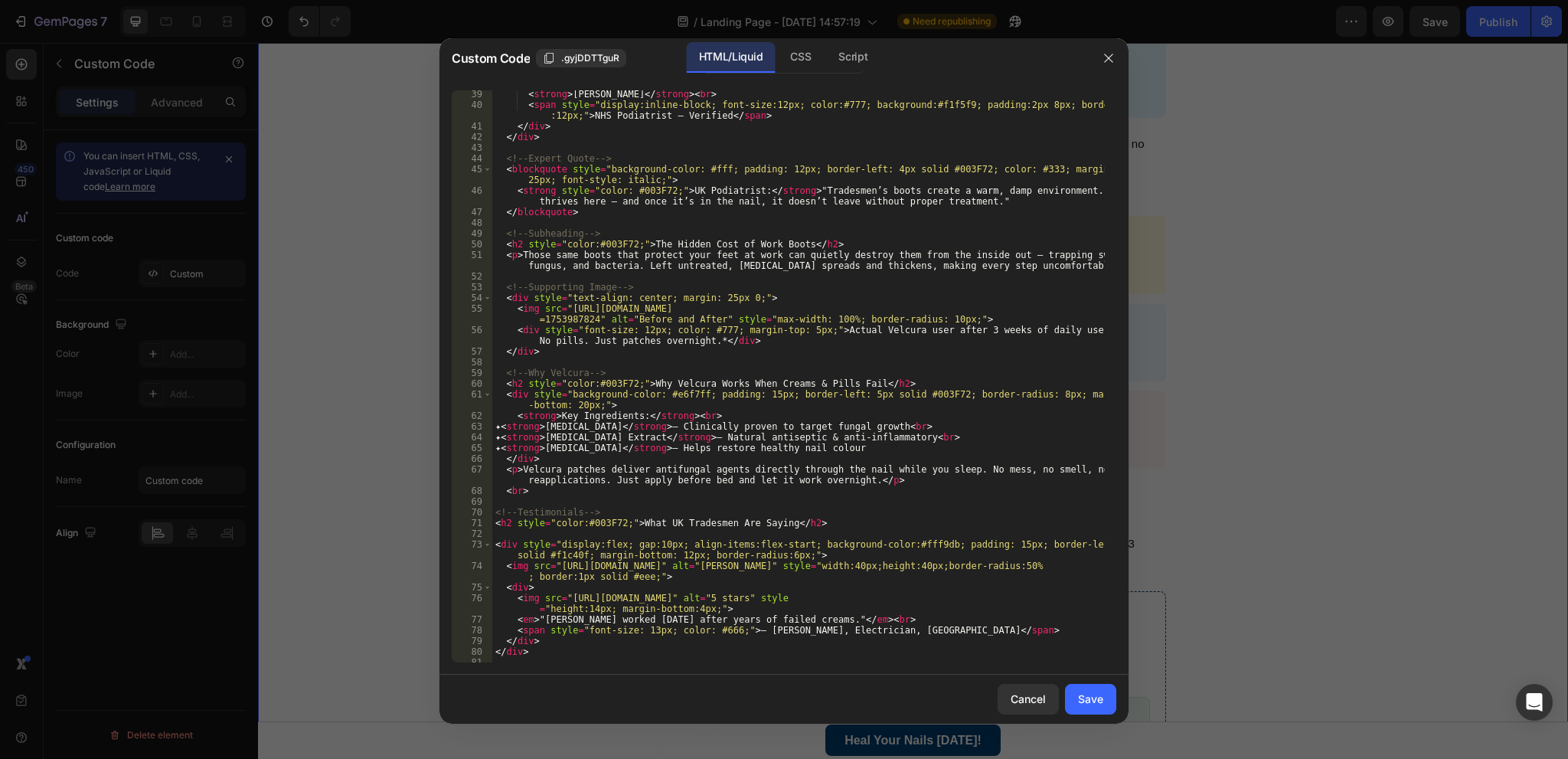
scroll to position [781, 0]
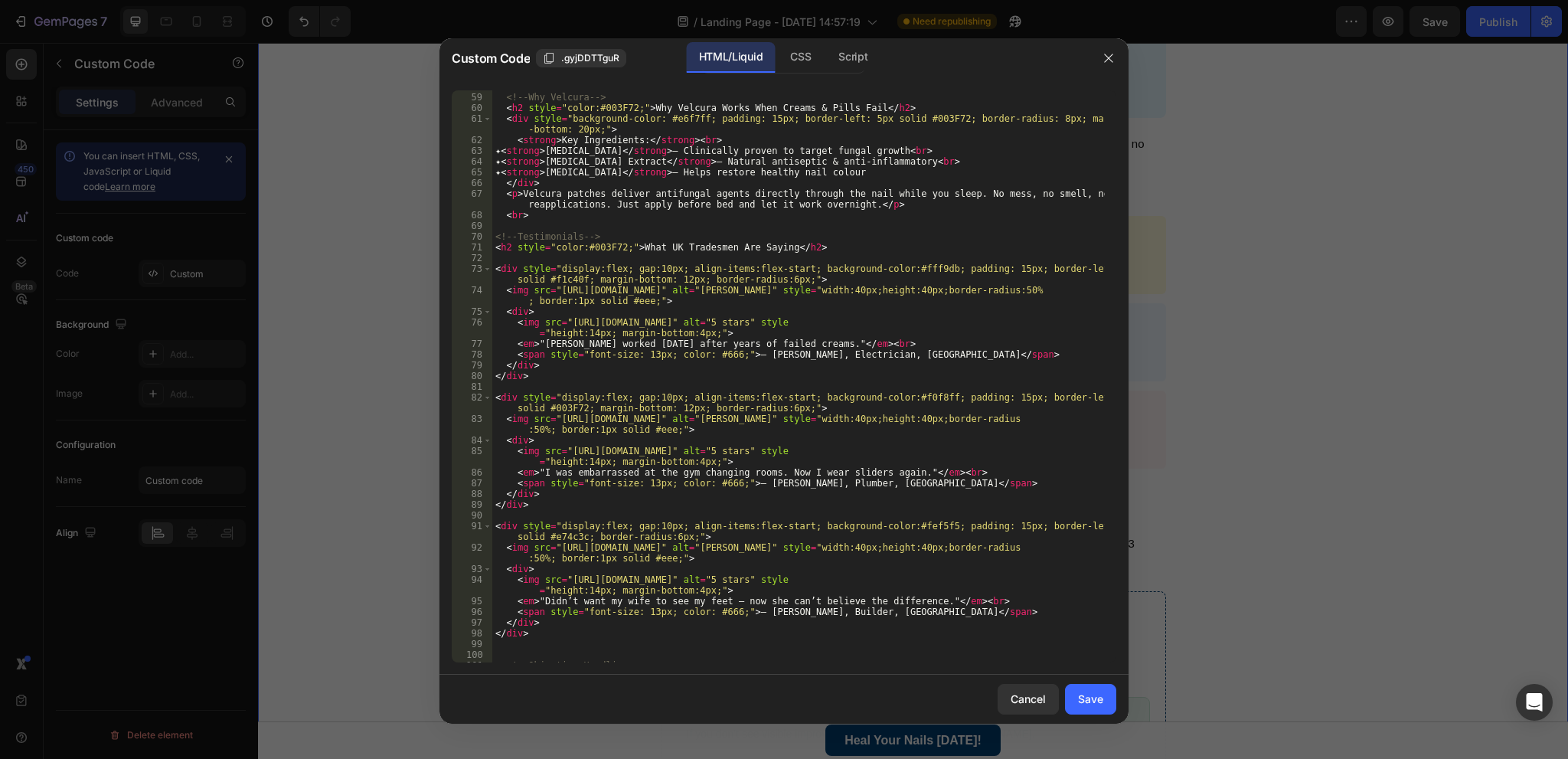
drag, startPoint x: 492, startPoint y: 234, endPoint x: 556, endPoint y: 306, distance: 96.3
click at [556, 306] on div "58 59 60 61 62 63 64 65 66 67 68 69 70 71 72 73 74 75 76 77 78 79 80 81 82 83 8…" at bounding box center [783, 377] width 664 height 572
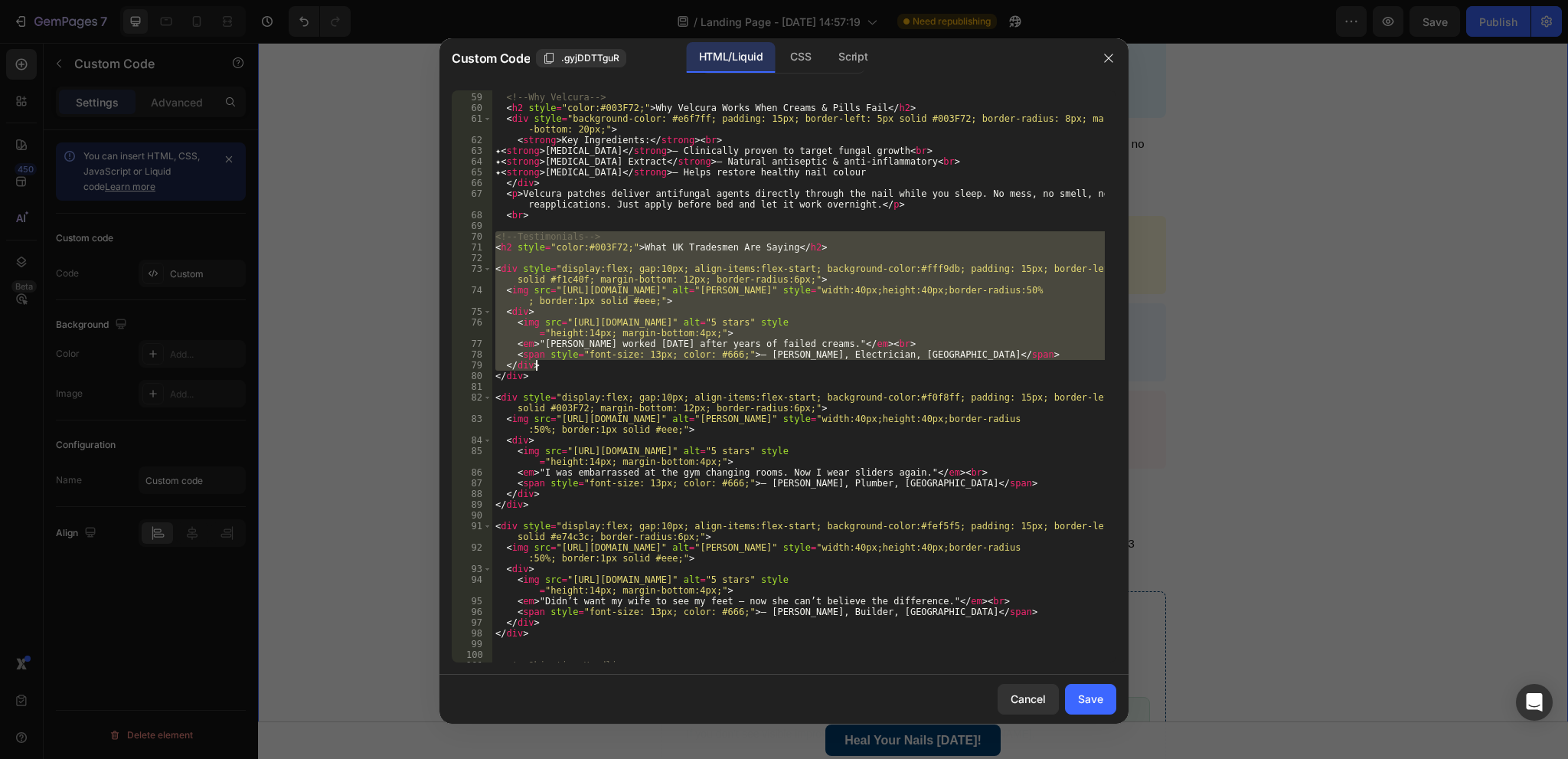
scroll to position [1011, 0]
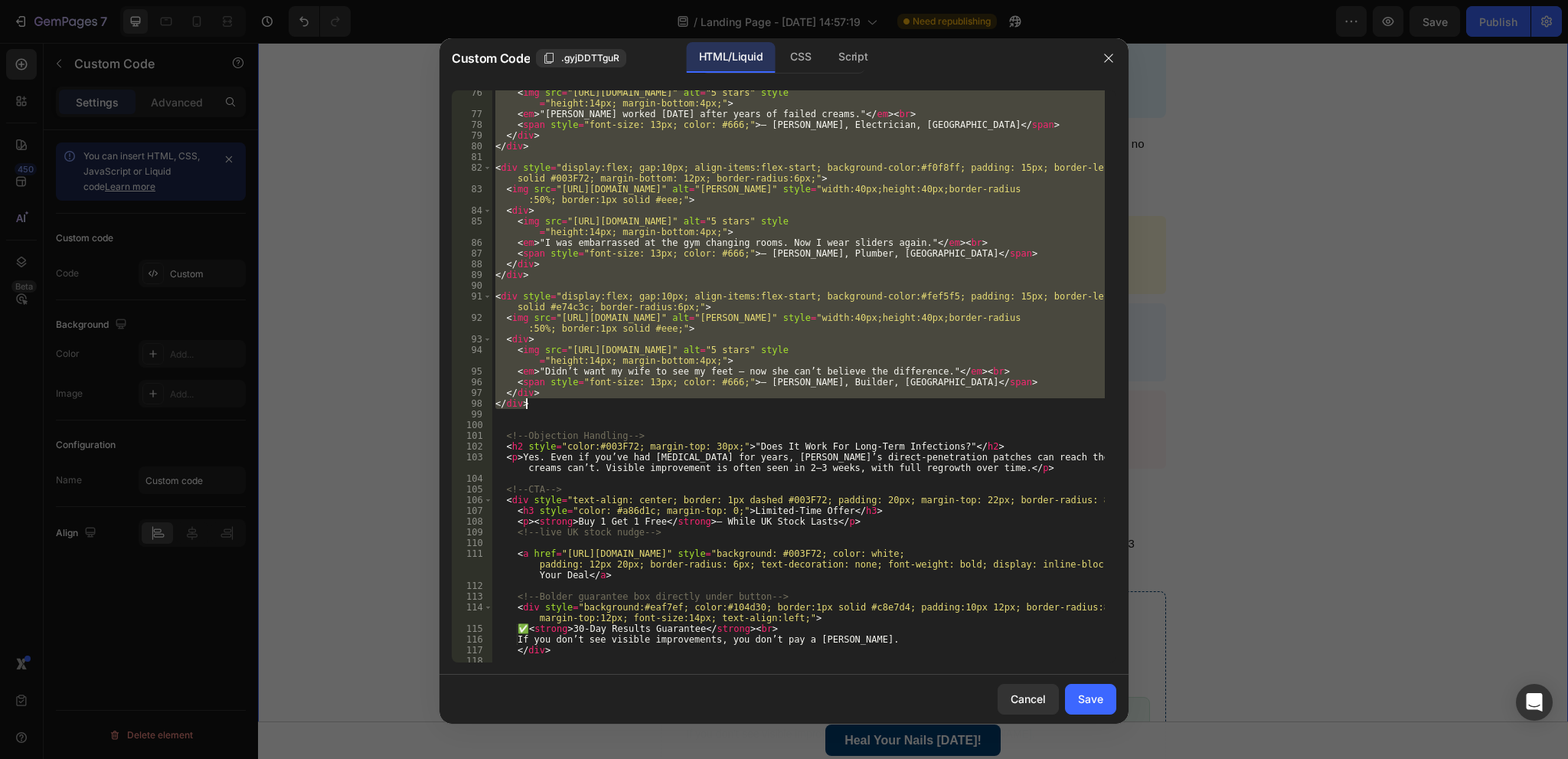
drag, startPoint x: 498, startPoint y: 237, endPoint x: 629, endPoint y: 402, distance: 210.7
click at [629, 402] on div "< img src = "https://cdn.shopify.com/s/files/1/0903/7335/7904/files/stars-5.svg…" at bounding box center [799, 389] width 613 height 604
type textarea "</div> </div>"
paste textarea
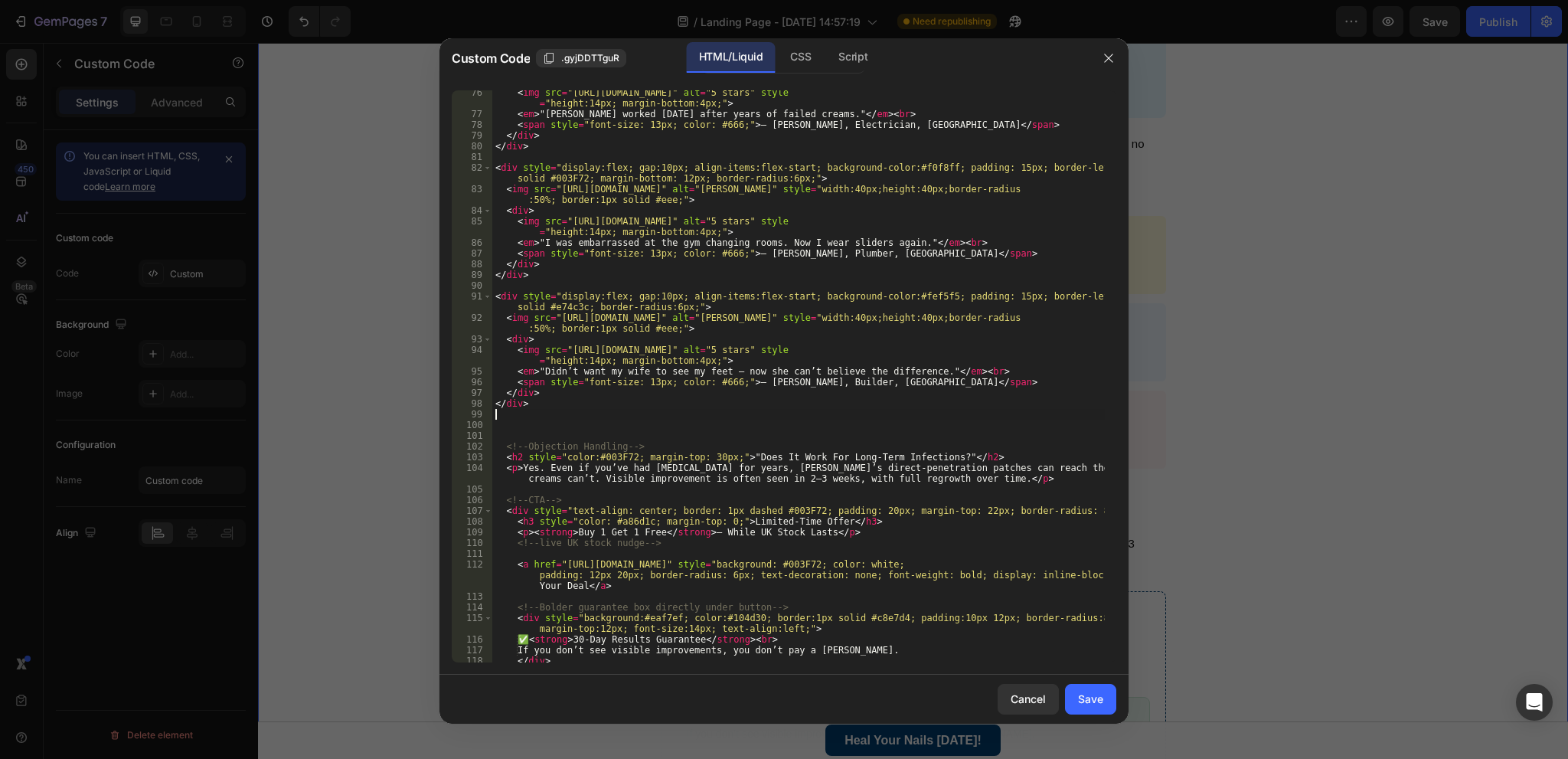
type textarea "</div>"
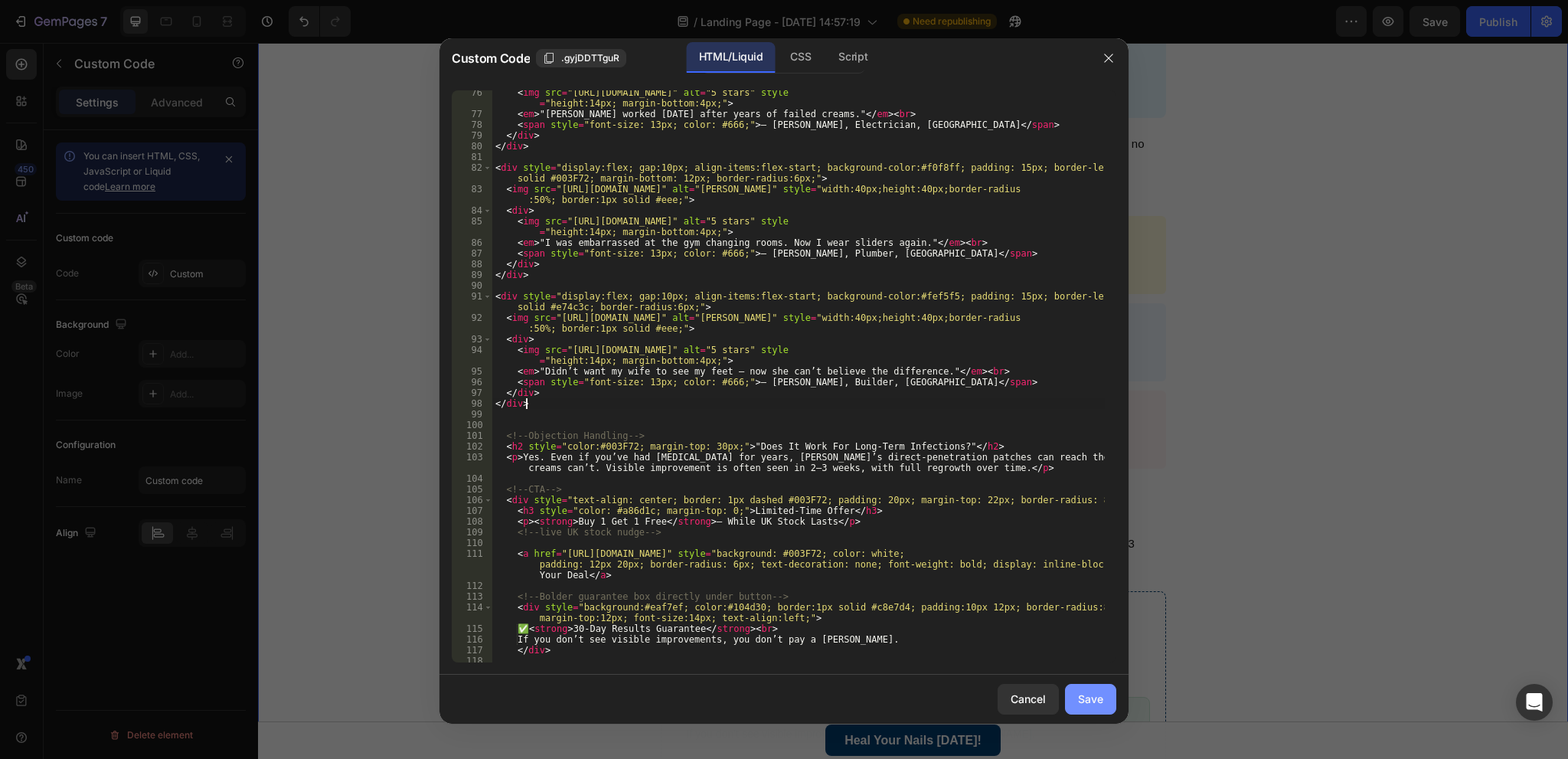
click at [1090, 699] on div "Save" at bounding box center [1090, 699] width 25 height 16
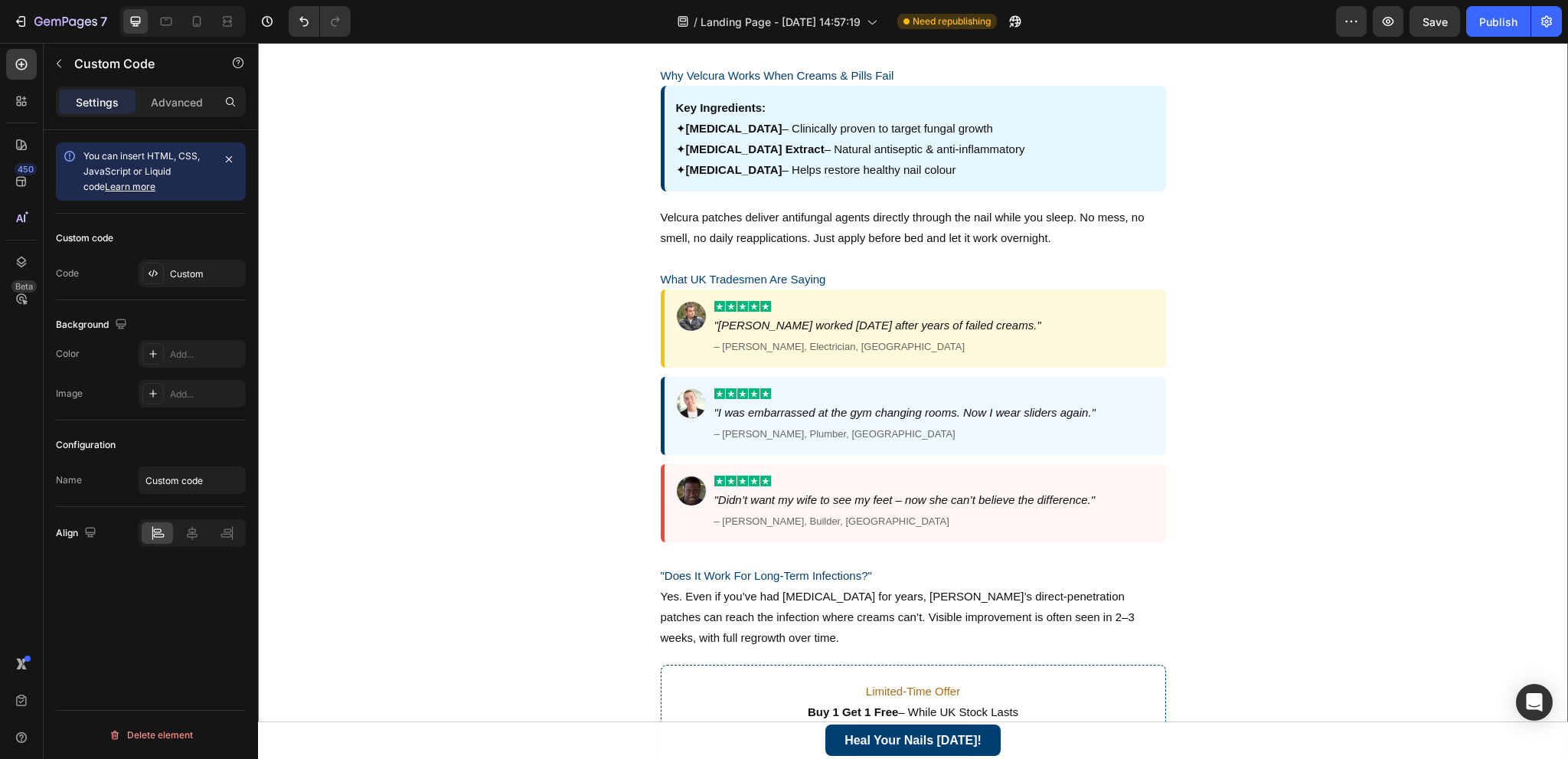
scroll to position [1225, 0]
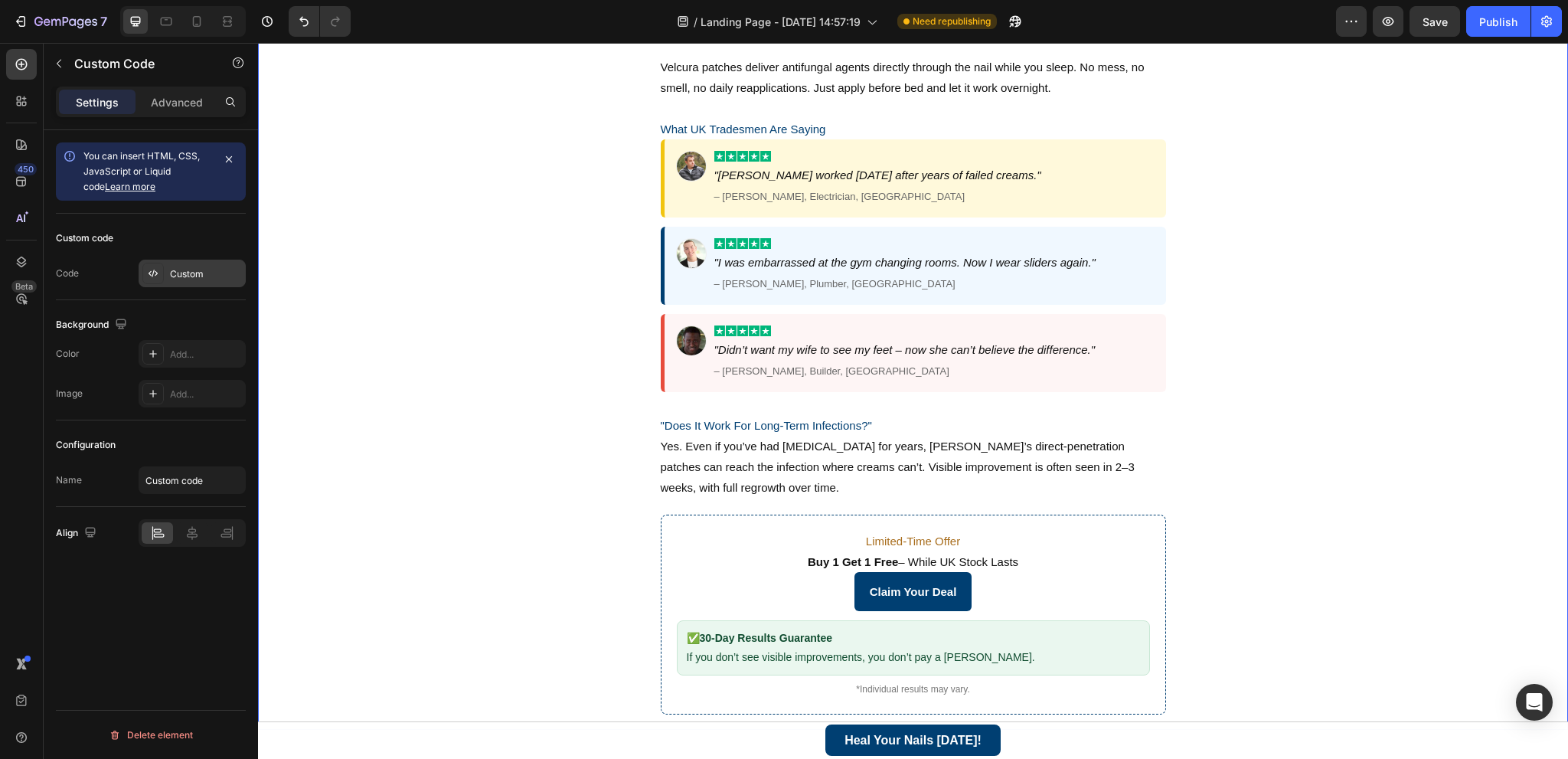
click at [209, 266] on div "Custom" at bounding box center [192, 273] width 108 height 28
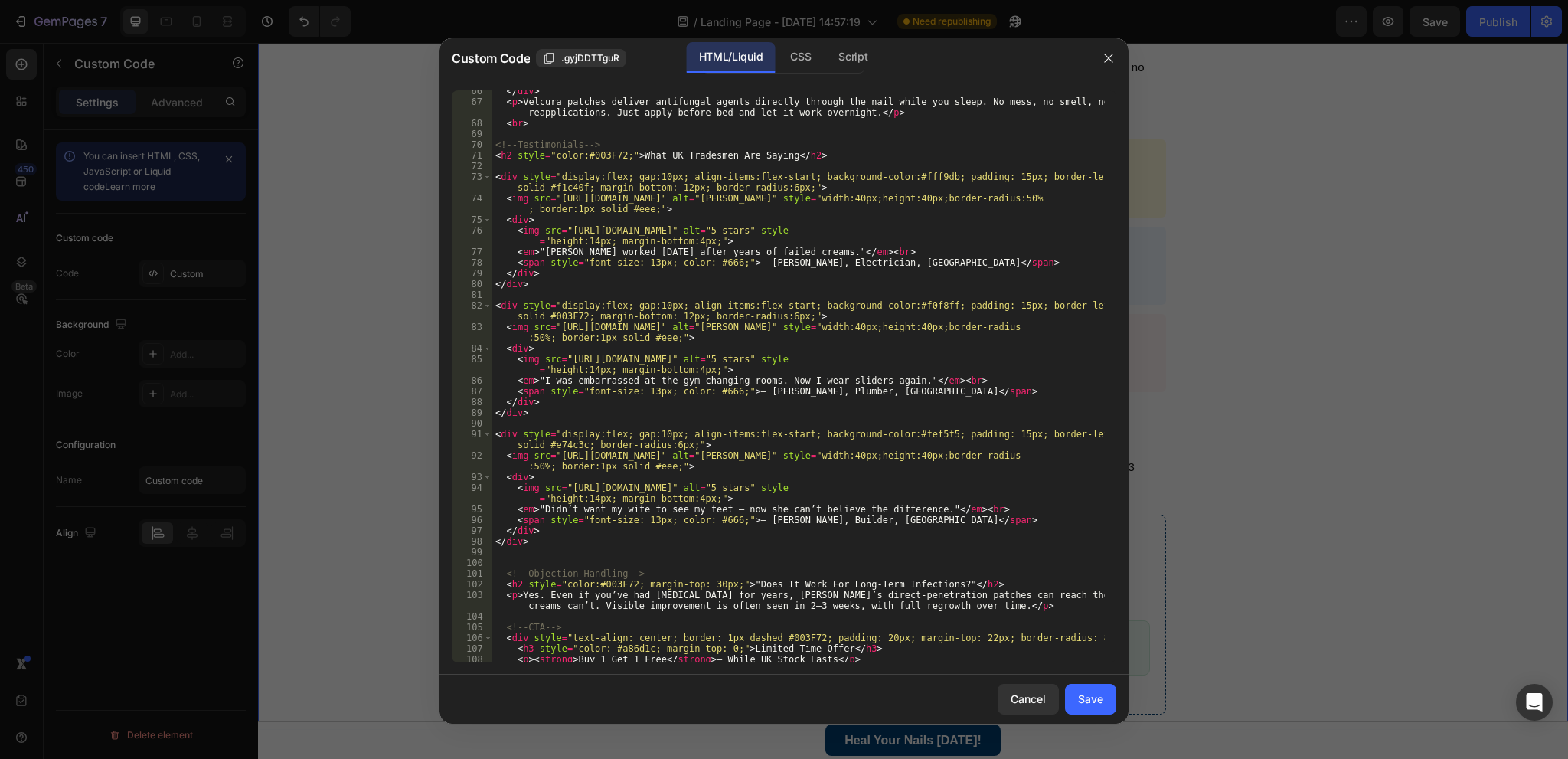
scroll to position [873, 0]
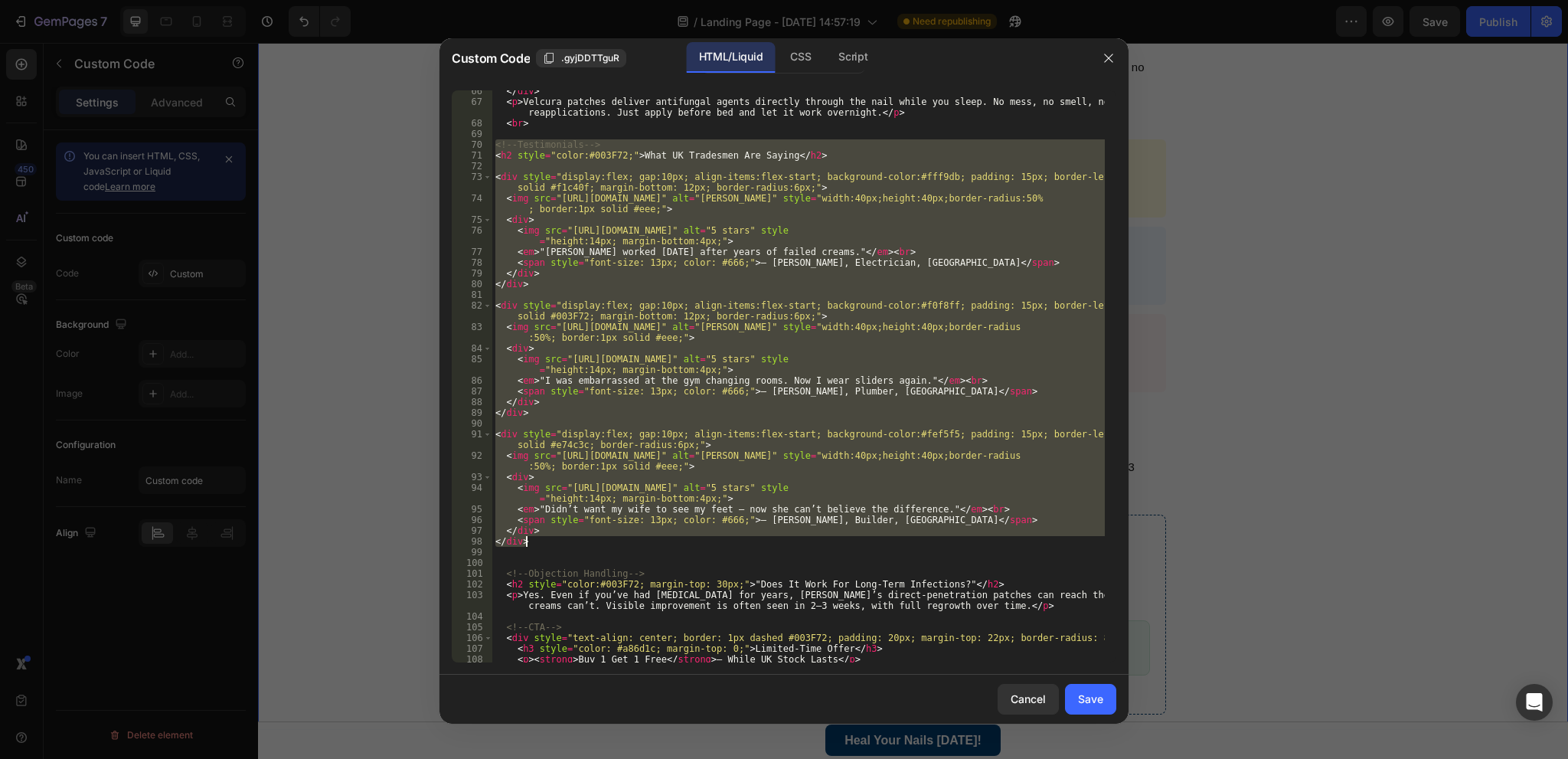
drag, startPoint x: 493, startPoint y: 143, endPoint x: 590, endPoint y: 538, distance: 406.7
click at [590, 538] on div "</ div > < p > Velcura patches deliver antifungal agents directly through the n…" at bounding box center [799, 382] width 613 height 594
type textarea "</div> </div>"
paste textarea
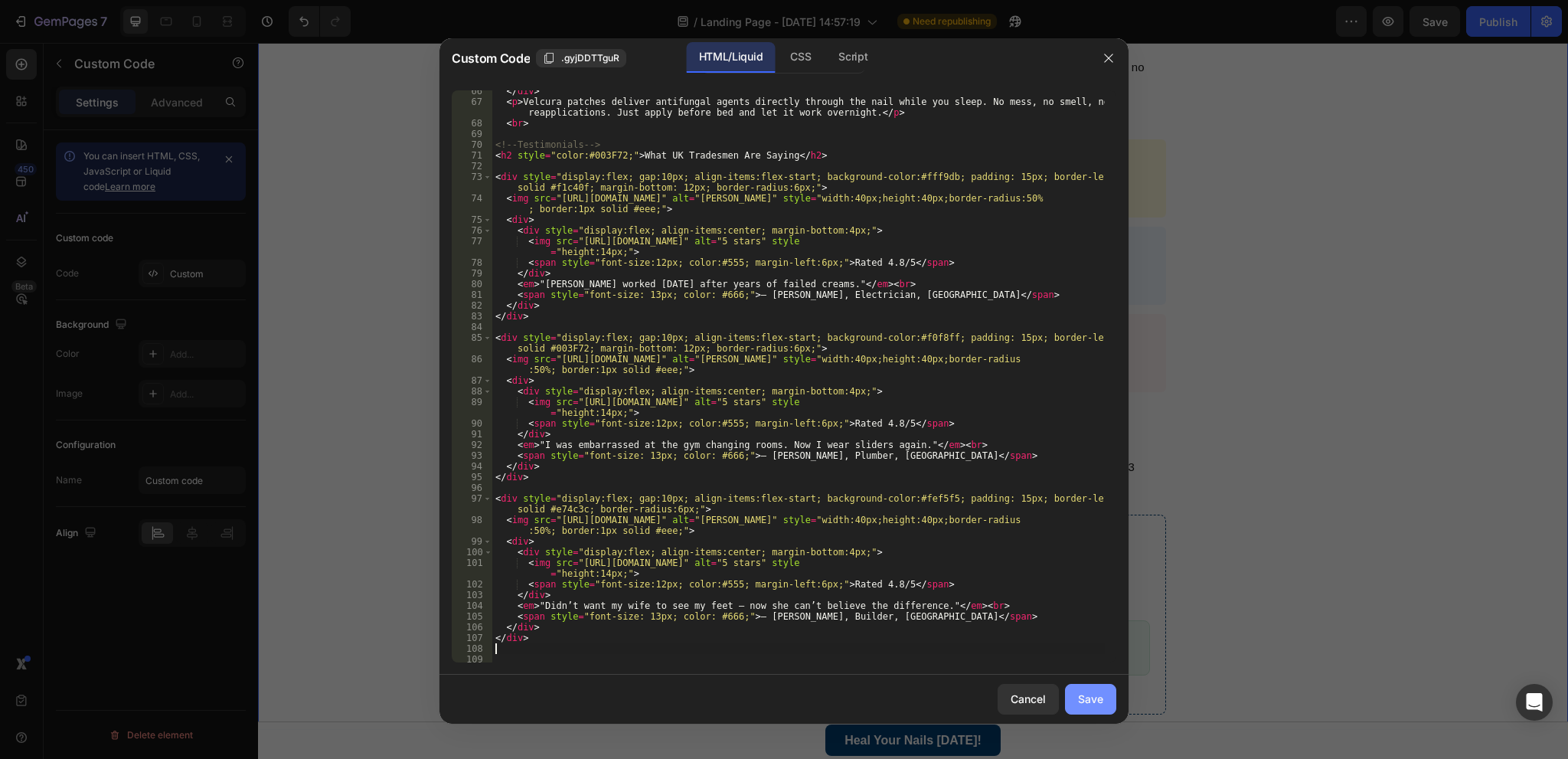
click at [1093, 691] on div "Save" at bounding box center [1090, 699] width 25 height 16
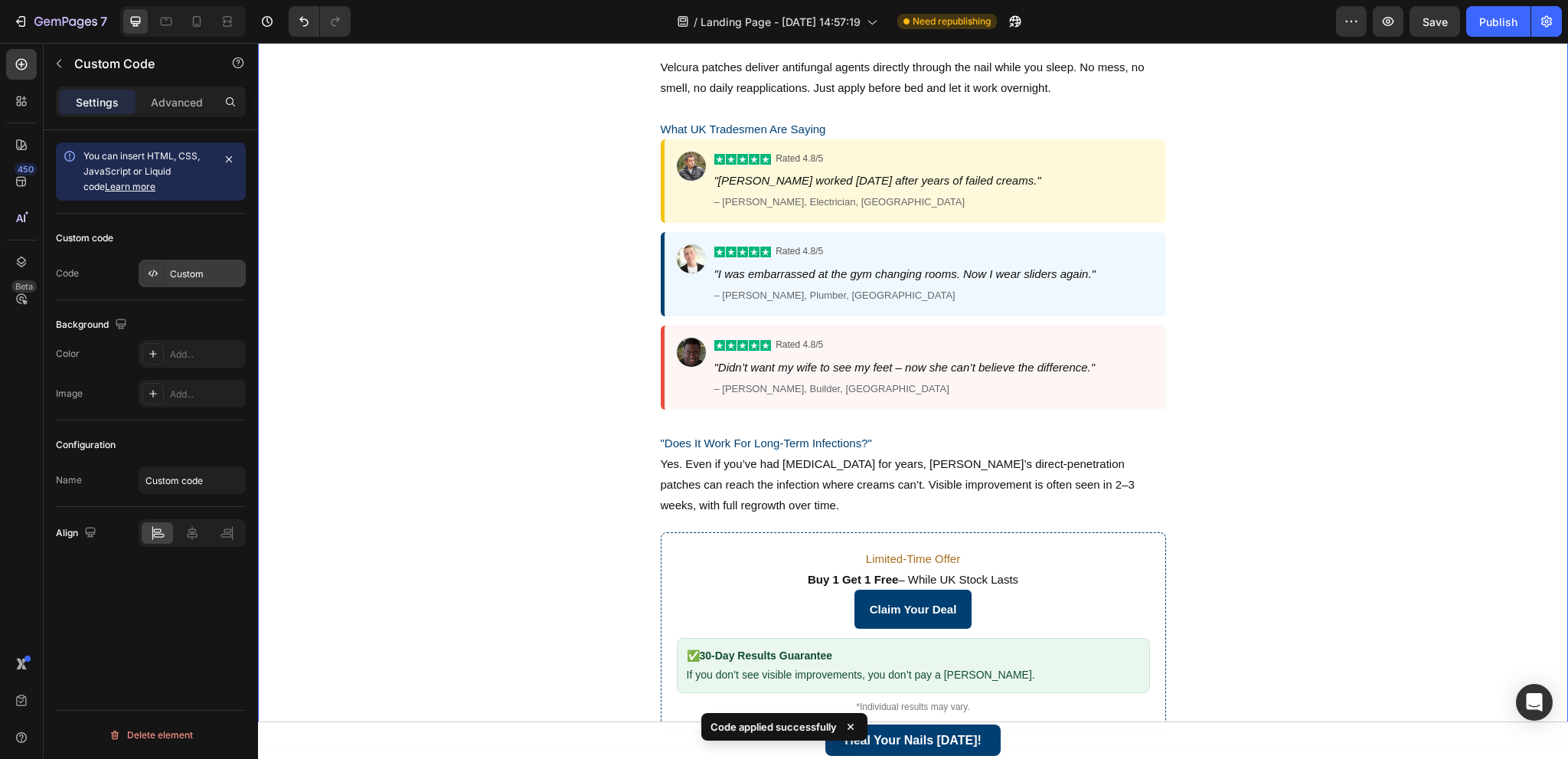
click at [189, 273] on div "Custom" at bounding box center [206, 274] width 72 height 14
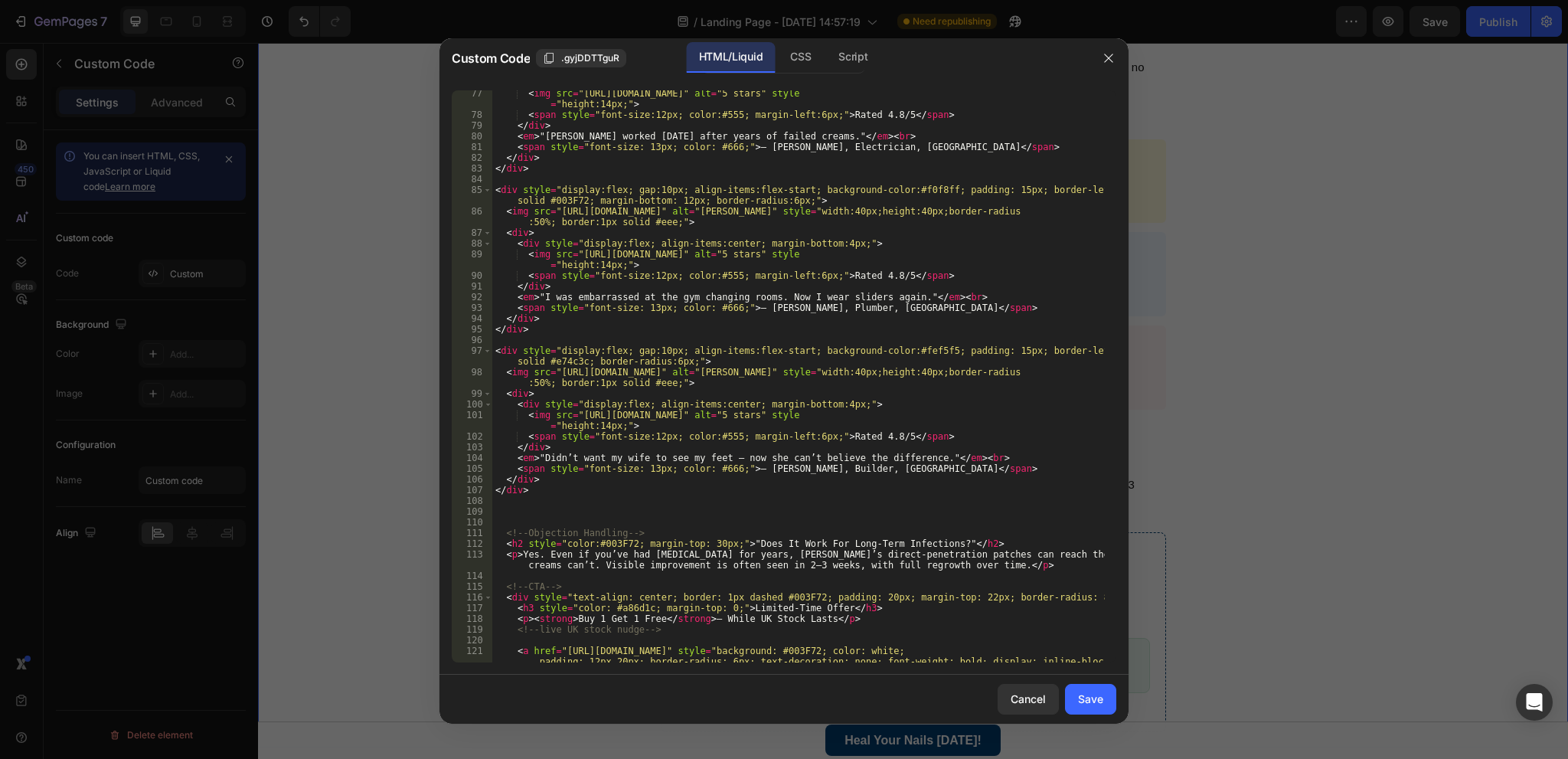
scroll to position [929, 0]
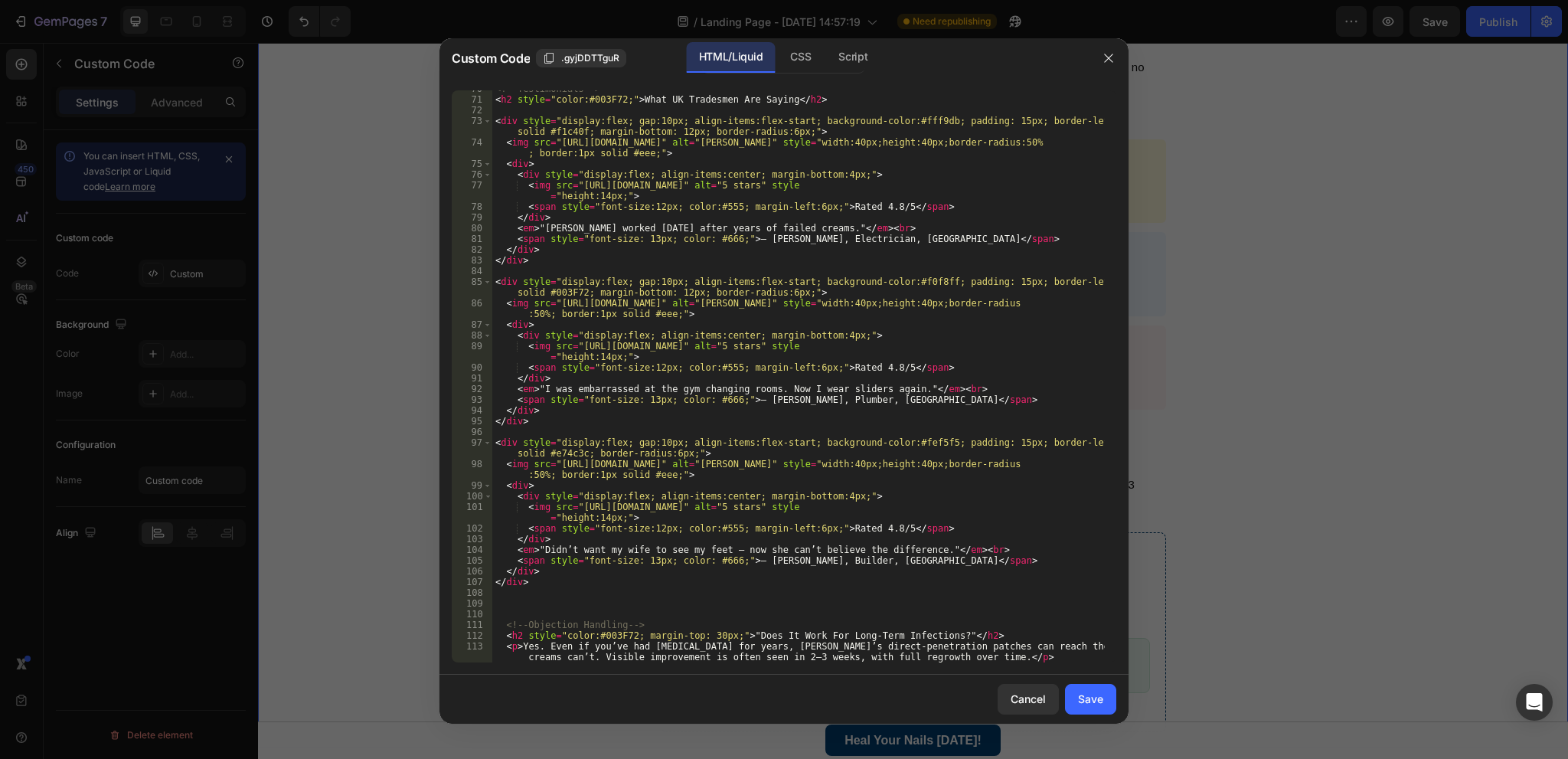
click at [846, 205] on div "<!-- Testimonials --> < h2 style = "color:#003F72;" > What UK Tradesmen Are Say…" at bounding box center [799, 380] width 613 height 594
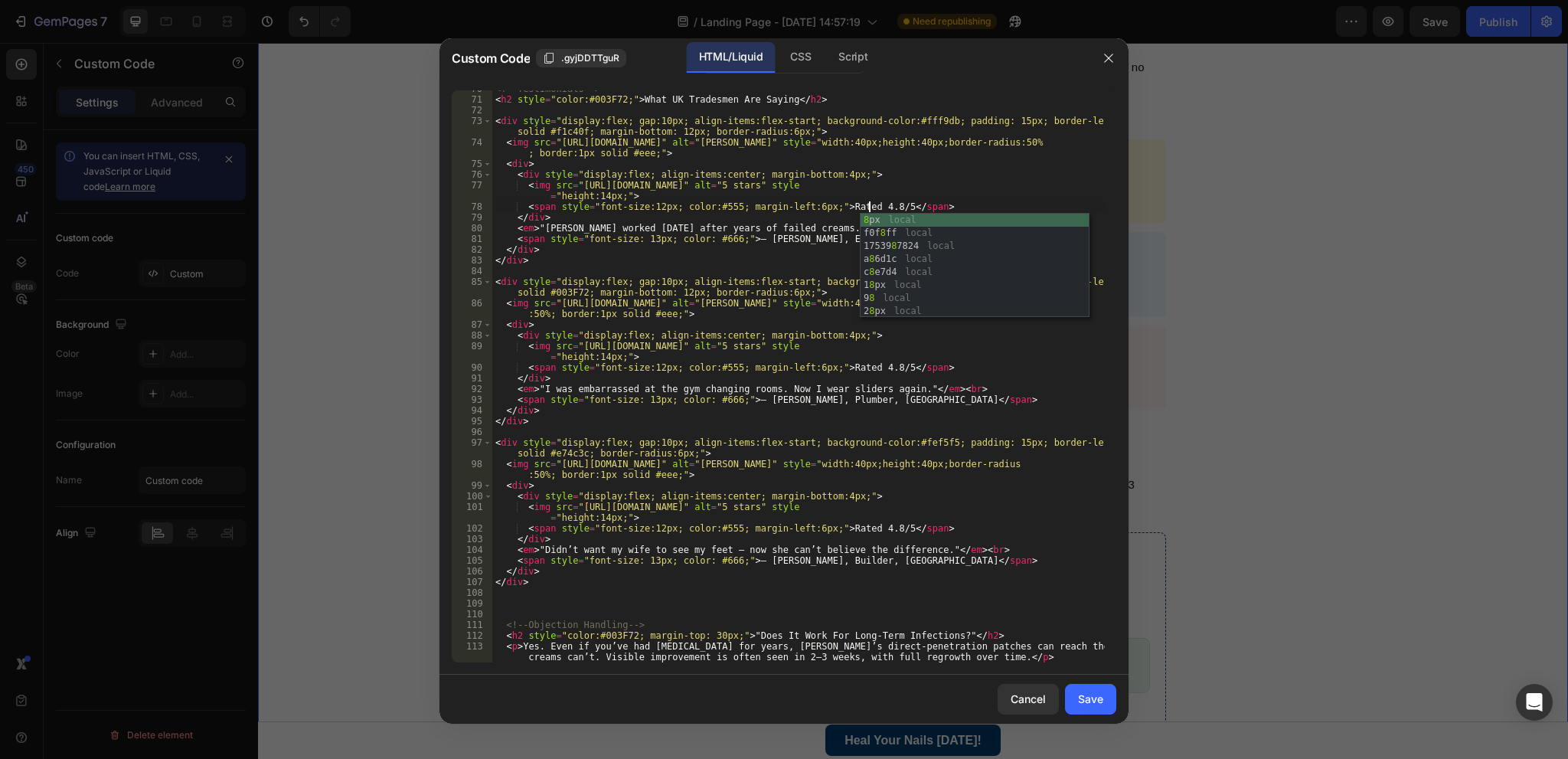
click at [869, 364] on div "<!-- Testimonials --> < h2 style = "color:#003F72;" > What UK Tradesmen Are Say…" at bounding box center [799, 380] width 613 height 594
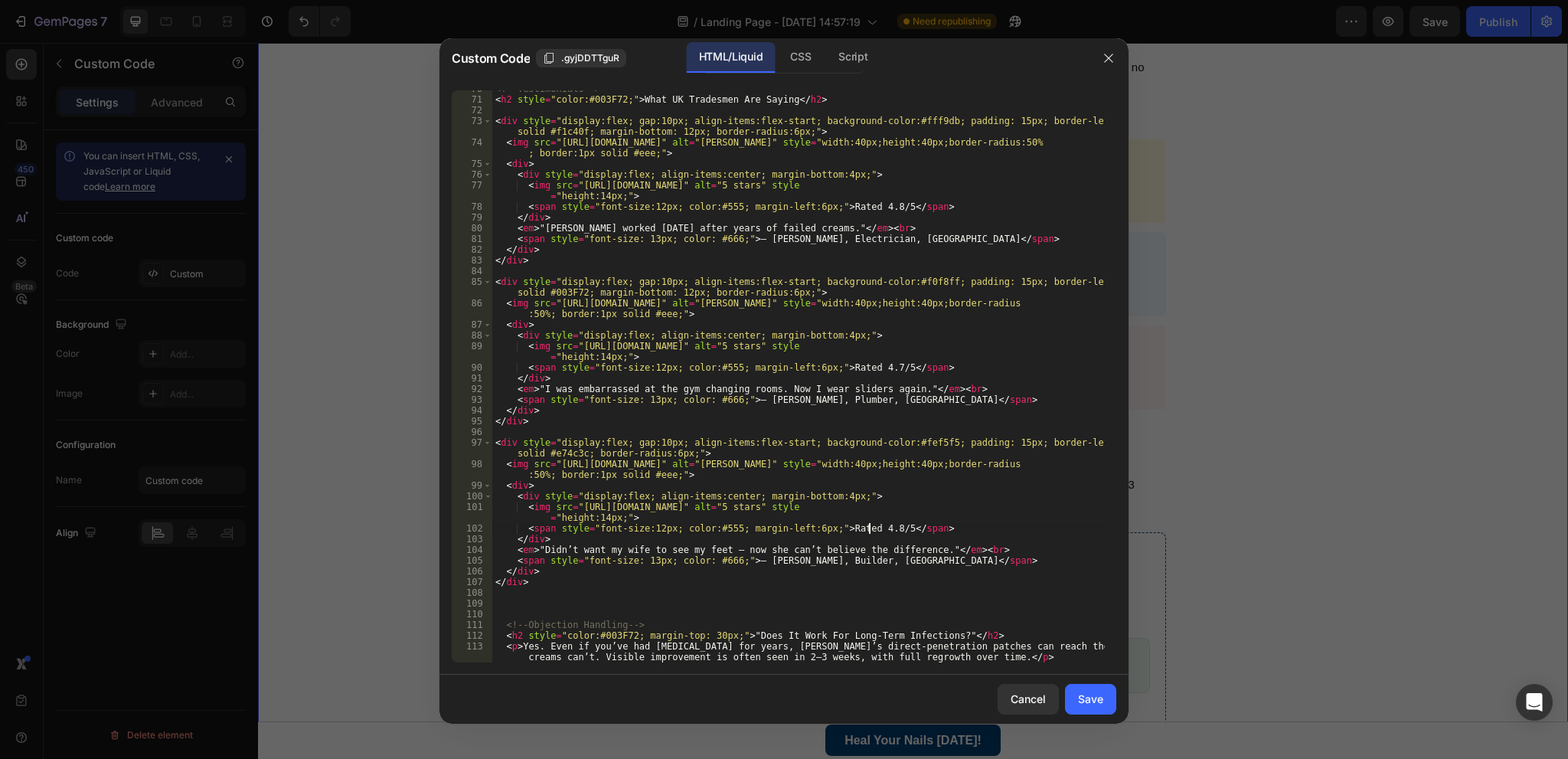
click at [870, 527] on div "<!-- Testimonials --> < h2 style = "color:#003F72;" > What UK Tradesmen Are Say…" at bounding box center [799, 380] width 613 height 594
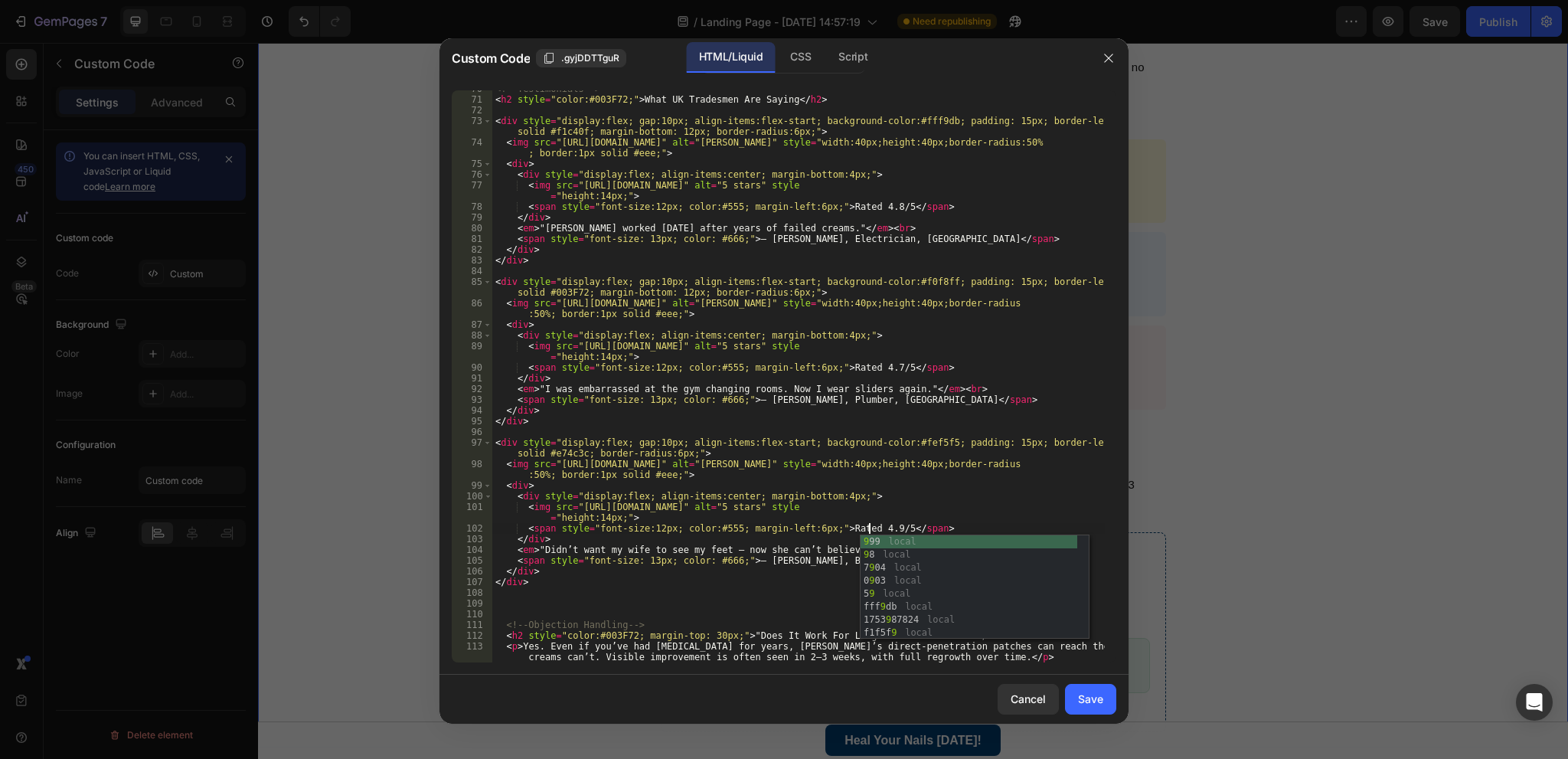
click at [981, 502] on div "<!-- Testimonials --> < h2 style = "color:#003F72;" > What UK Tradesmen Are Say…" at bounding box center [799, 380] width 613 height 594
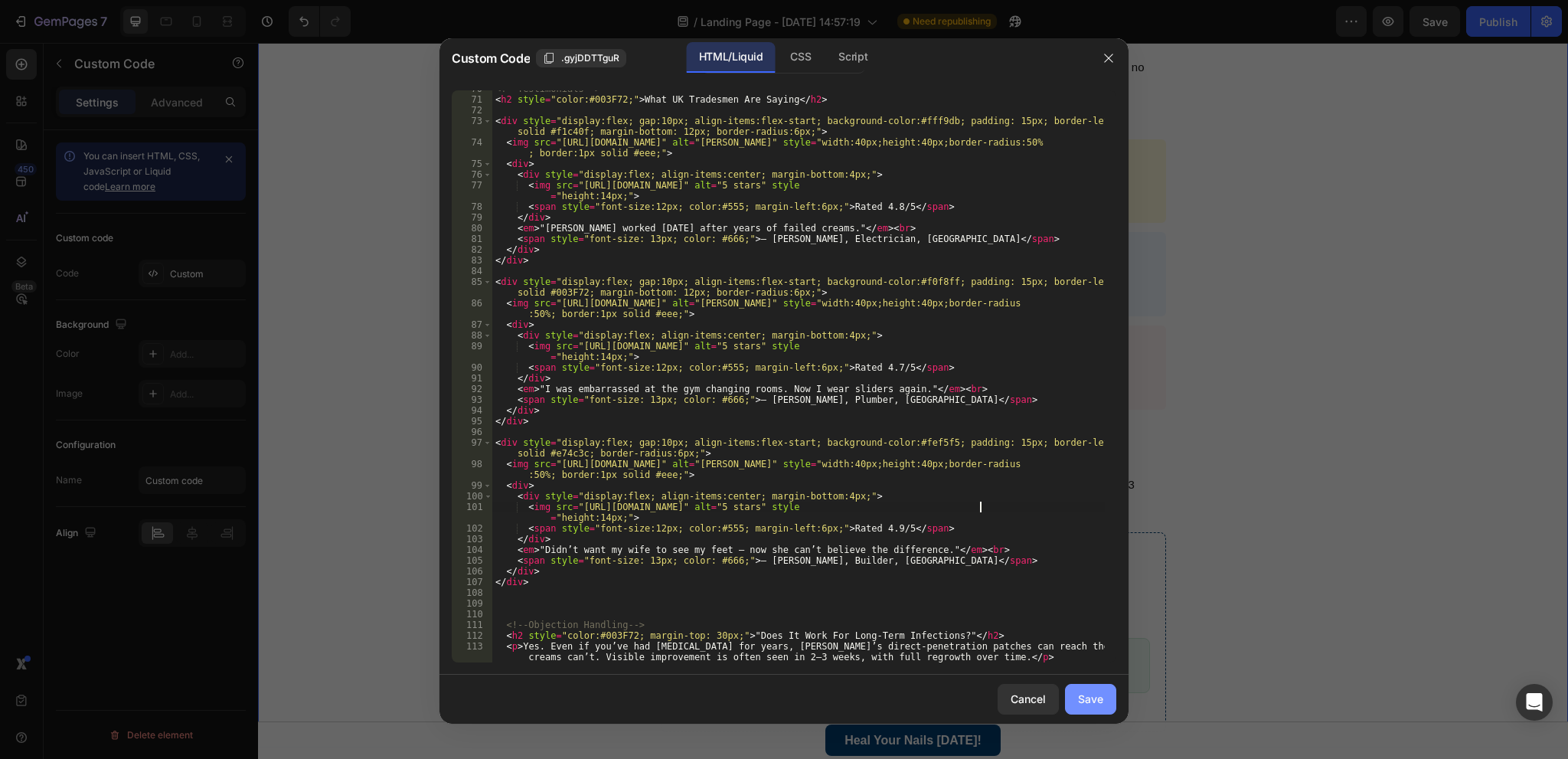
type textarea "<img src="https://cdn.shopify.com/s/files/1/0903/7335/7904/files/stars-5.svg?v=…"
click at [1077, 695] on button "Save" at bounding box center [1090, 699] width 51 height 31
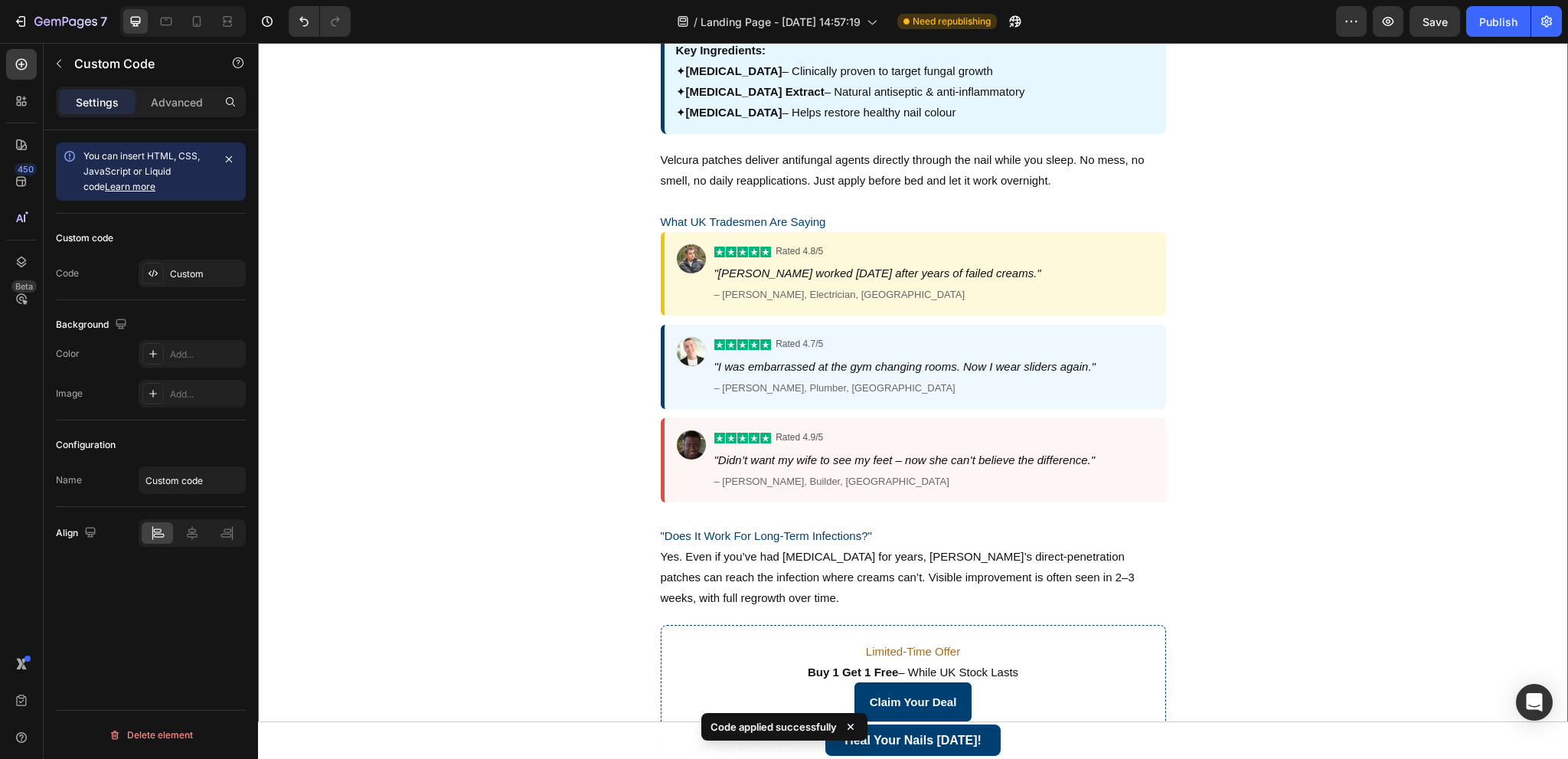
scroll to position [1072, 0]
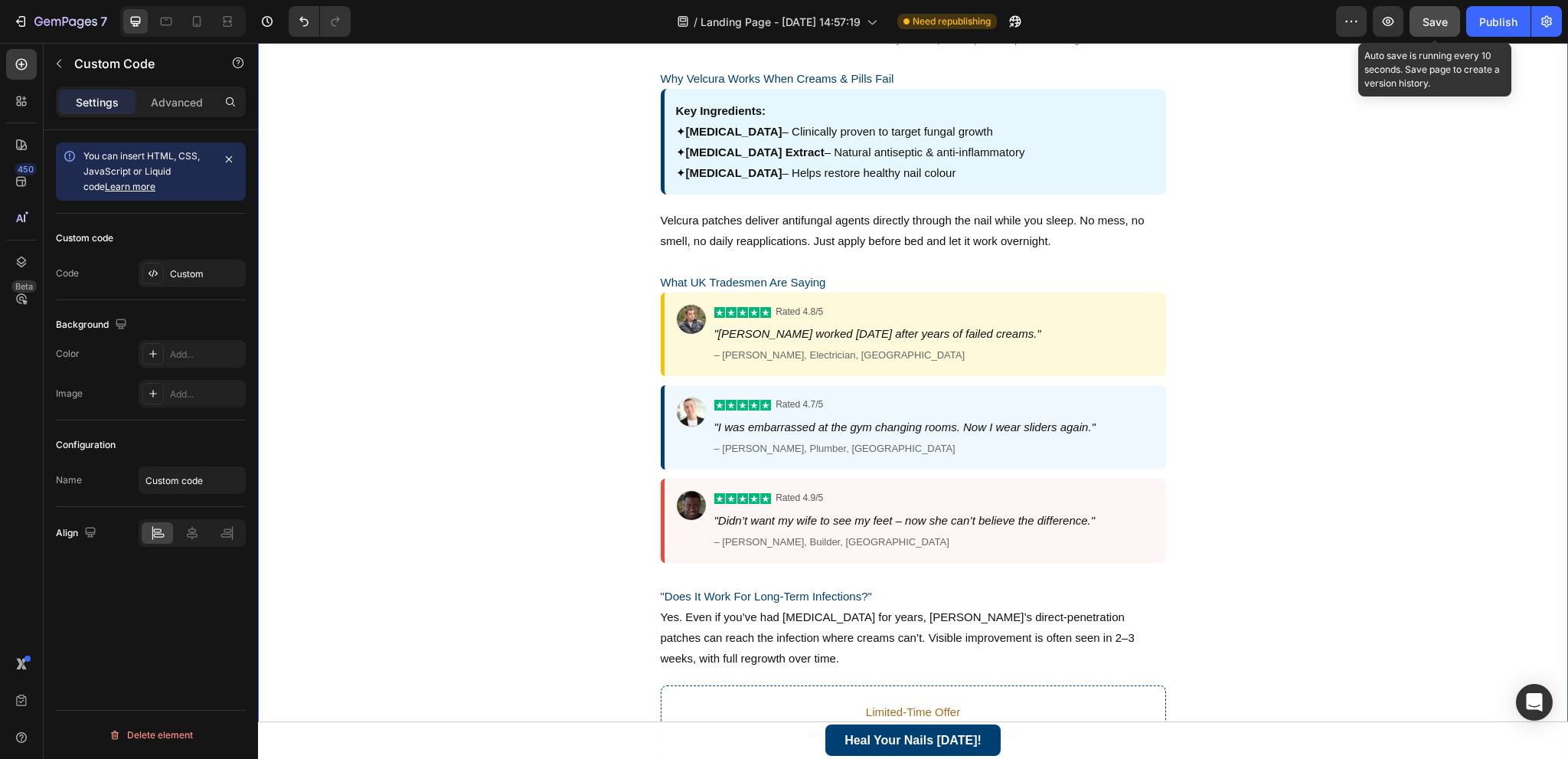
click at [1434, 29] on div "Save" at bounding box center [1435, 22] width 25 height 16
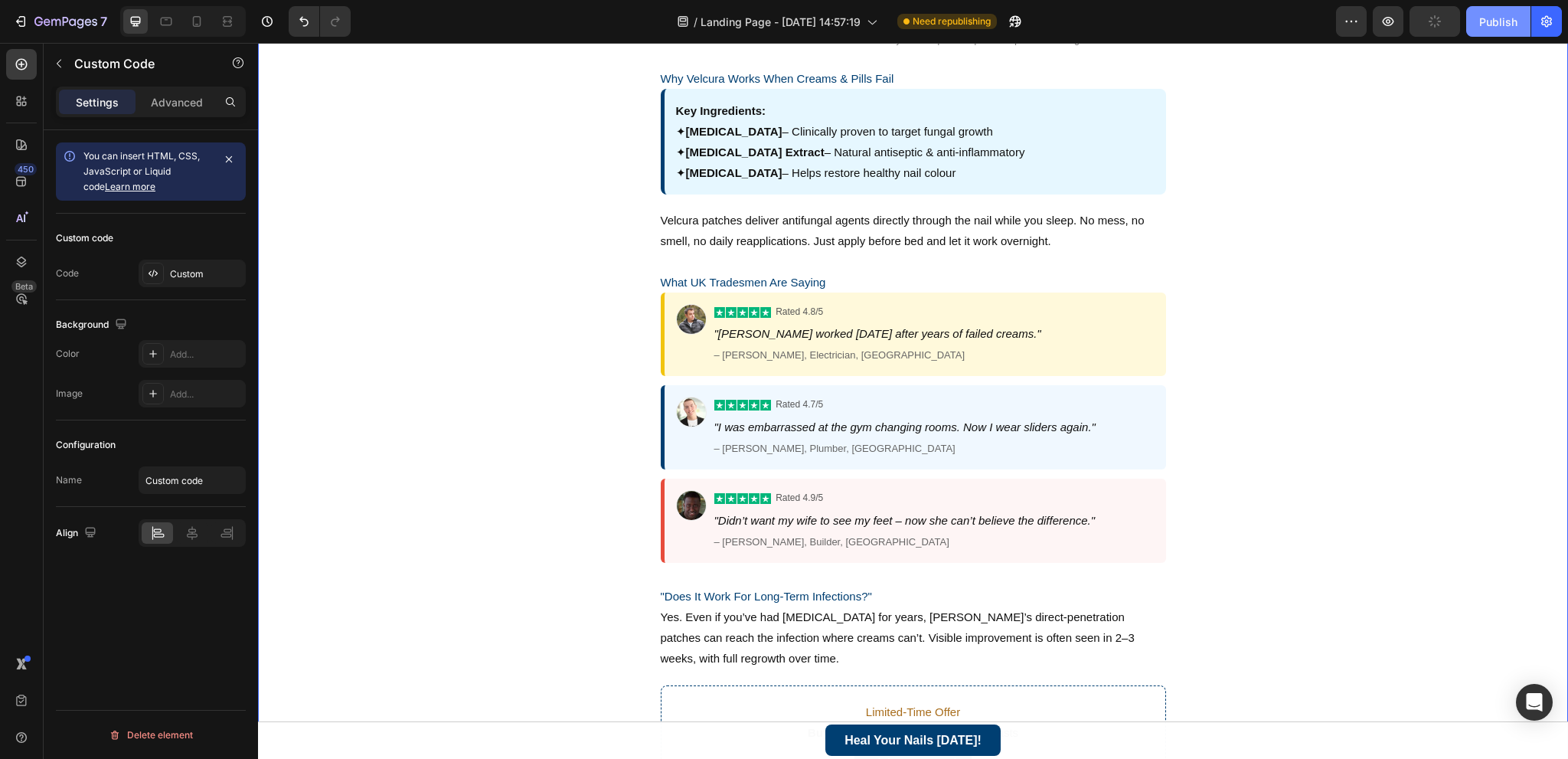
click at [1504, 26] on div "Publish" at bounding box center [1498, 22] width 38 height 16
